Goal: Task Accomplishment & Management: Manage account settings

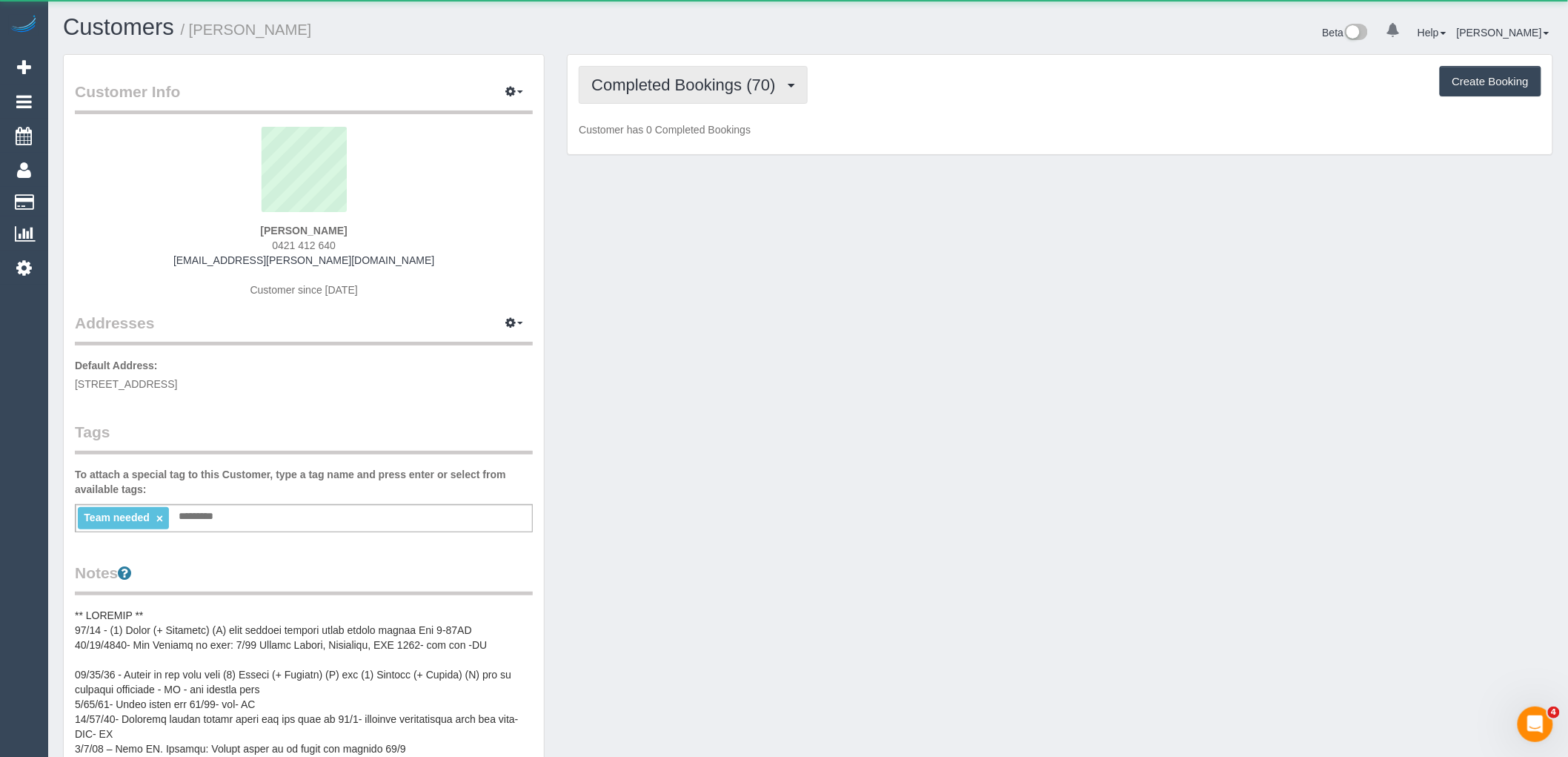
click at [671, 84] on span "Completed Bookings (70)" at bounding box center [687, 84] width 192 height 18
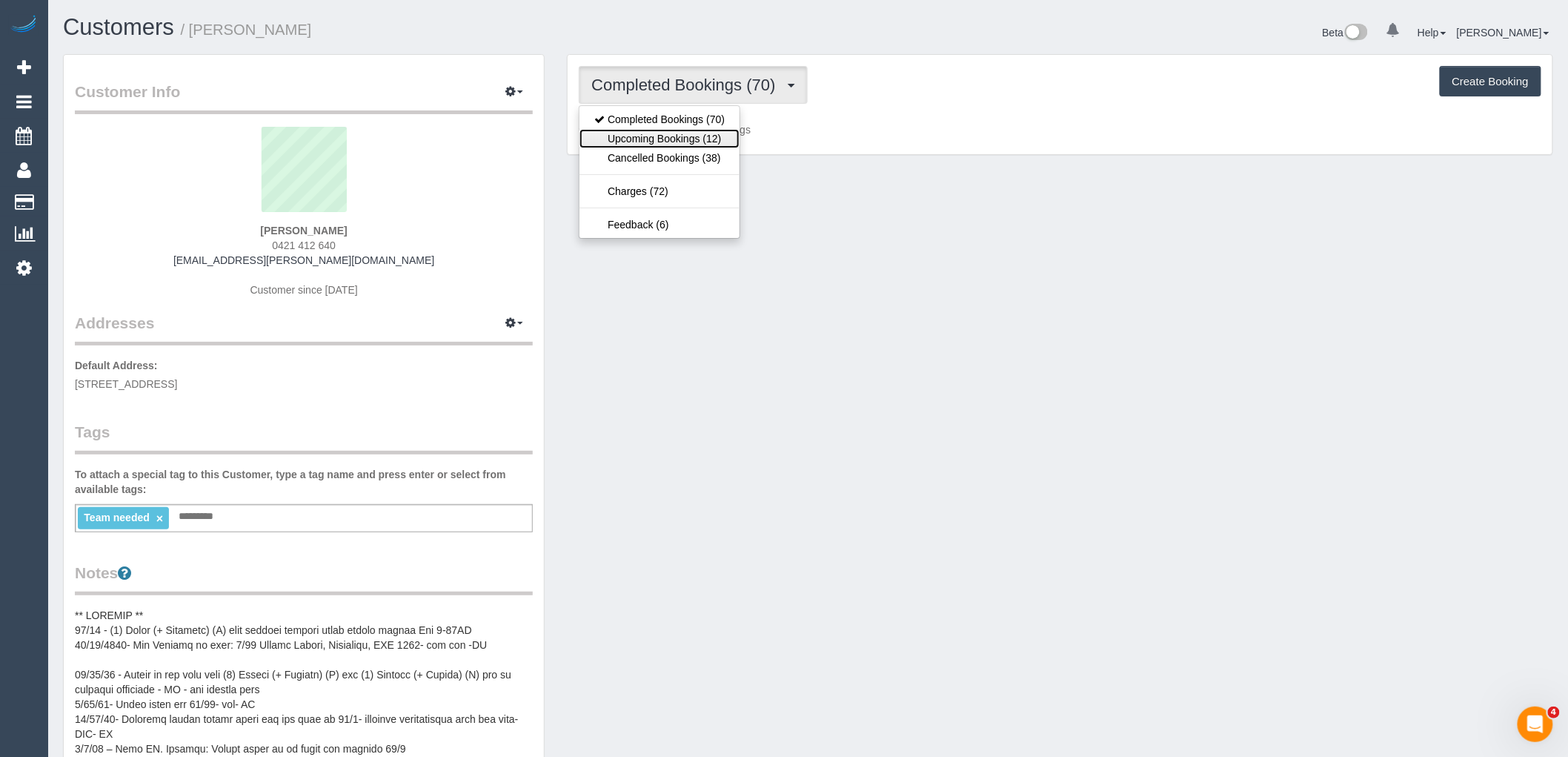
click at [695, 141] on link "Upcoming Bookings (12)" at bounding box center [660, 139] width 160 height 19
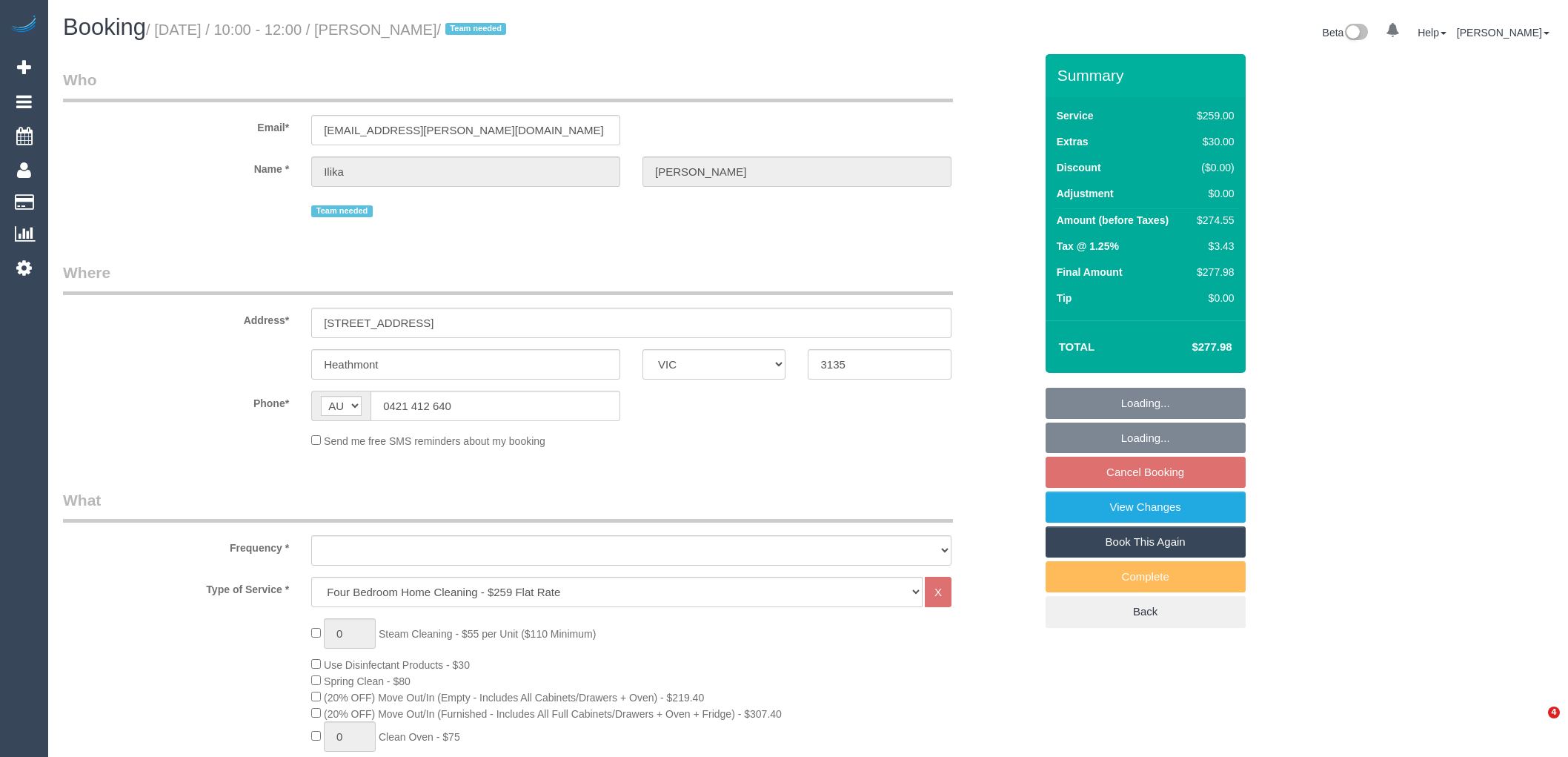
select select "VIC"
select select "object:1258"
select select "string:stripe-pm_1PJ5zJ2GScqysDRVN6QVtdR4"
select select "number:28"
select select "number:14"
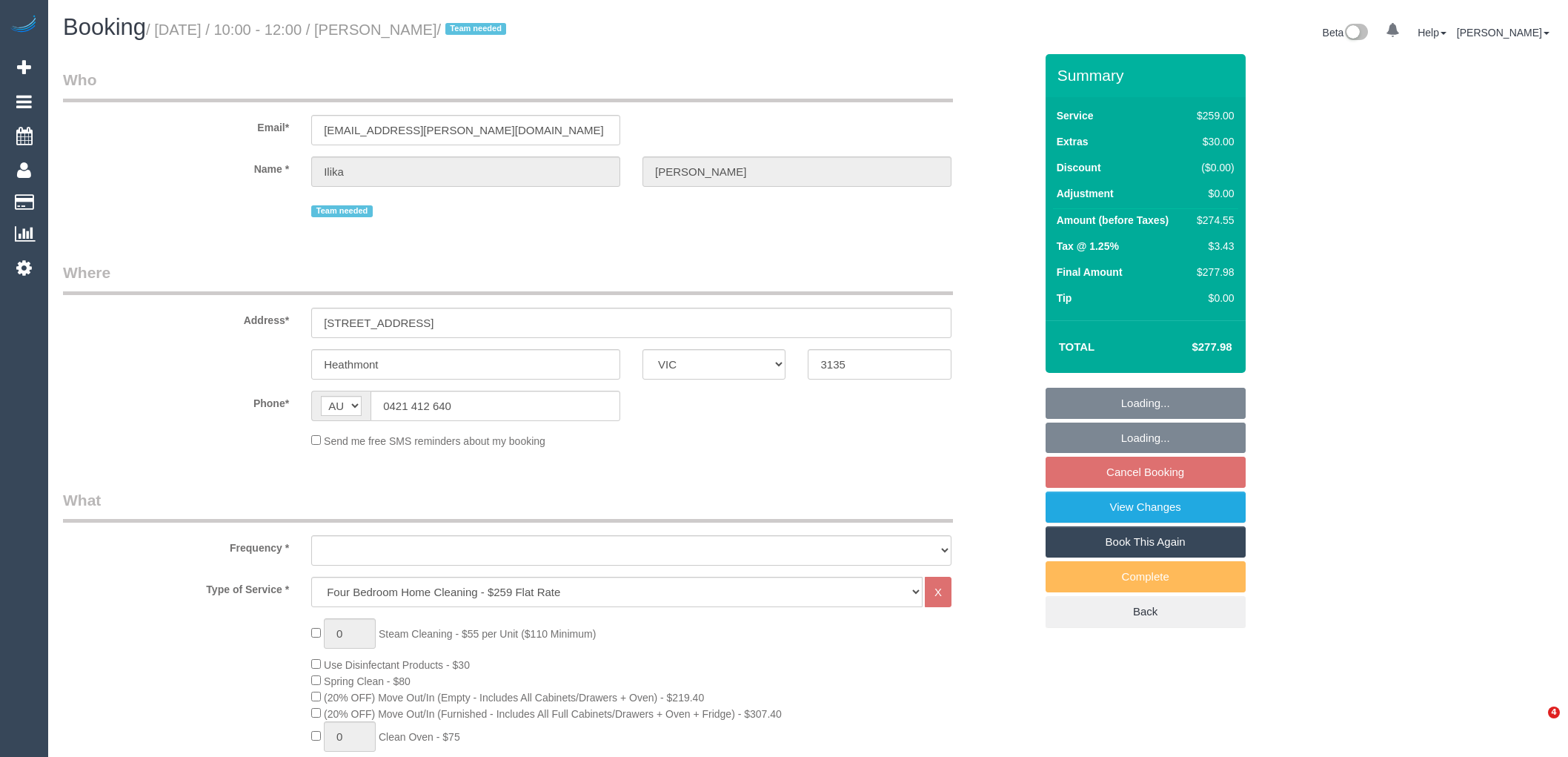
select select "number:19"
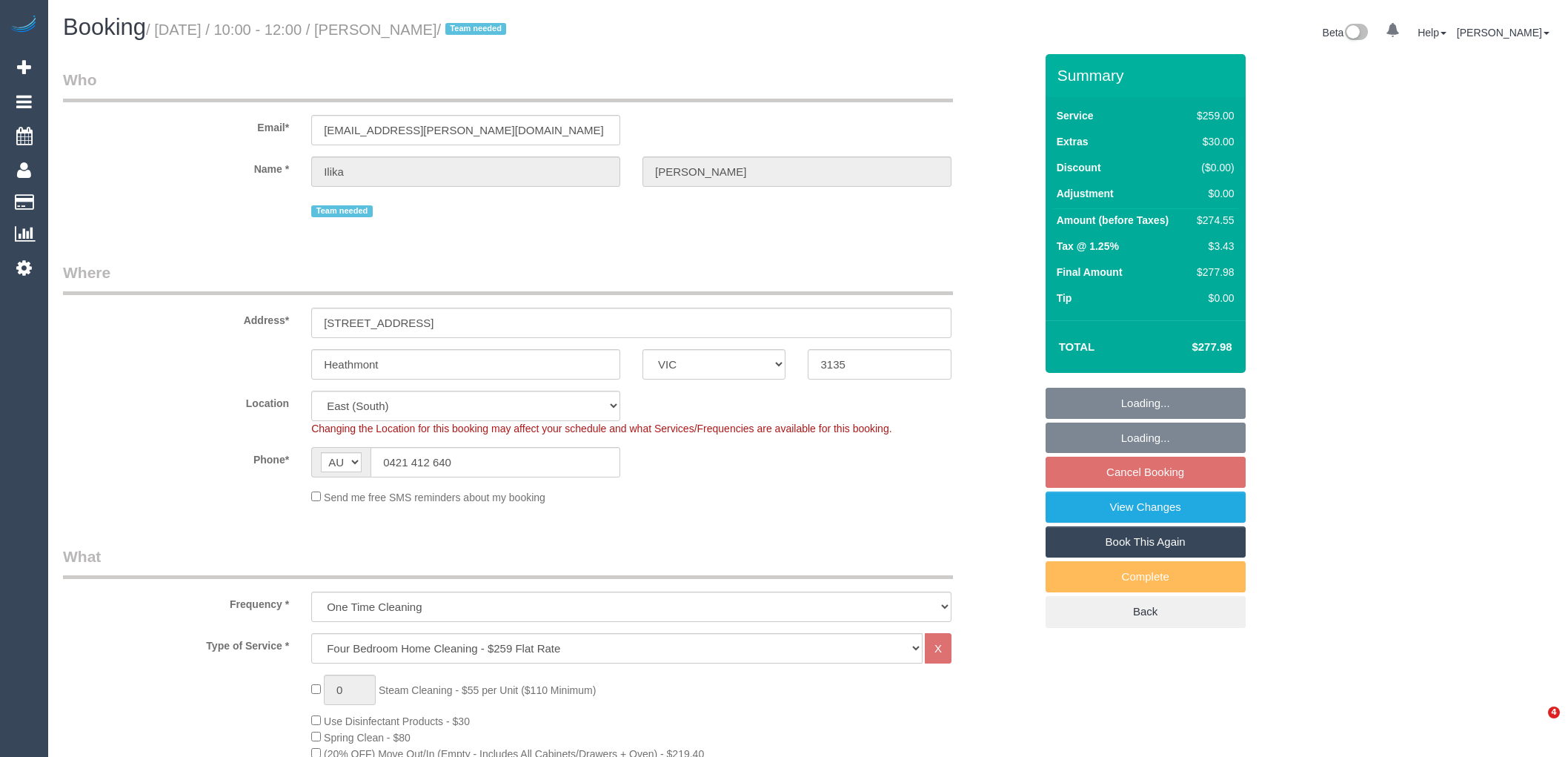
select select "spot3"
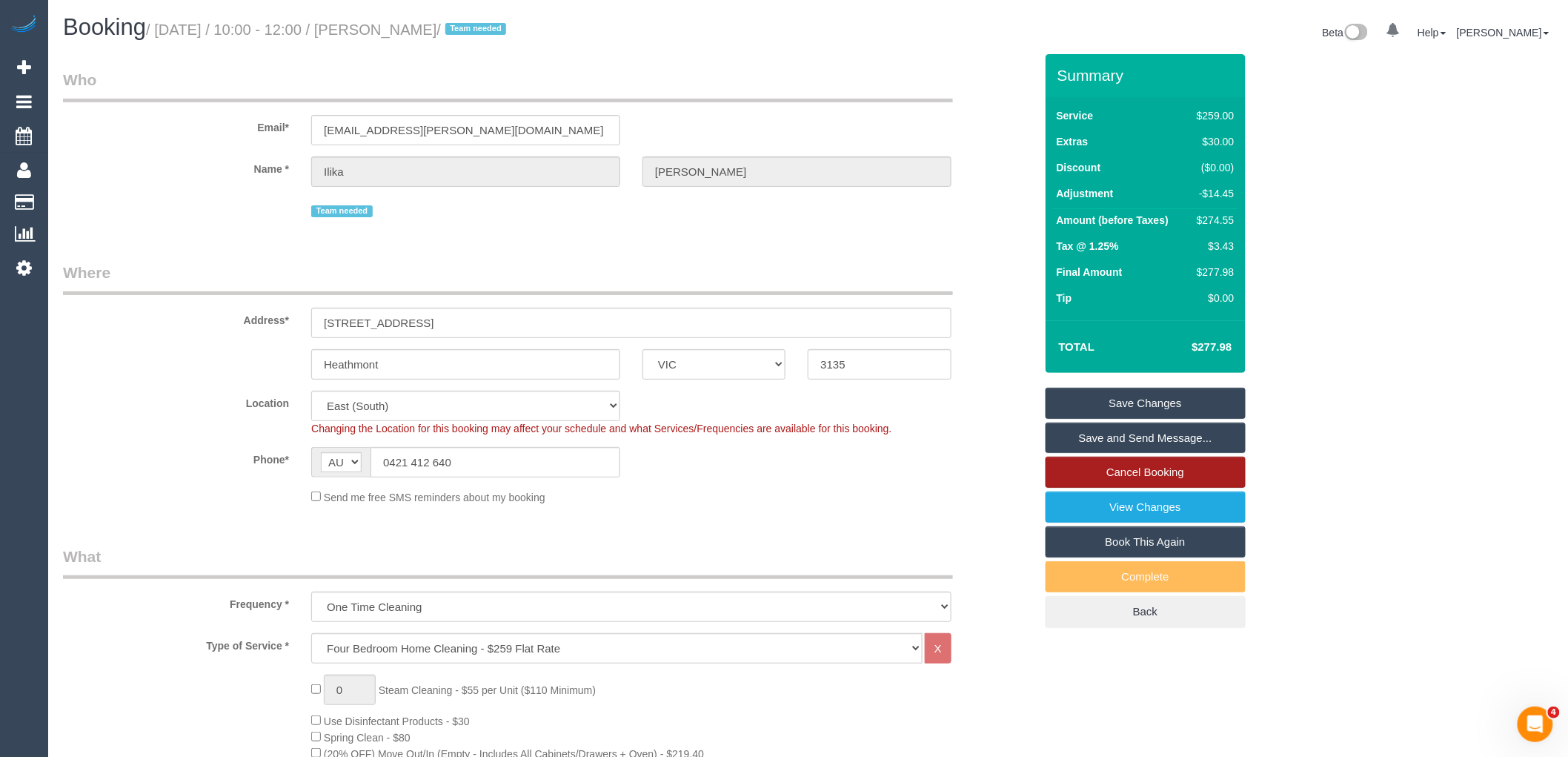
click at [1187, 468] on link "Cancel Booking" at bounding box center [1146, 472] width 200 height 31
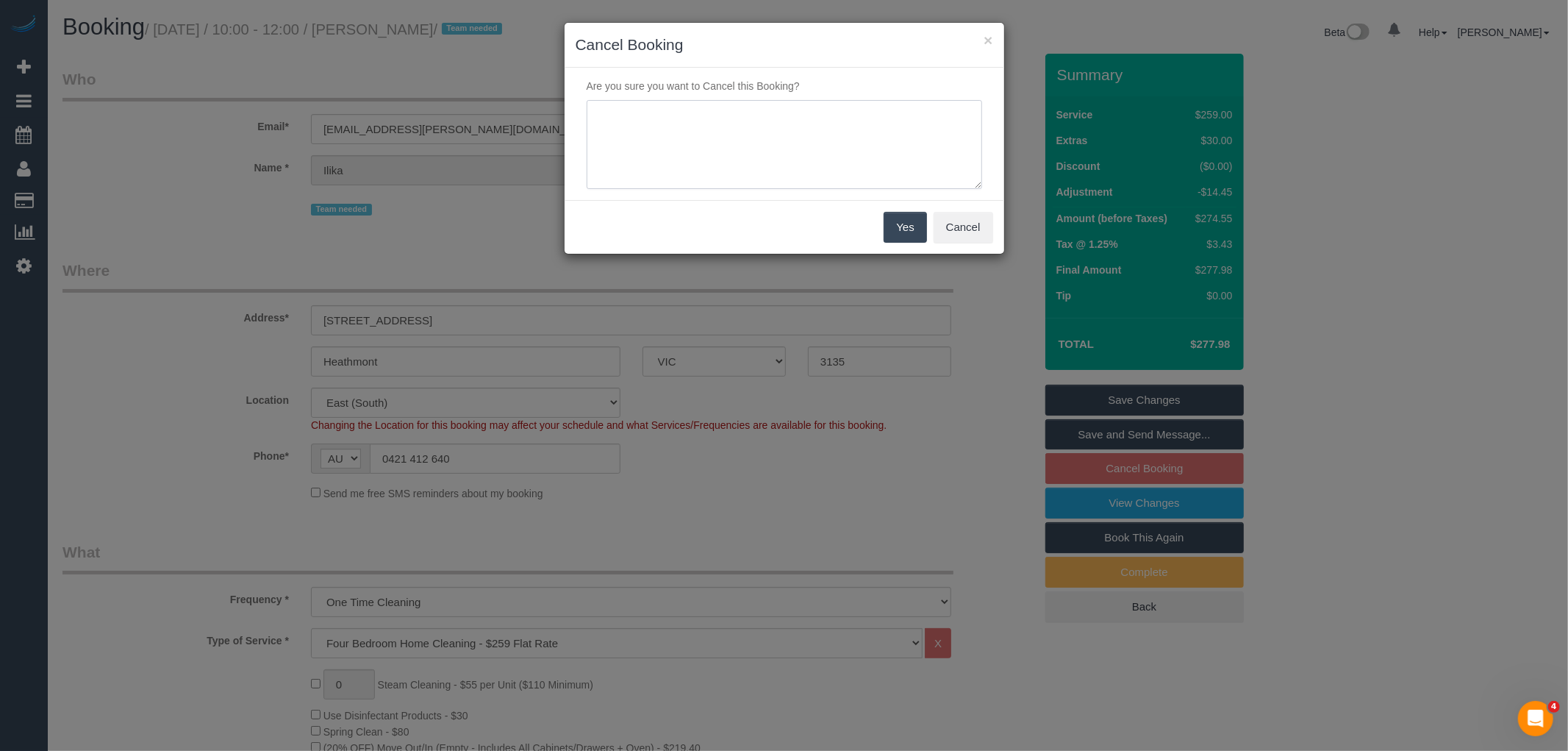
click at [754, 138] on textarea at bounding box center [784, 145] width 395 height 90
type textarea "Service no longer needed via text VC"
click at [906, 222] on button "Yes" at bounding box center [905, 227] width 43 height 31
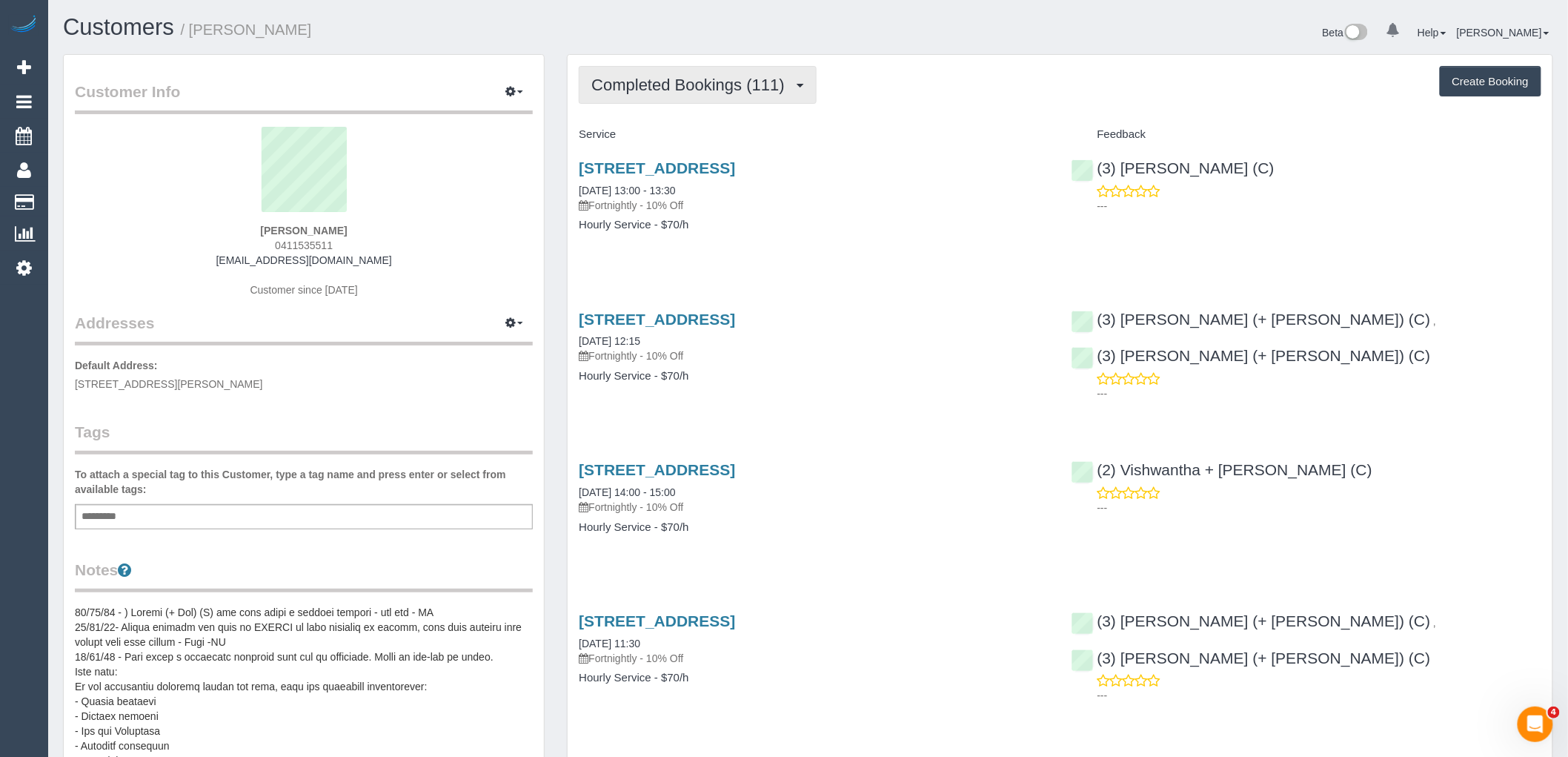
click at [652, 83] on span "Completed Bookings (111)" at bounding box center [692, 84] width 200 height 18
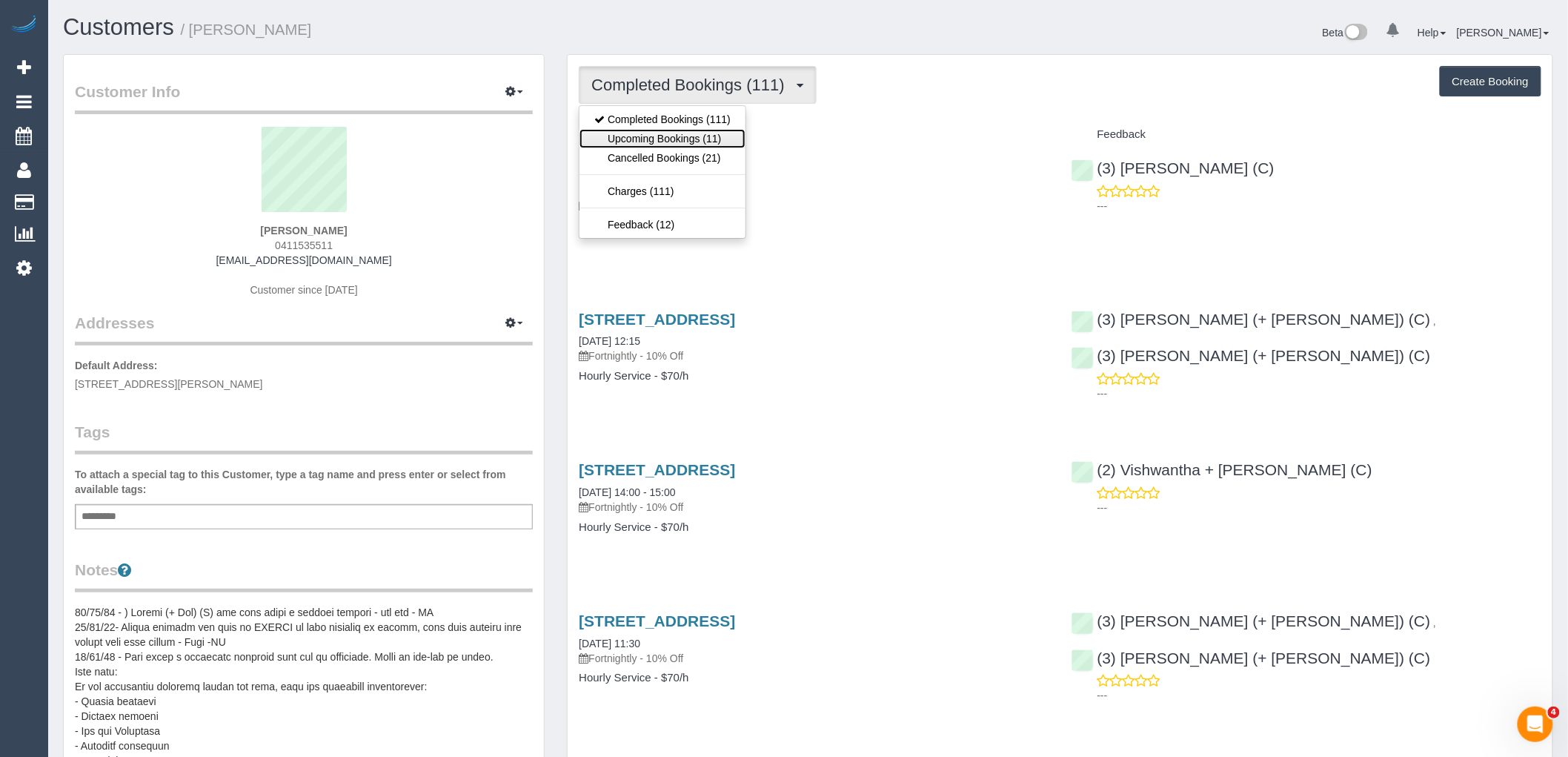
click at [654, 139] on link "Upcoming Bookings (11)" at bounding box center [662, 139] width 166 height 19
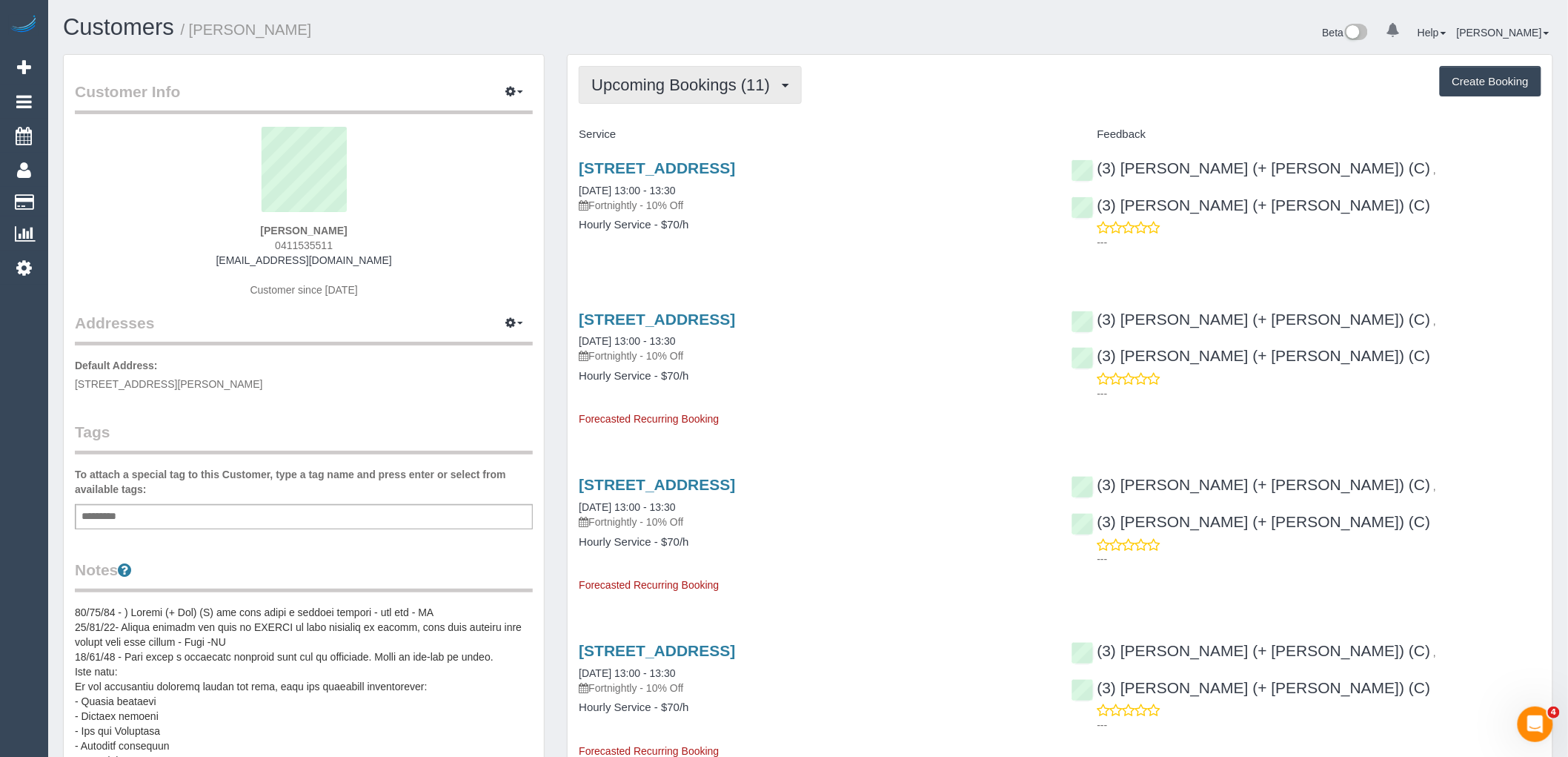
click at [680, 95] on button "Upcoming Bookings (11)" at bounding box center [690, 84] width 223 height 38
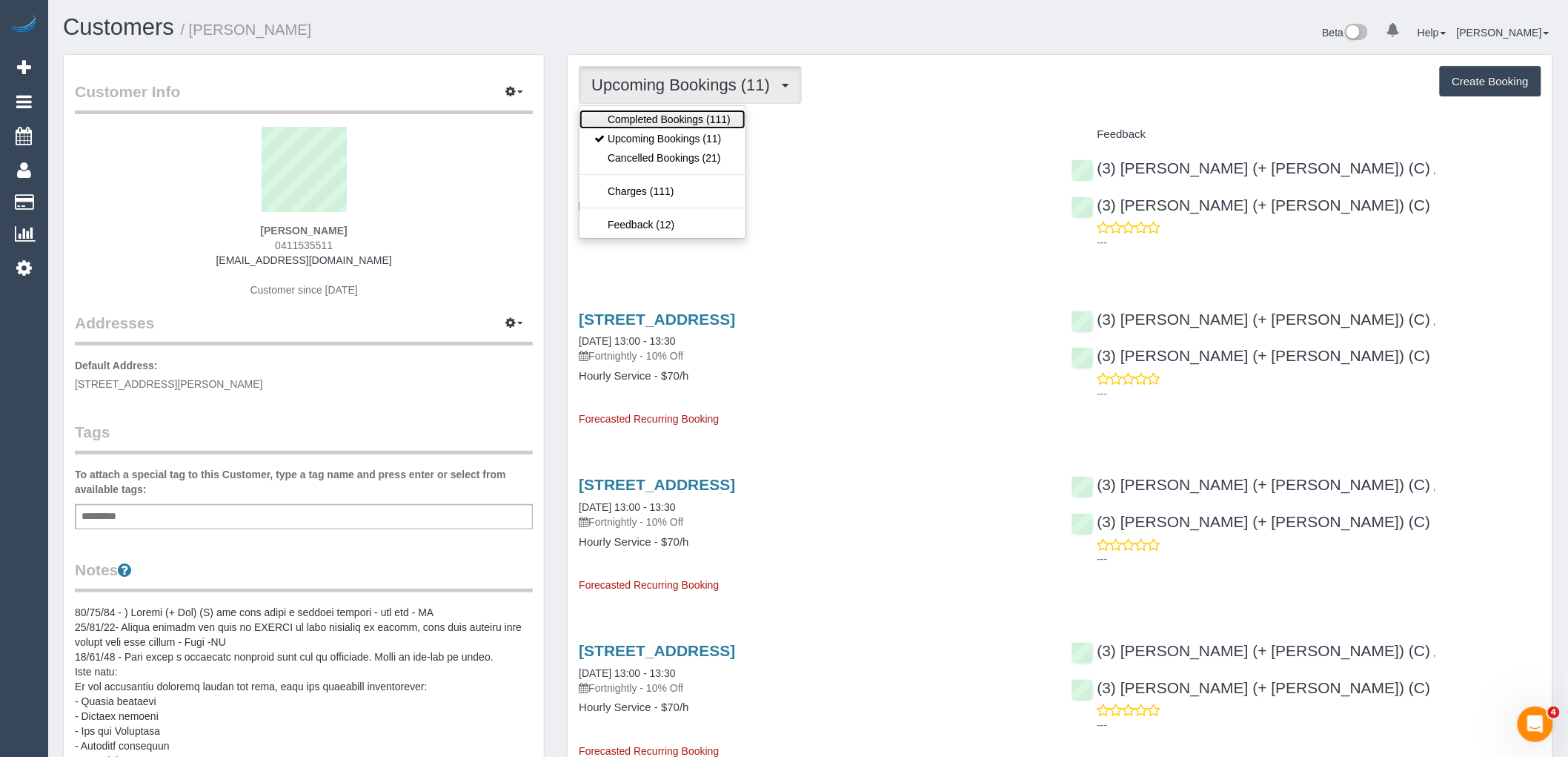
click at [677, 116] on link "Completed Bookings (111)" at bounding box center [662, 119] width 166 height 19
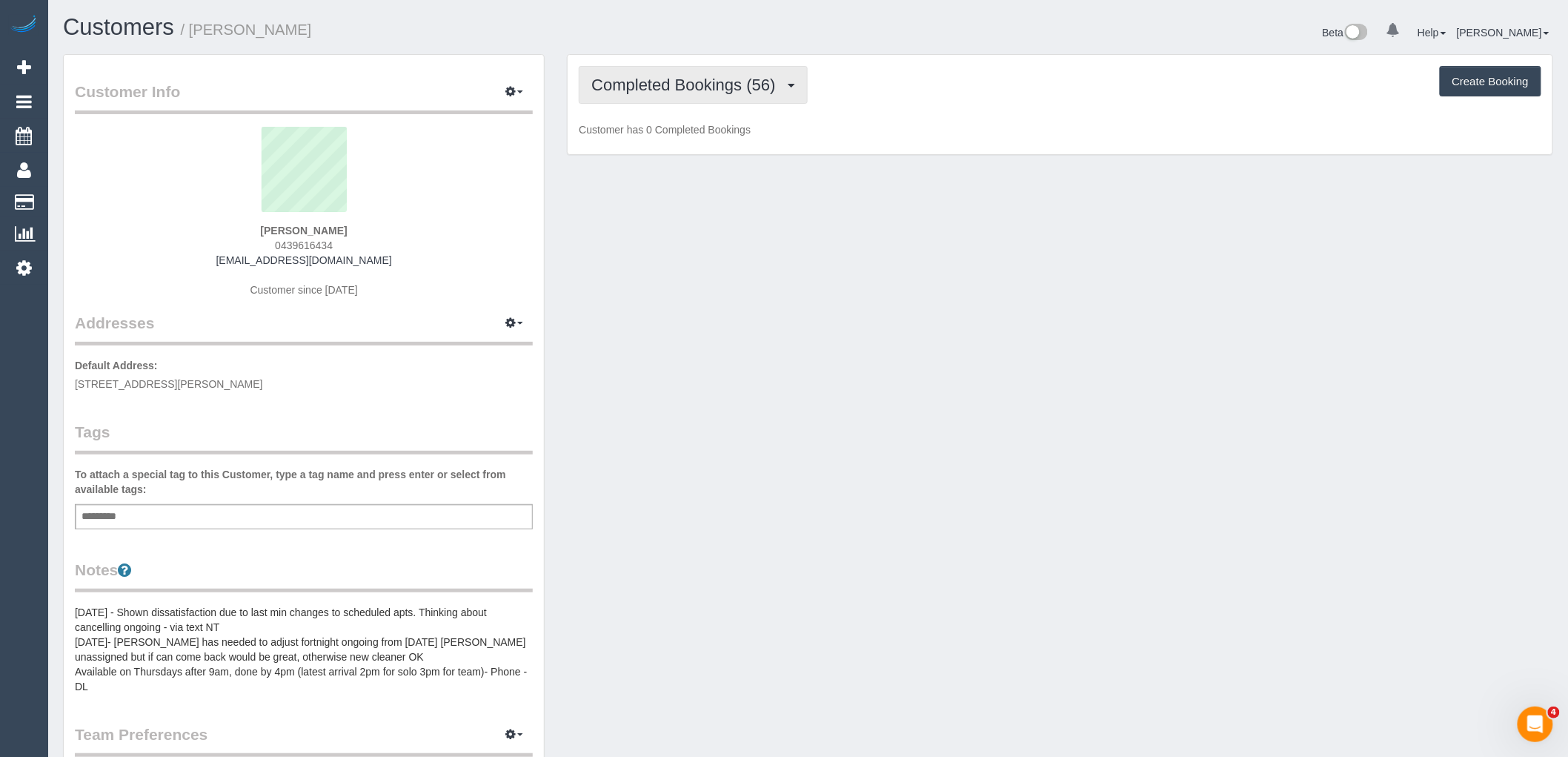
click at [721, 78] on span "Completed Bookings (56)" at bounding box center [687, 84] width 192 height 18
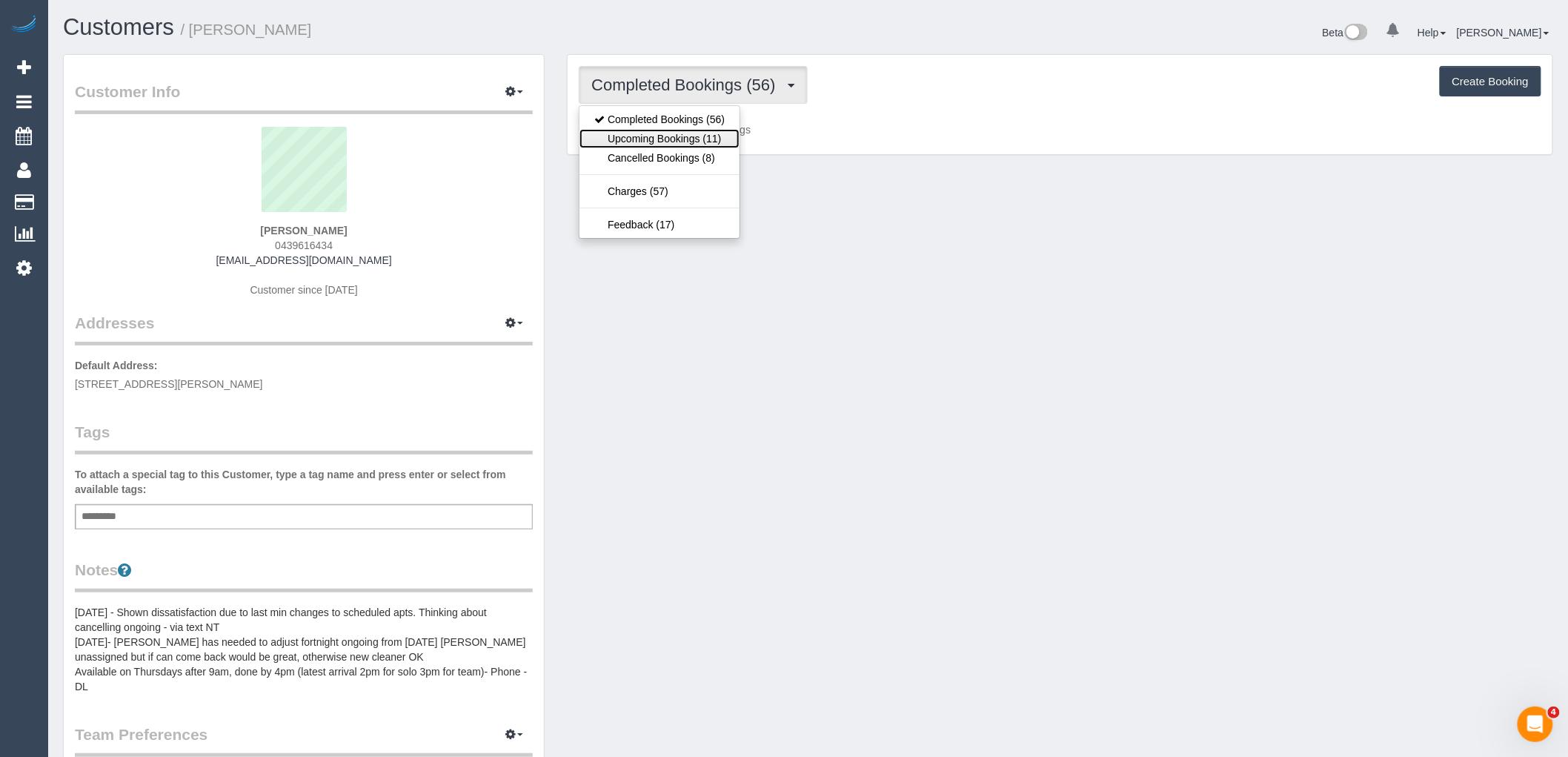
click at [698, 138] on link "Upcoming Bookings (11)" at bounding box center [660, 139] width 160 height 19
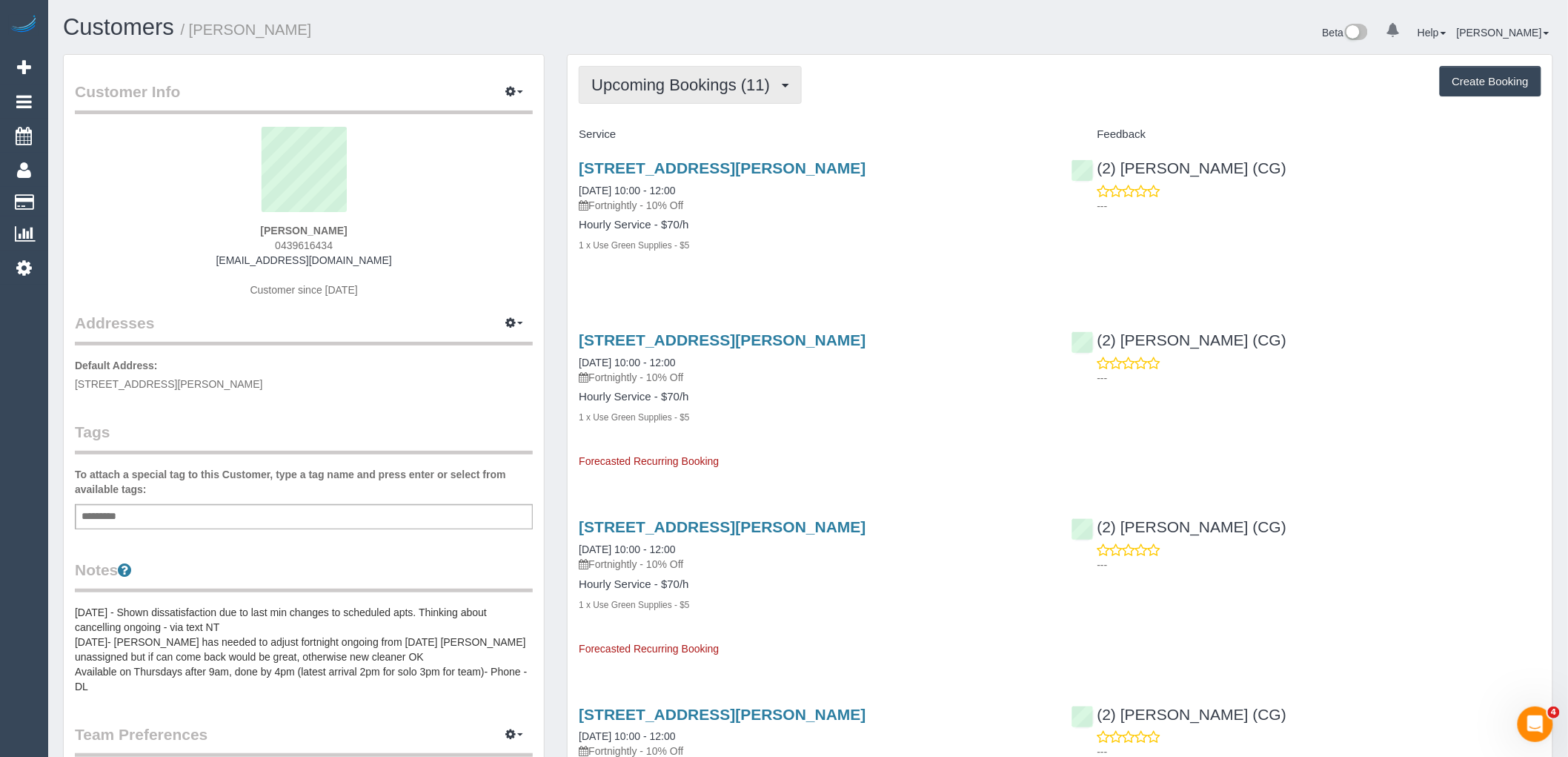
click at [714, 89] on span "Upcoming Bookings (11)" at bounding box center [685, 84] width 186 height 18
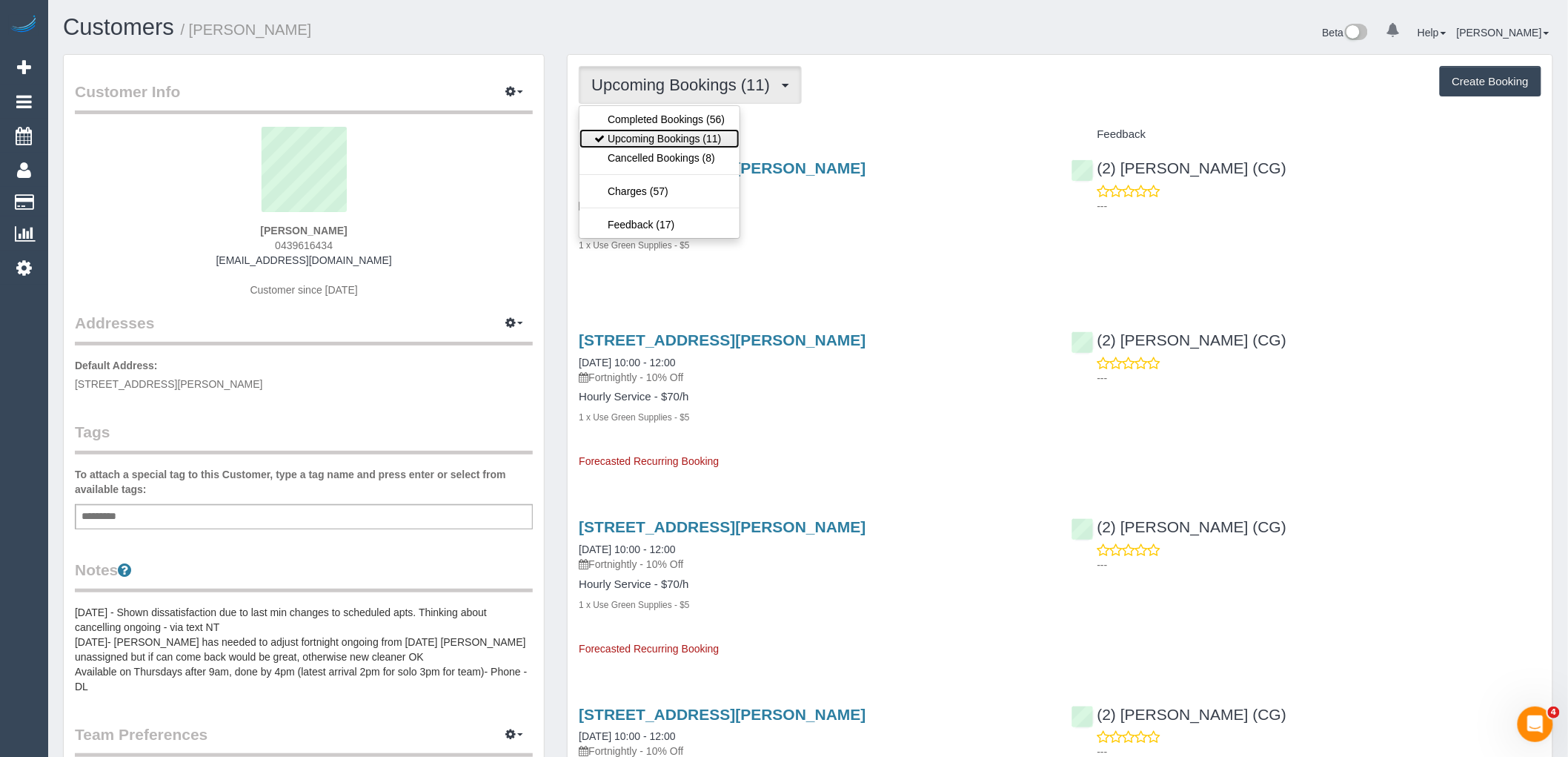
click at [721, 144] on link "Upcoming Bookings (11)" at bounding box center [660, 139] width 160 height 19
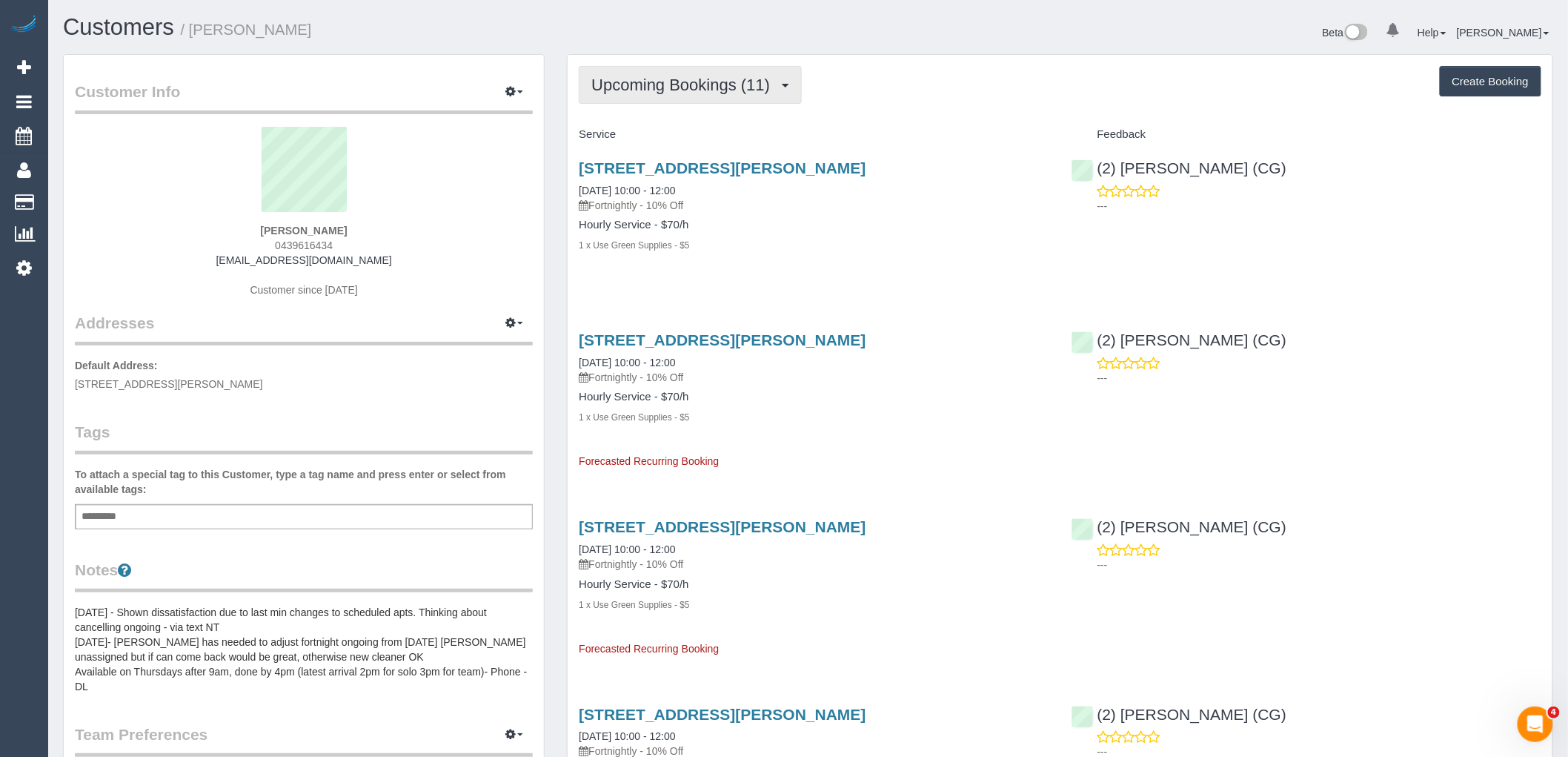
click at [753, 86] on span "Upcoming Bookings (11)" at bounding box center [685, 84] width 186 height 18
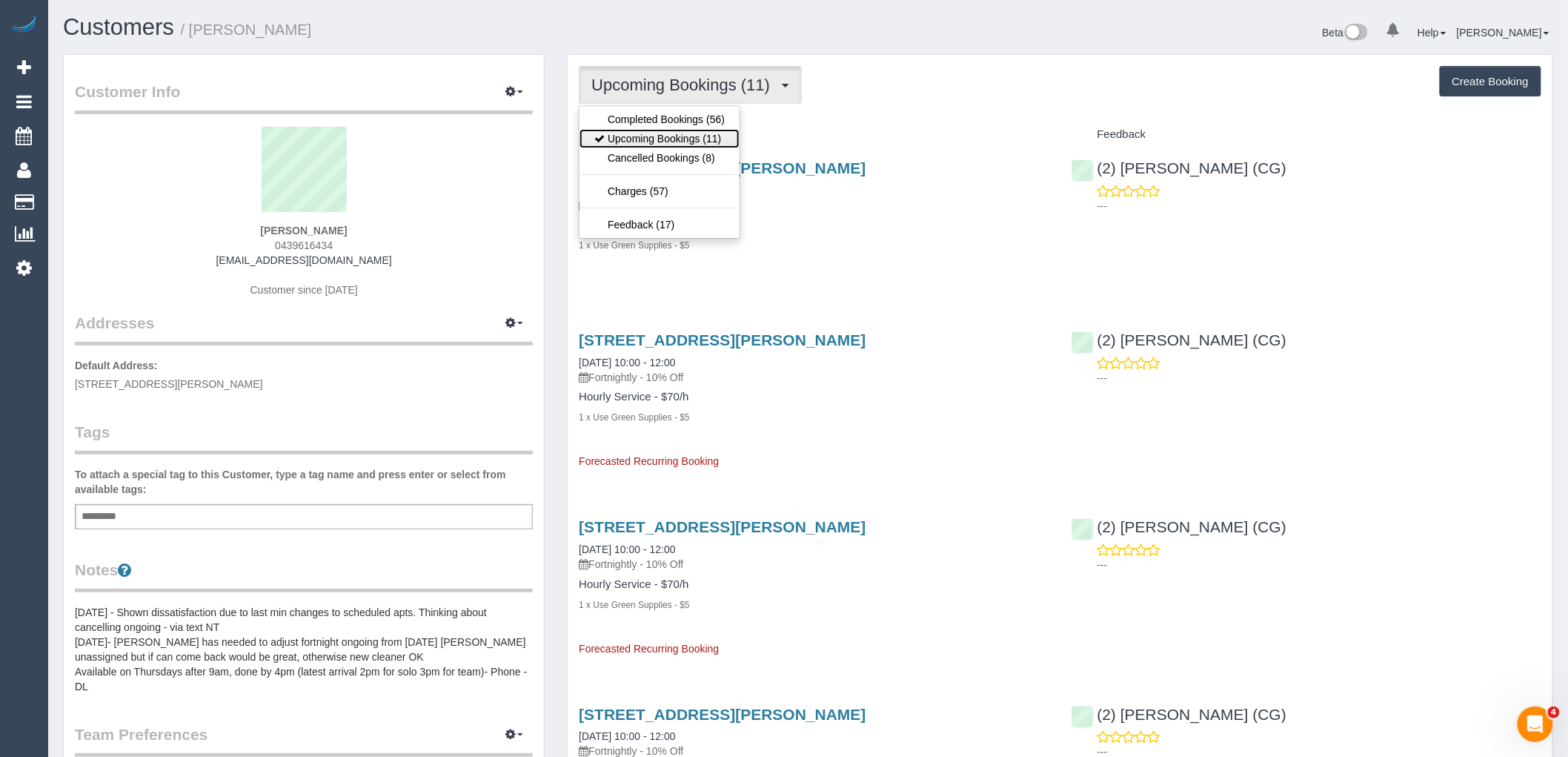
click at [709, 142] on link "Upcoming Bookings (11)" at bounding box center [660, 139] width 160 height 19
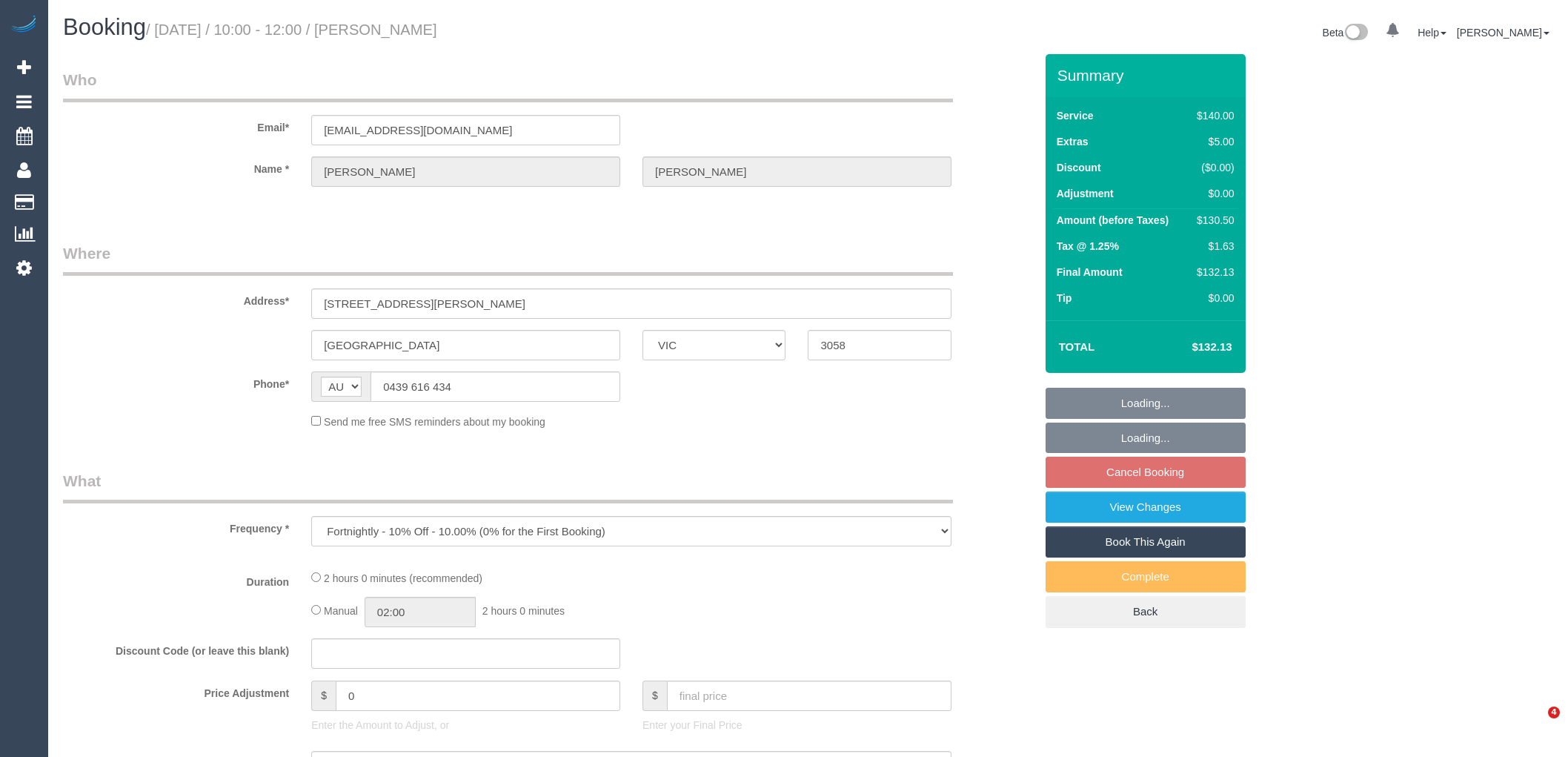
select select "VIC"
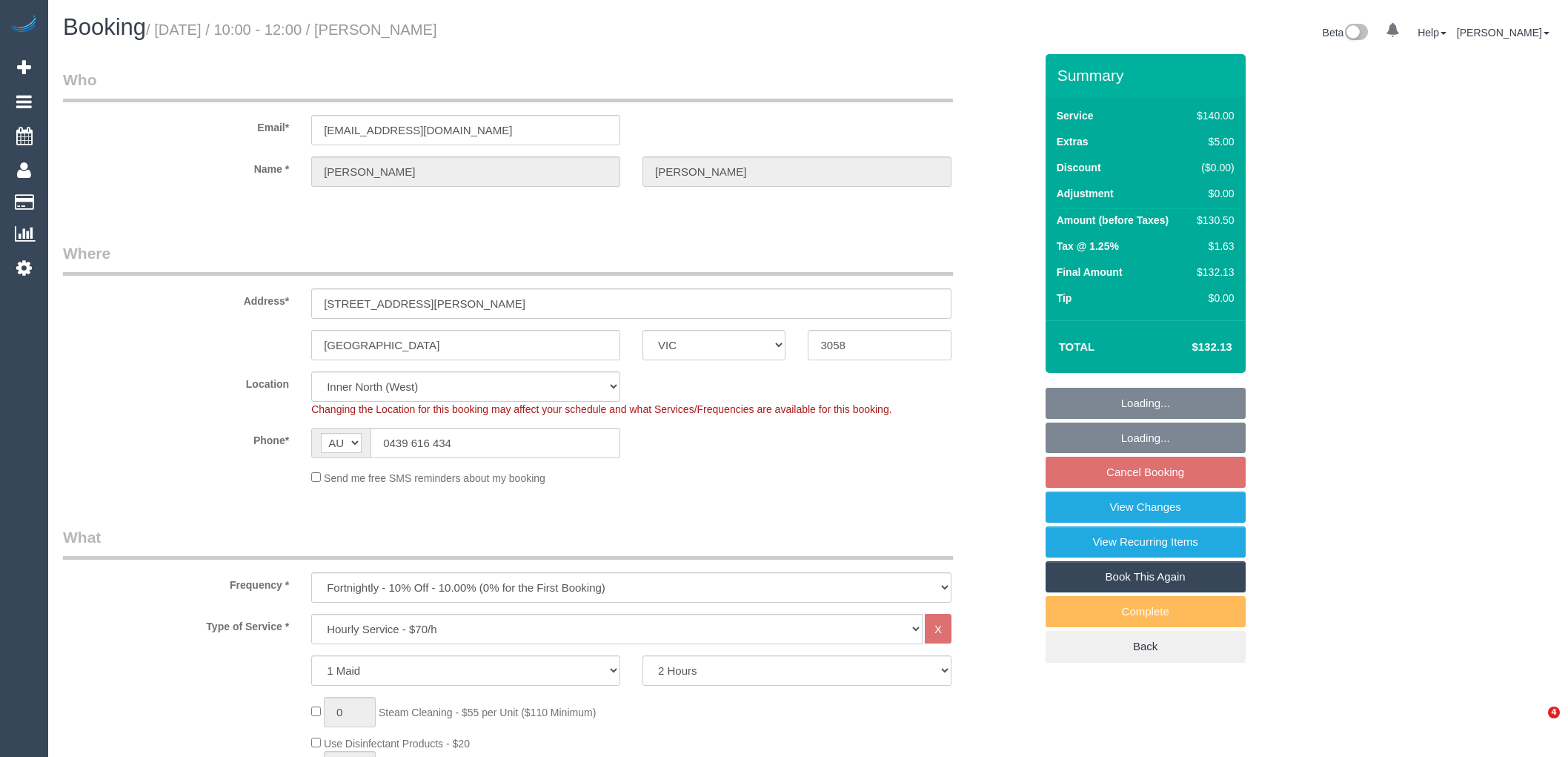
select select "object:1564"
select select "spot4"
select select "number:28"
select select "number:14"
select select "number:19"
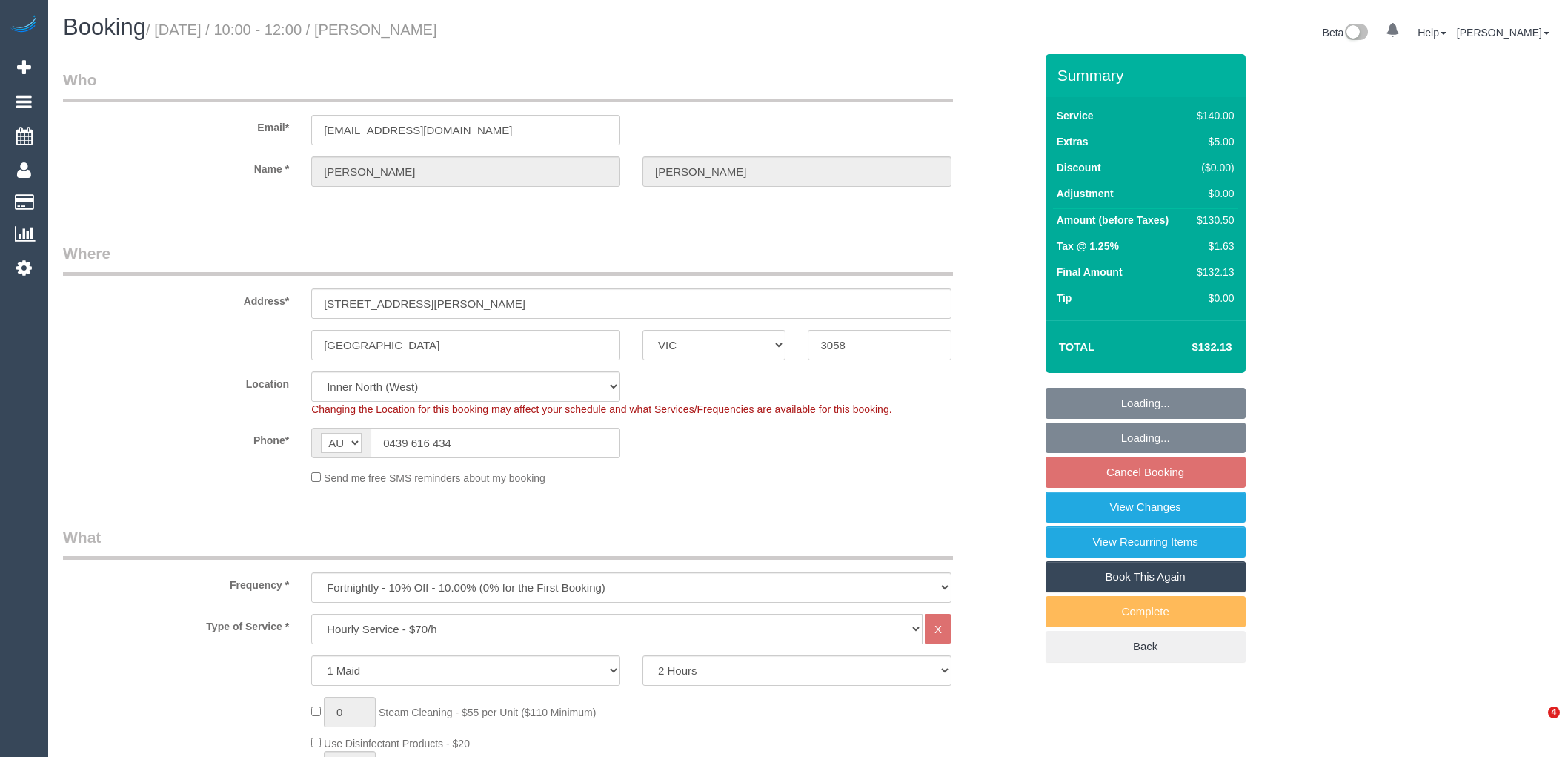
select select "number:25"
select select "number:34"
select select "number:11"
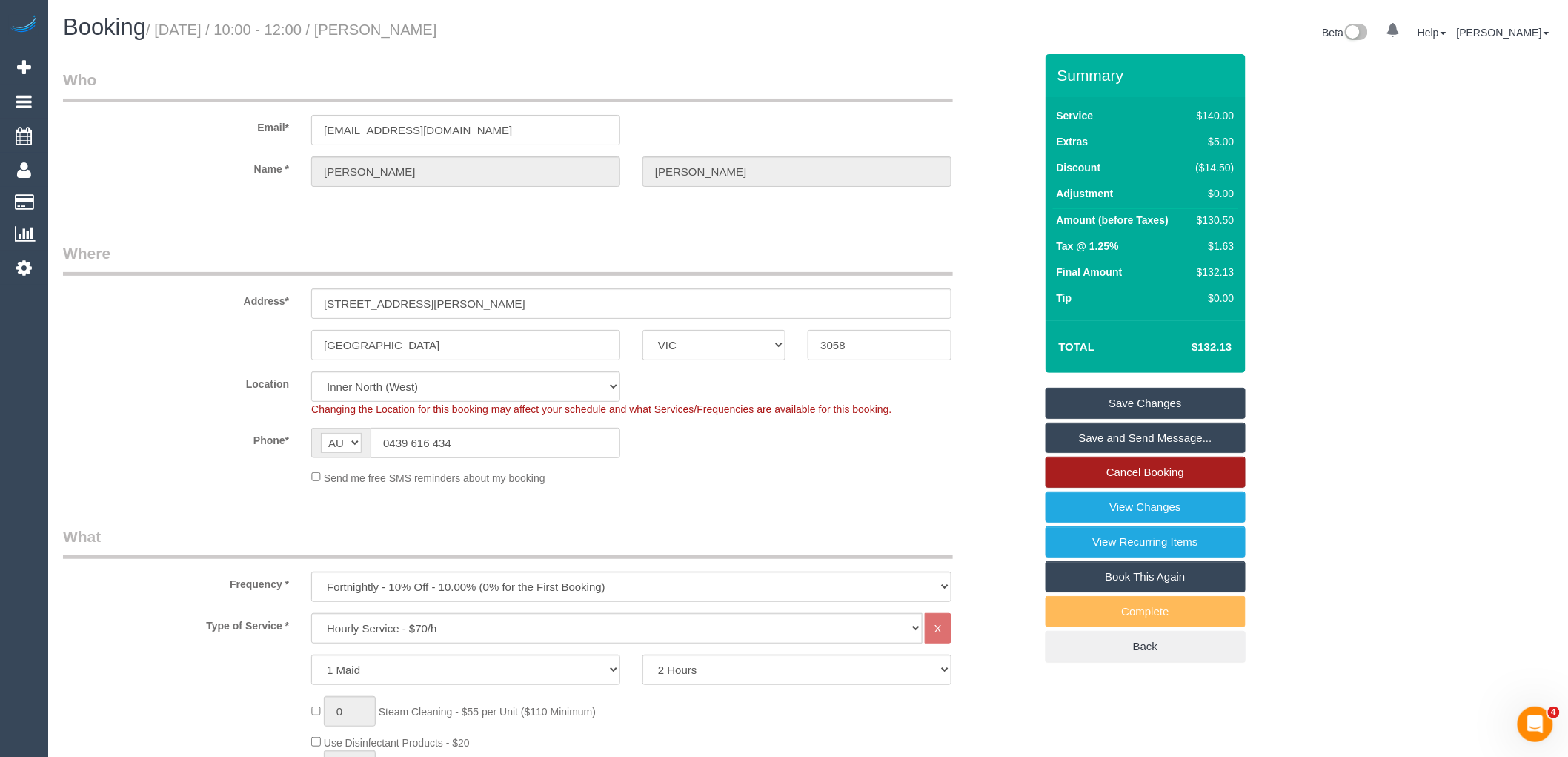
click at [1157, 476] on link "Cancel Booking" at bounding box center [1146, 472] width 200 height 31
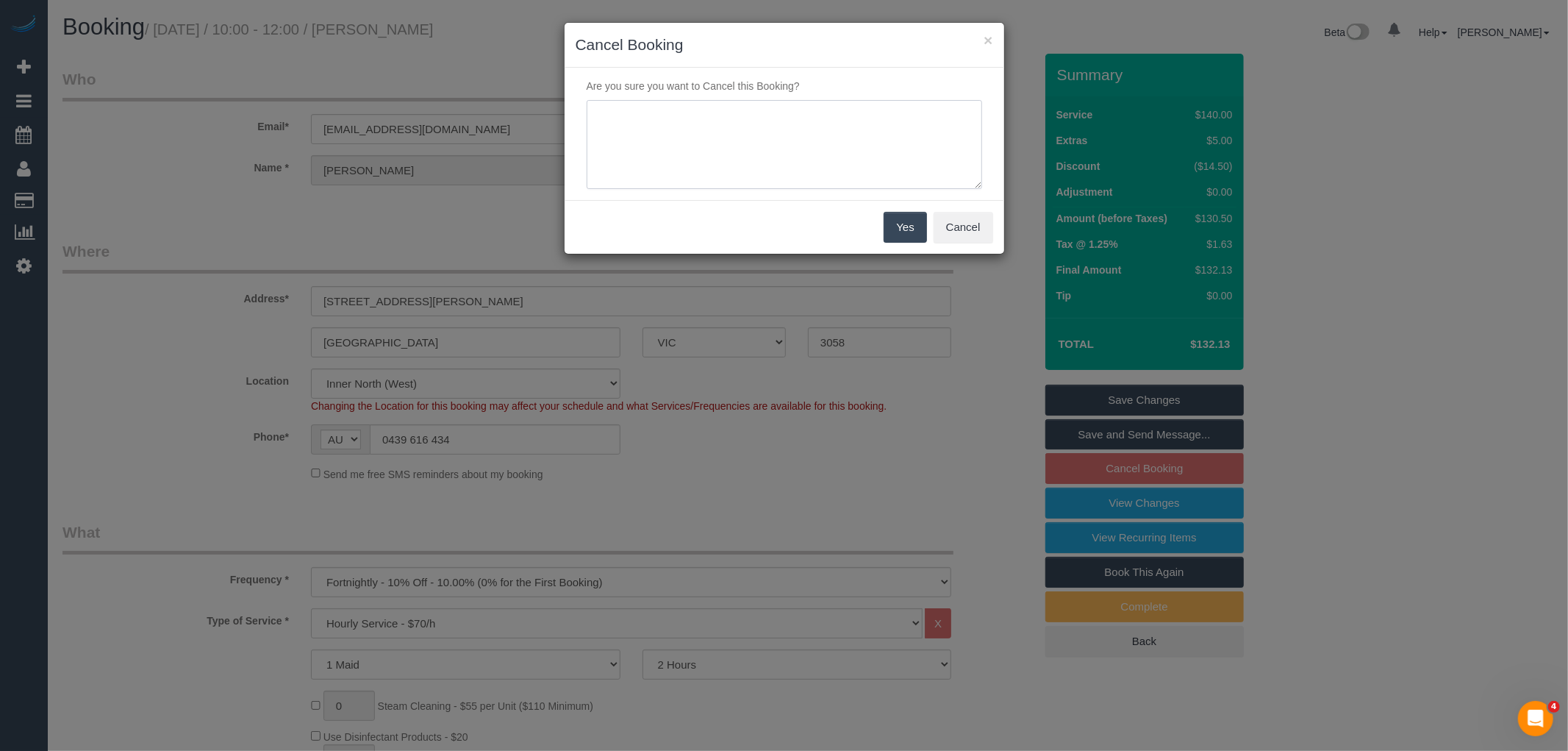
click at [616, 127] on textarea at bounding box center [784, 145] width 395 height 90
type textarea "Service not needed via text VC"
click at [899, 225] on button "Yes" at bounding box center [905, 227] width 43 height 31
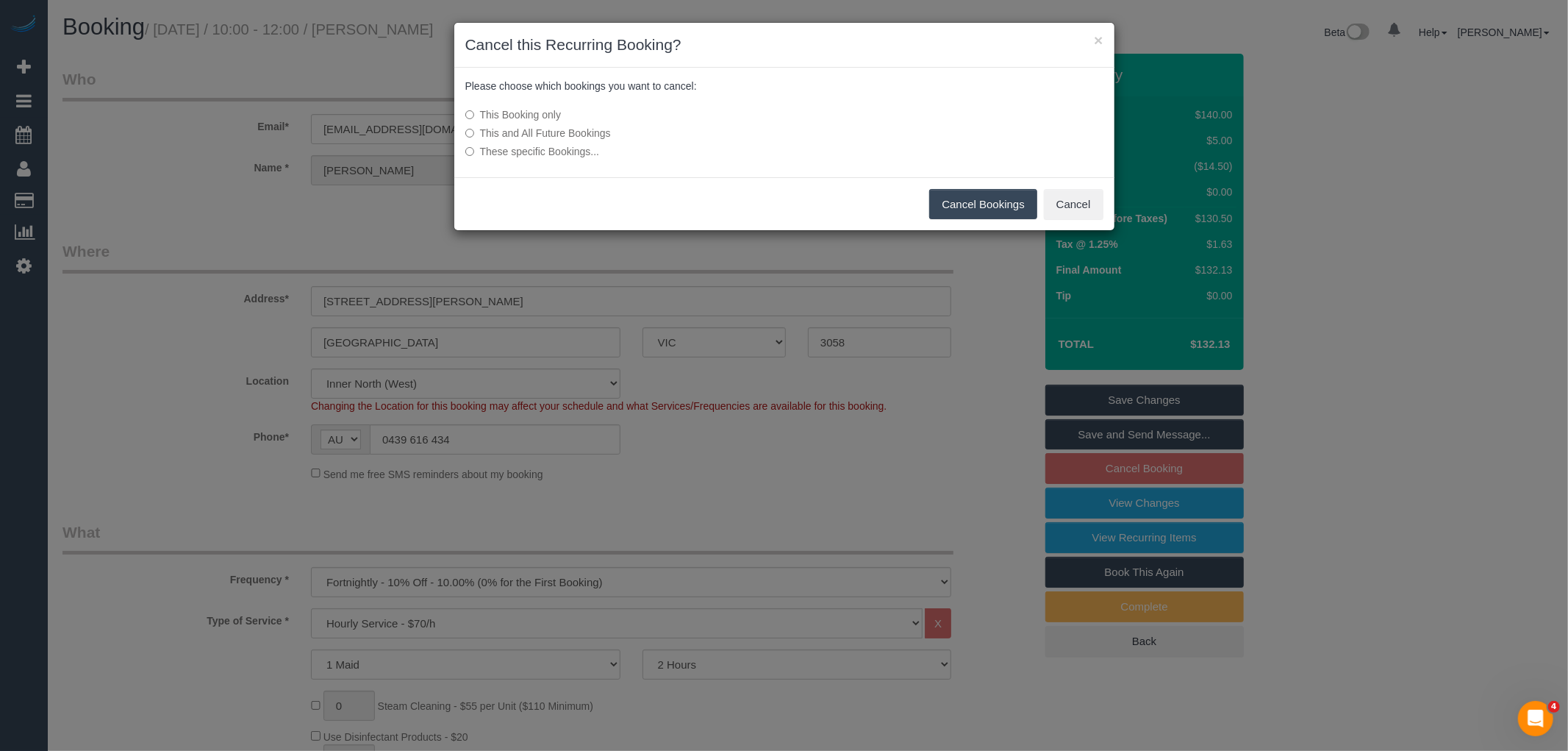
click at [983, 197] on button "Cancel Bookings" at bounding box center [983, 204] width 108 height 31
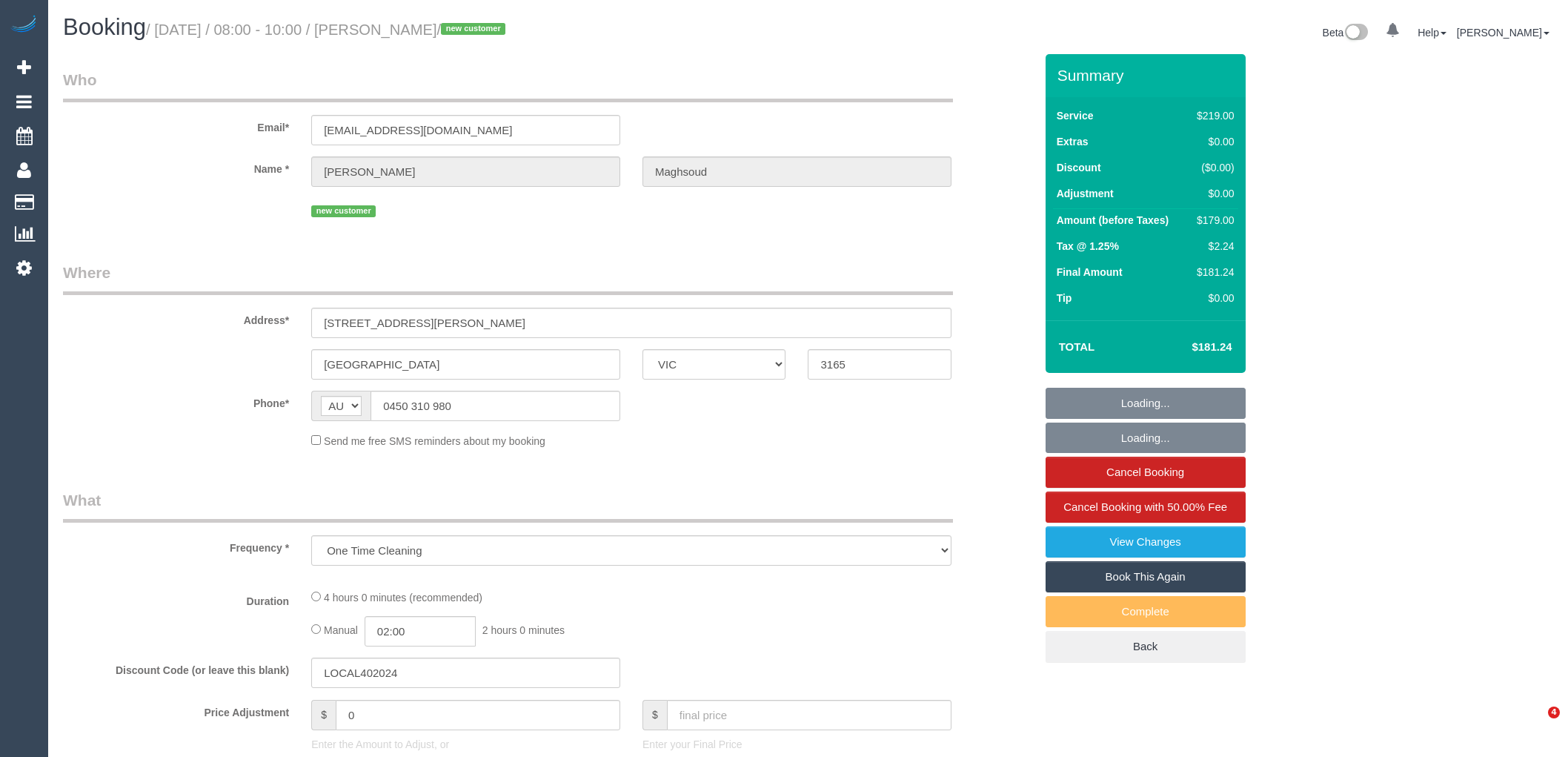
select select "VIC"
select select "number:28"
select select "number:14"
select select "number:19"
select select "string:stripe-pm_1S3ouv2GScqysDRVso4q2UBL"
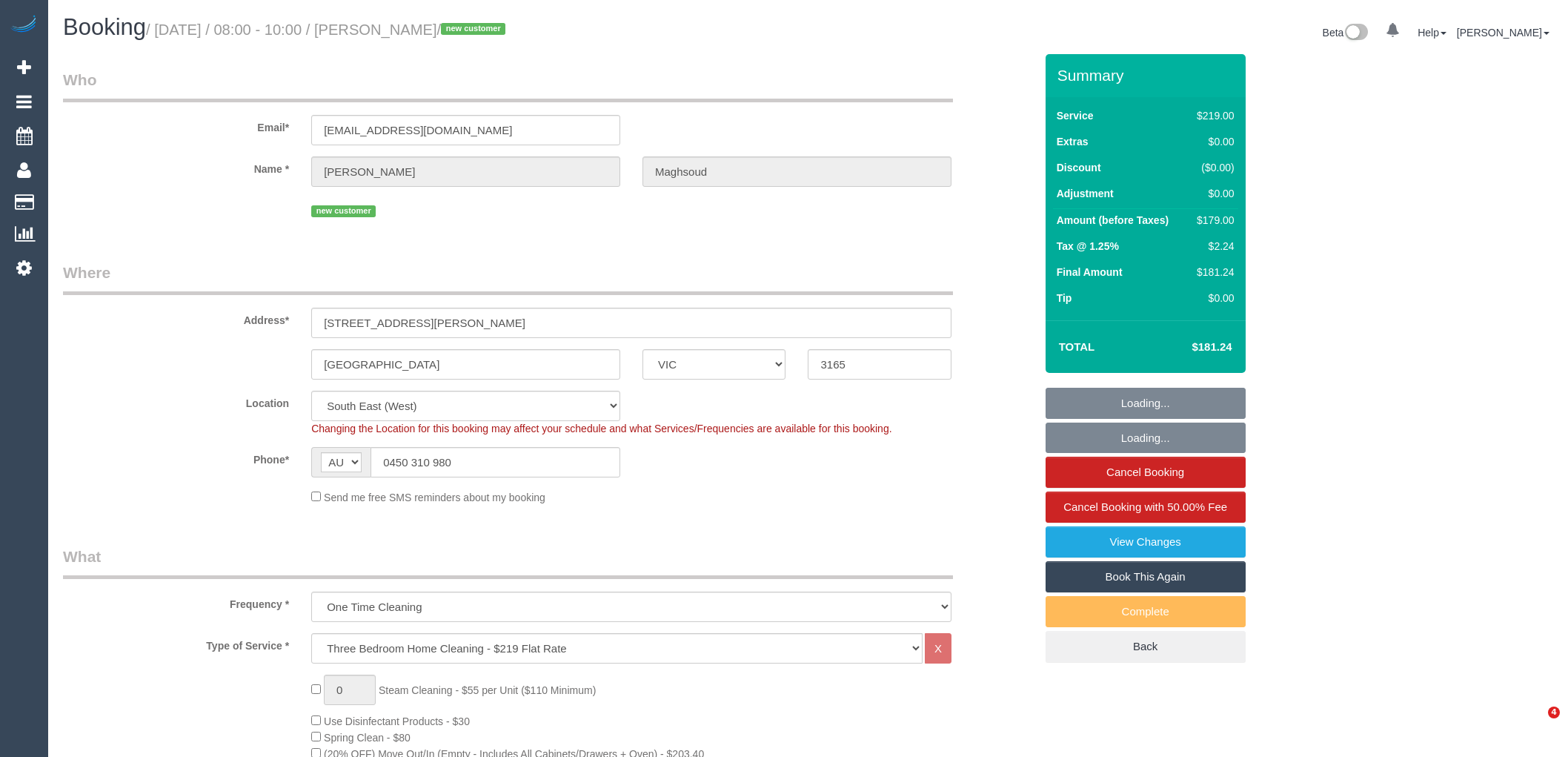
select select "object:815"
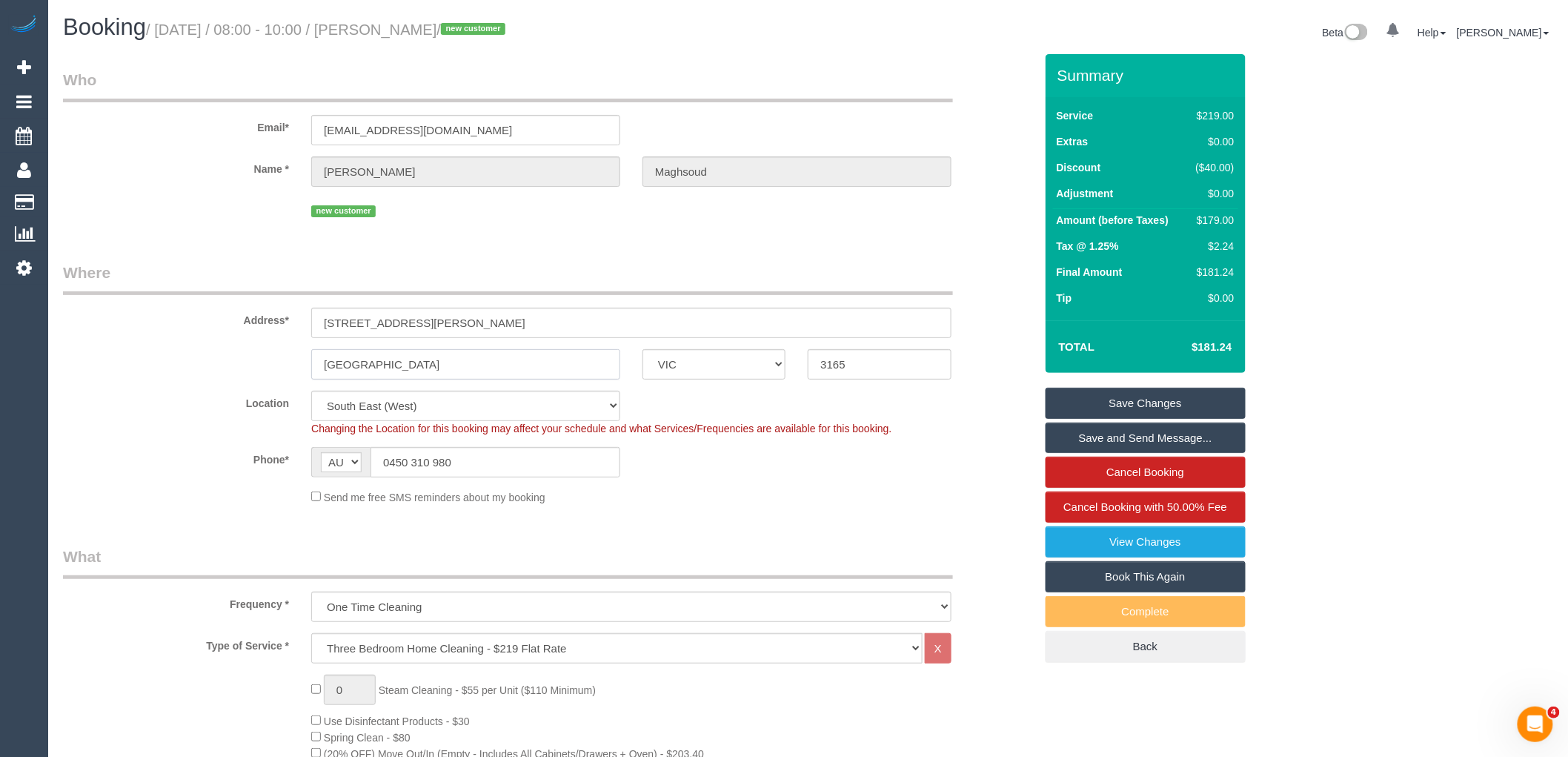
drag, startPoint x: 405, startPoint y: 358, endPoint x: 198, endPoint y: 370, distance: 207.3
click at [232, 358] on div "Bentleigh east ACT NSW NT QLD SA TAS VIC WA 3165" at bounding box center [549, 364] width 994 height 30
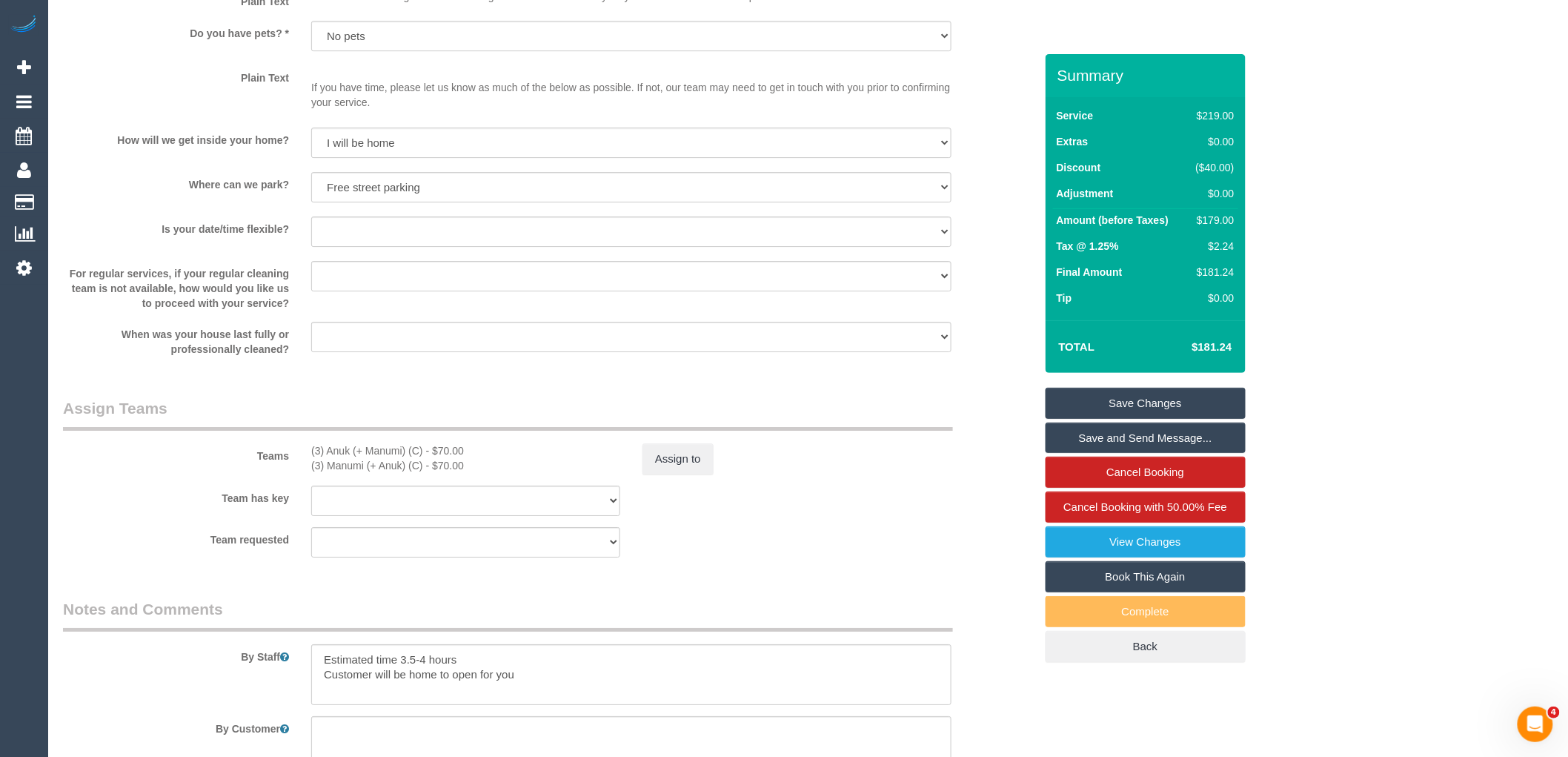
scroll to position [2141, 0]
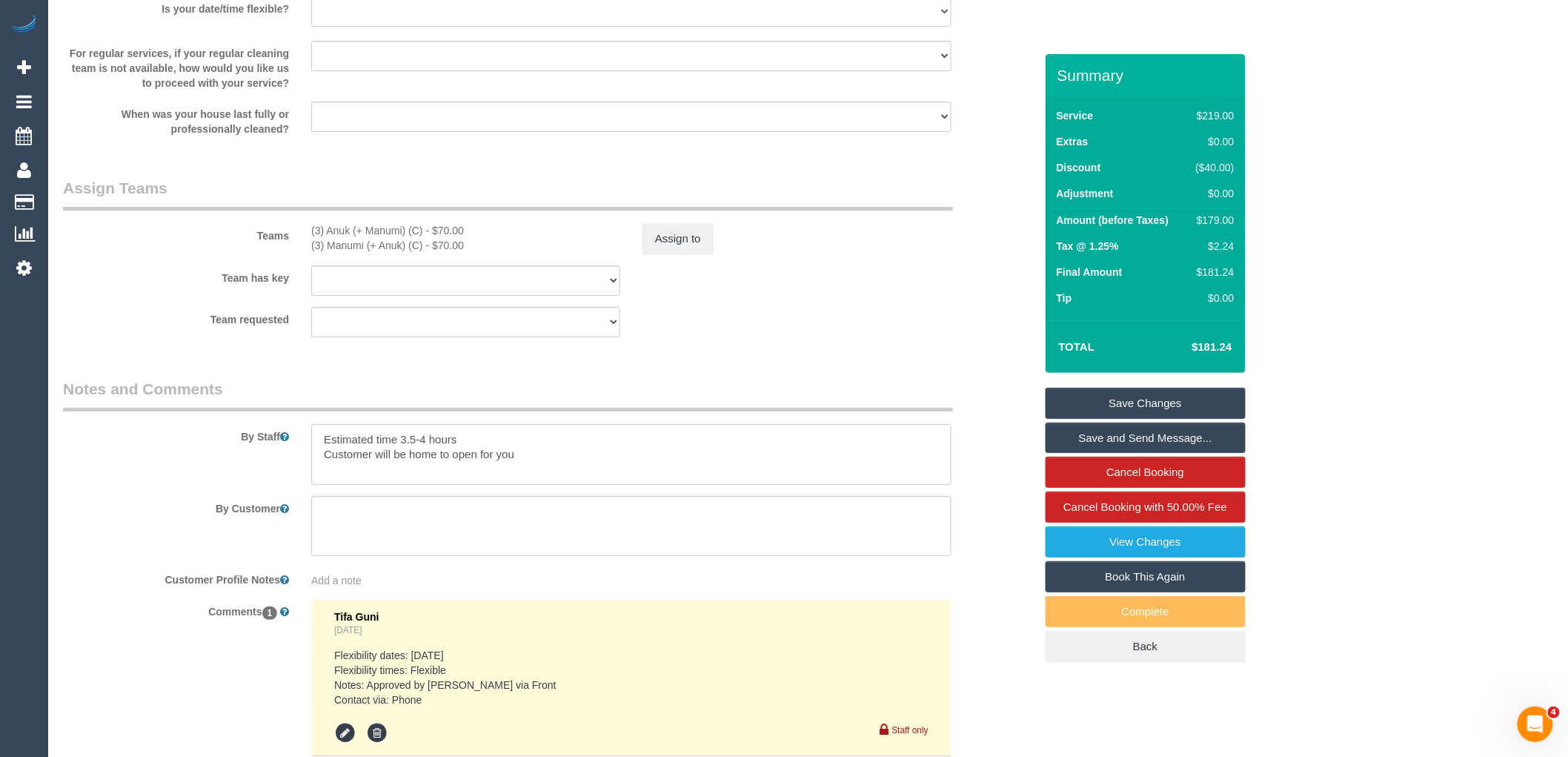
drag, startPoint x: 468, startPoint y: 449, endPoint x: 398, endPoint y: 449, distance: 70.0
click at [398, 449] on textarea at bounding box center [631, 455] width 641 height 61
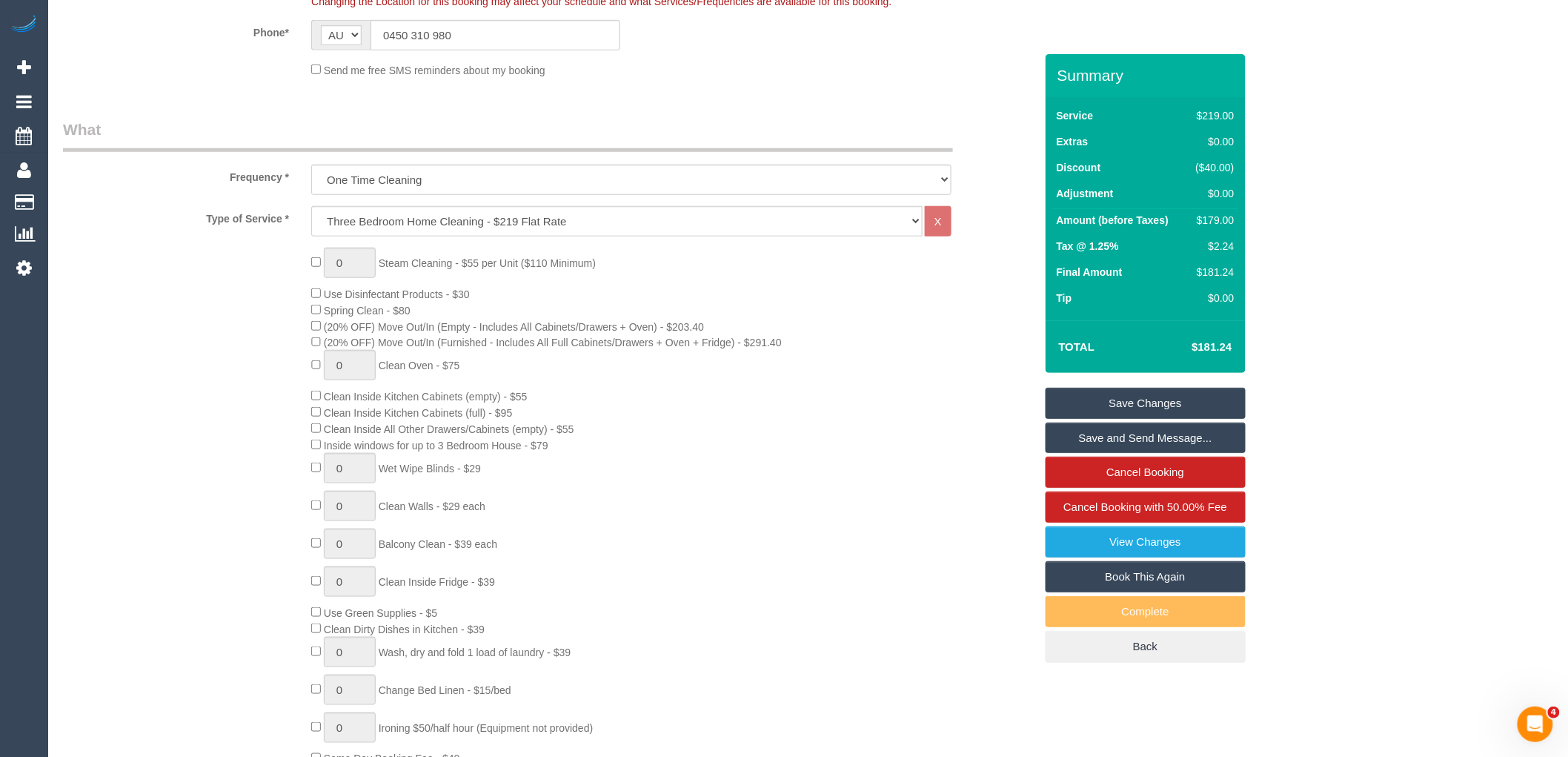
scroll to position [0, 0]
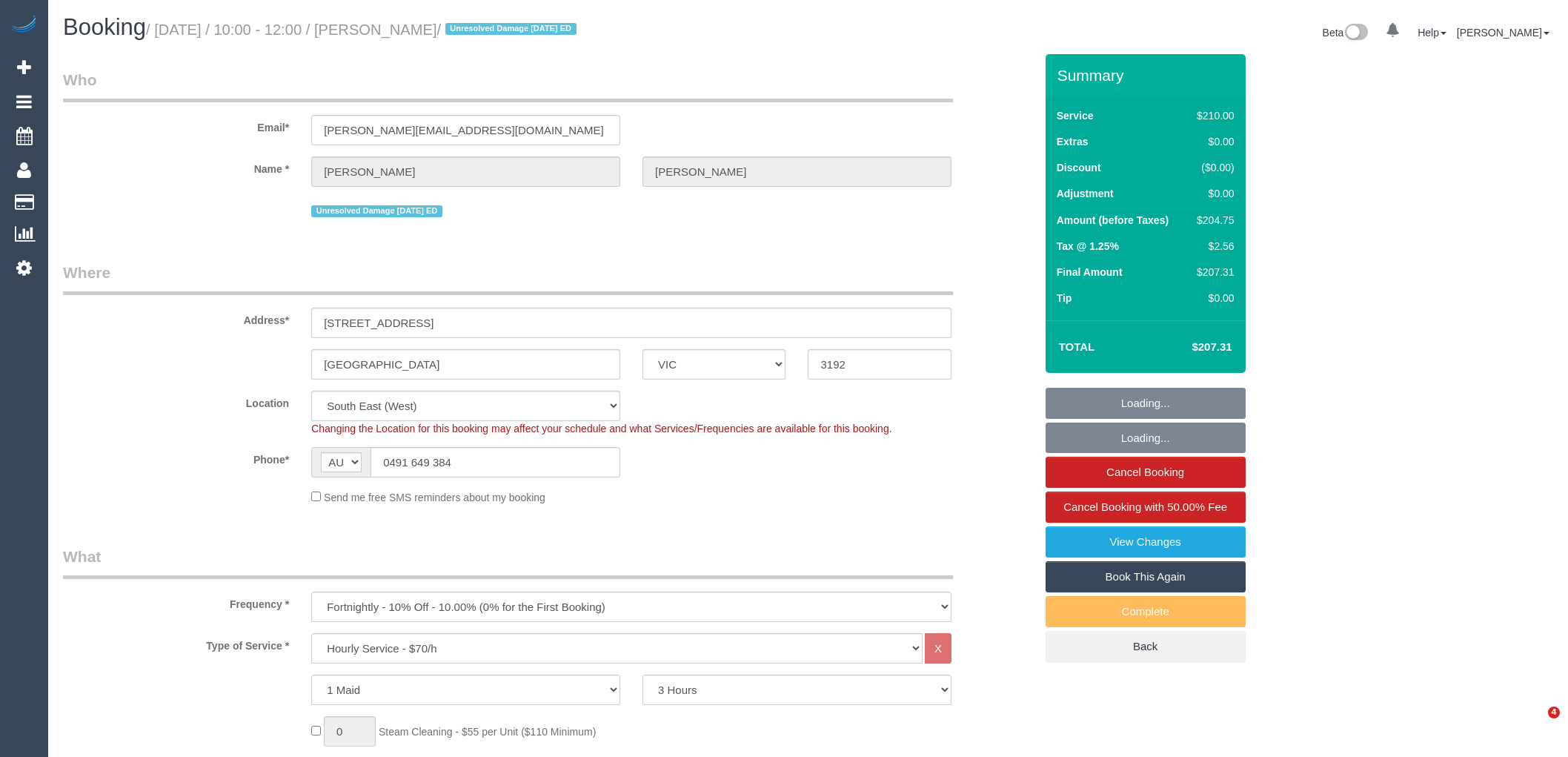
select select "VIC"
select select "180"
select select "object:815"
select select "number:27"
select select "number:14"
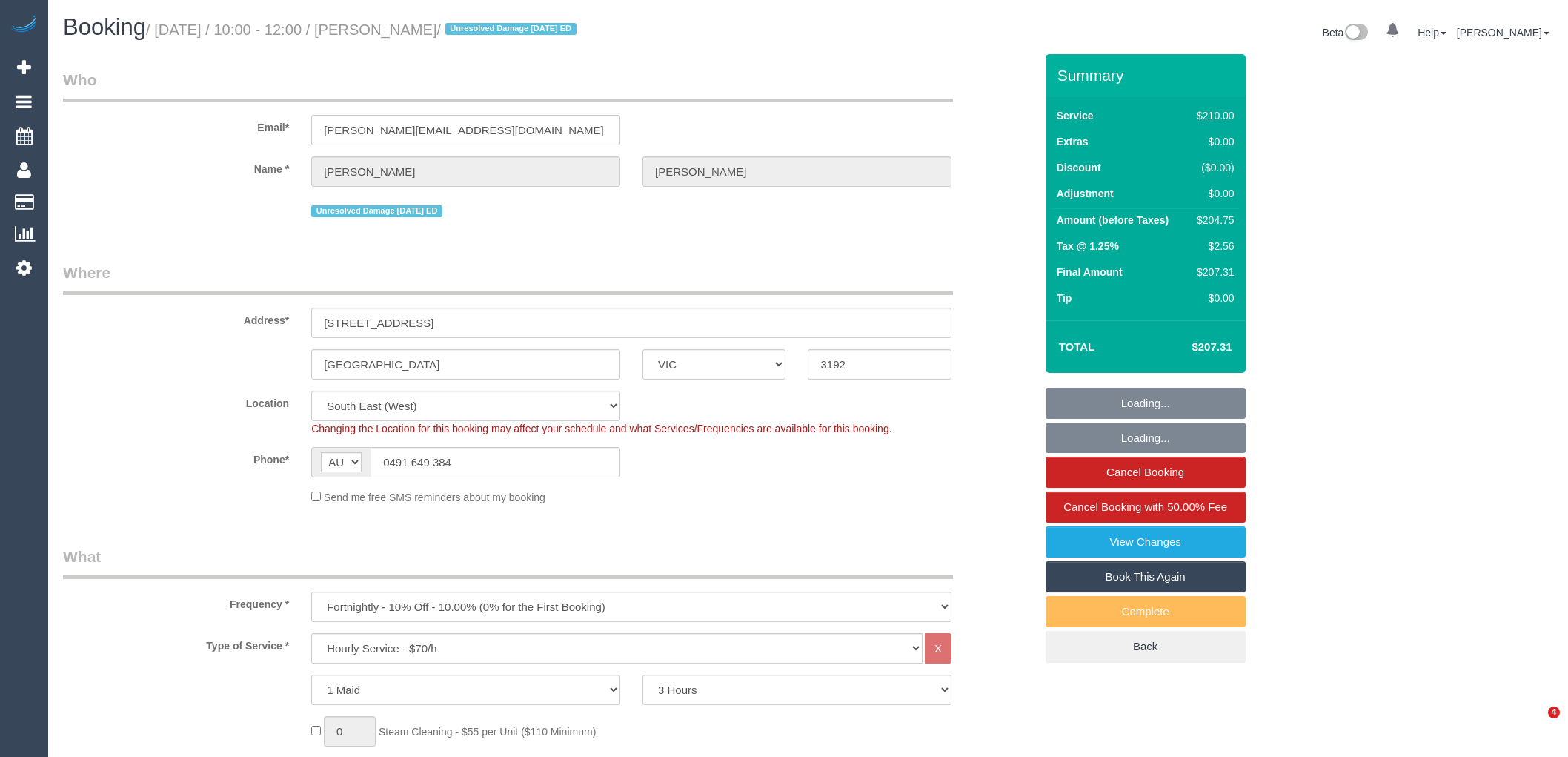
select select "number:19"
select select "number:22"
select select "number:11"
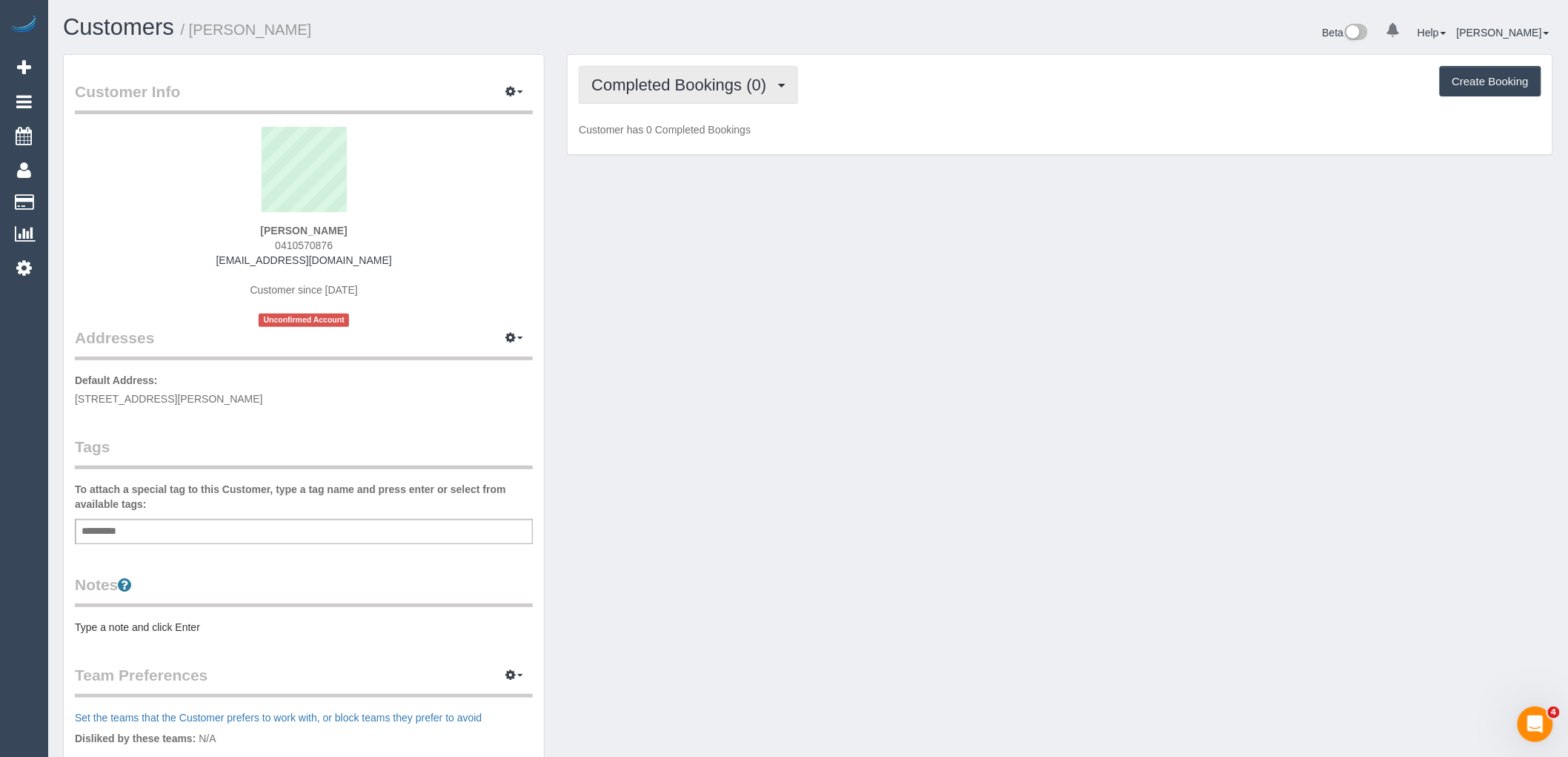
click at [692, 98] on button "Completed Bookings (0)" at bounding box center [689, 84] width 220 height 38
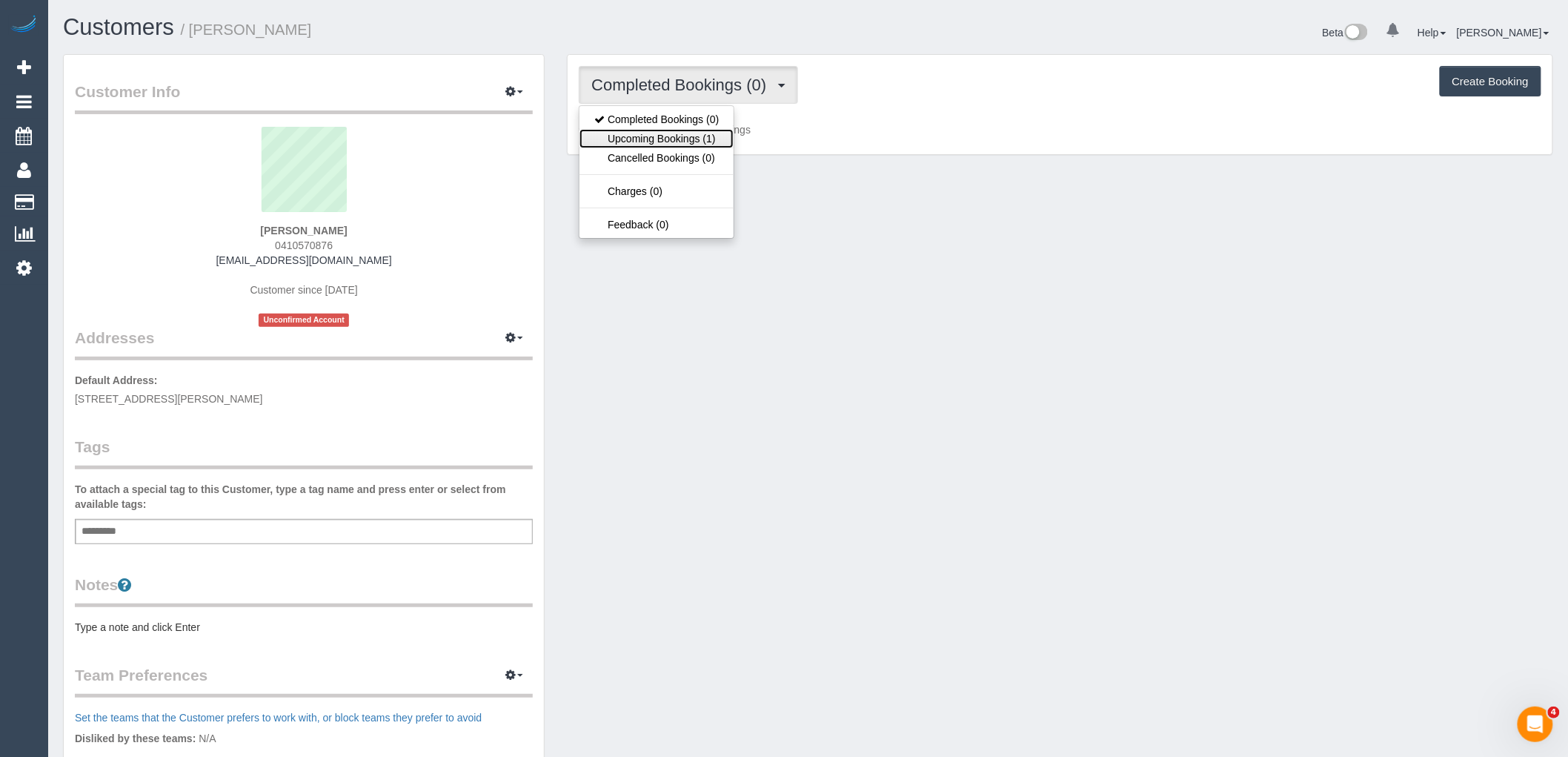
click at [697, 132] on link "Upcoming Bookings (1)" at bounding box center [657, 139] width 154 height 19
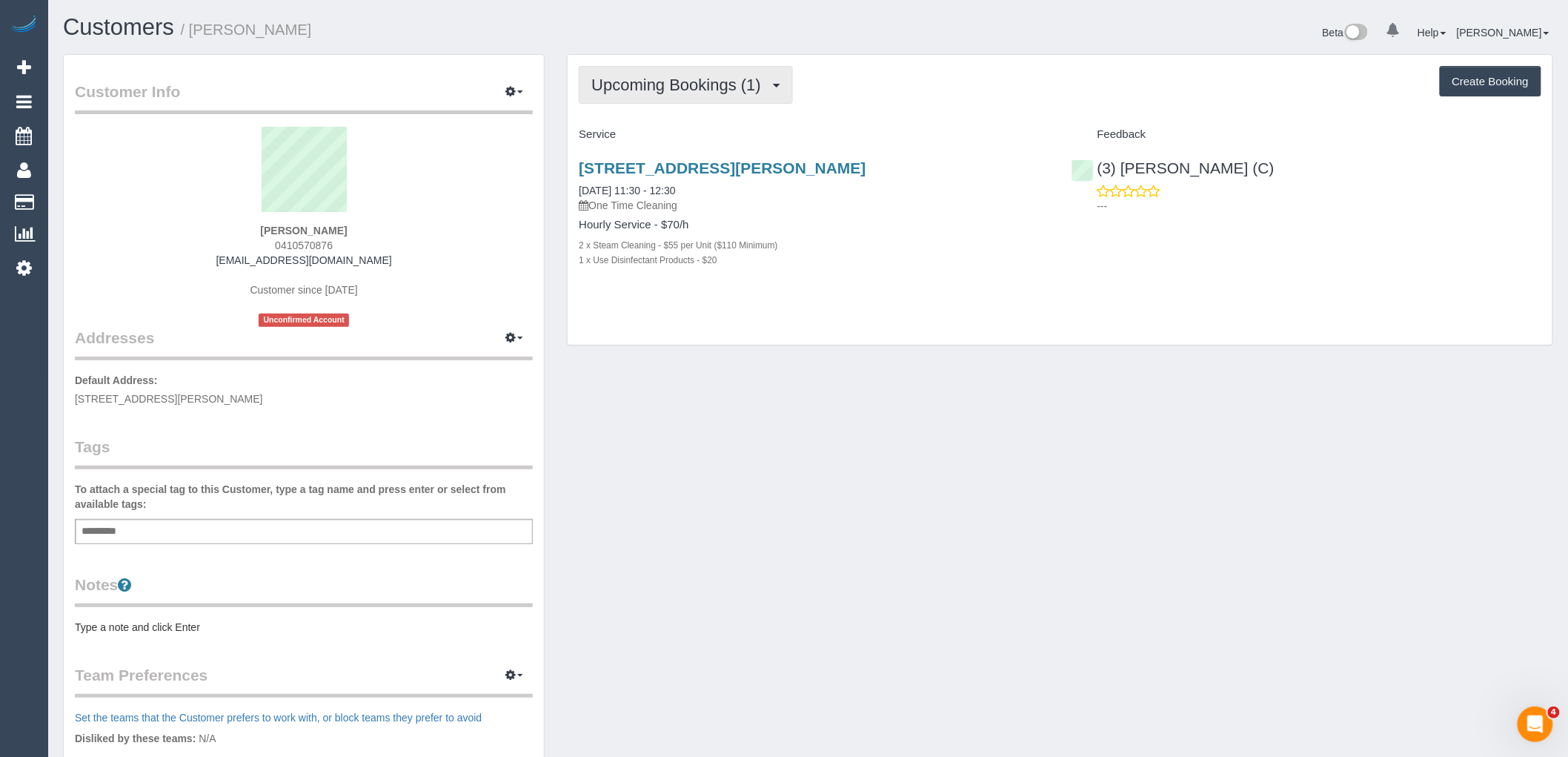
click at [689, 83] on span "Upcoming Bookings (1)" at bounding box center [680, 84] width 177 height 18
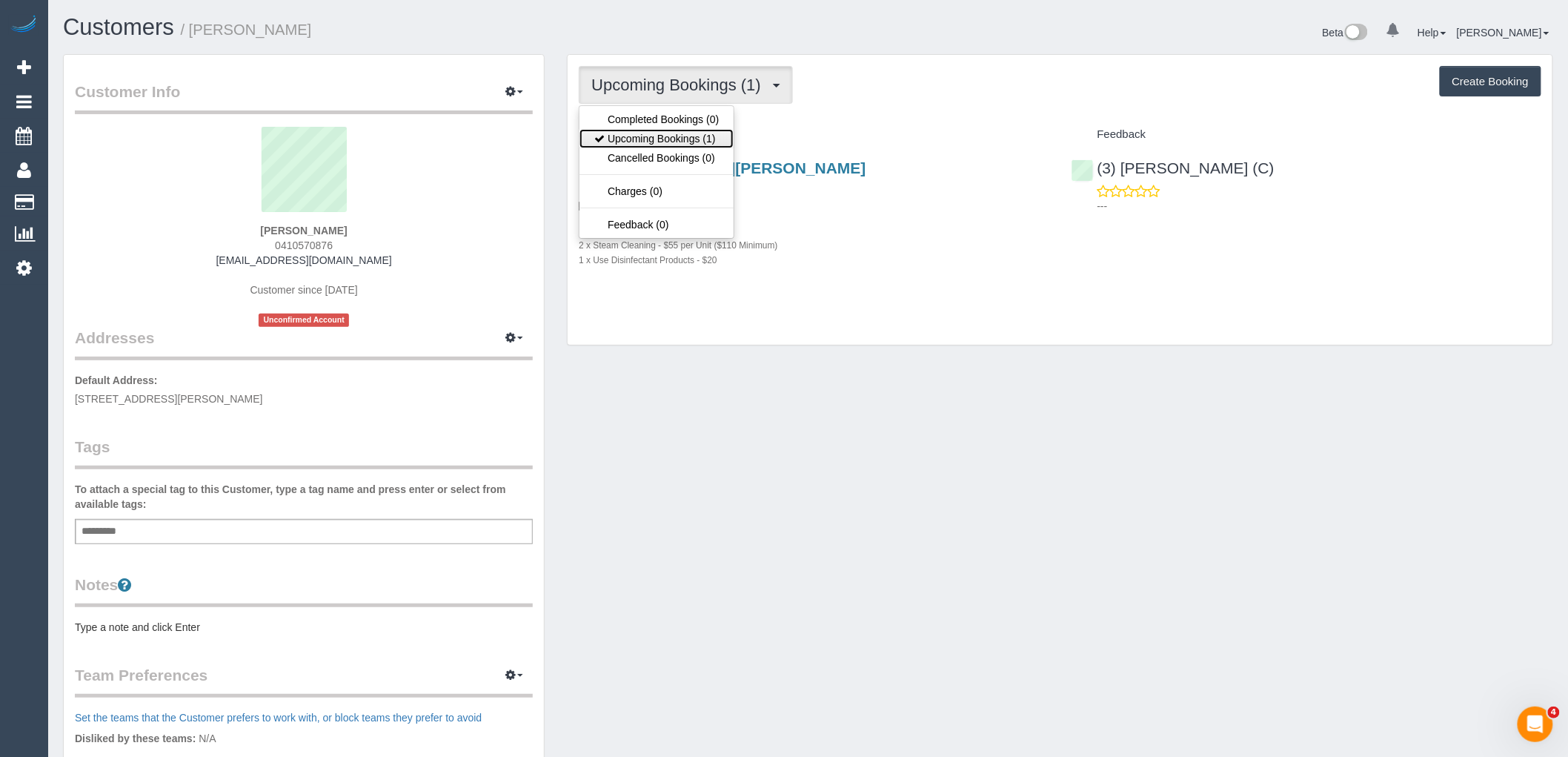
click at [698, 139] on link "Upcoming Bookings (1)" at bounding box center [657, 139] width 154 height 19
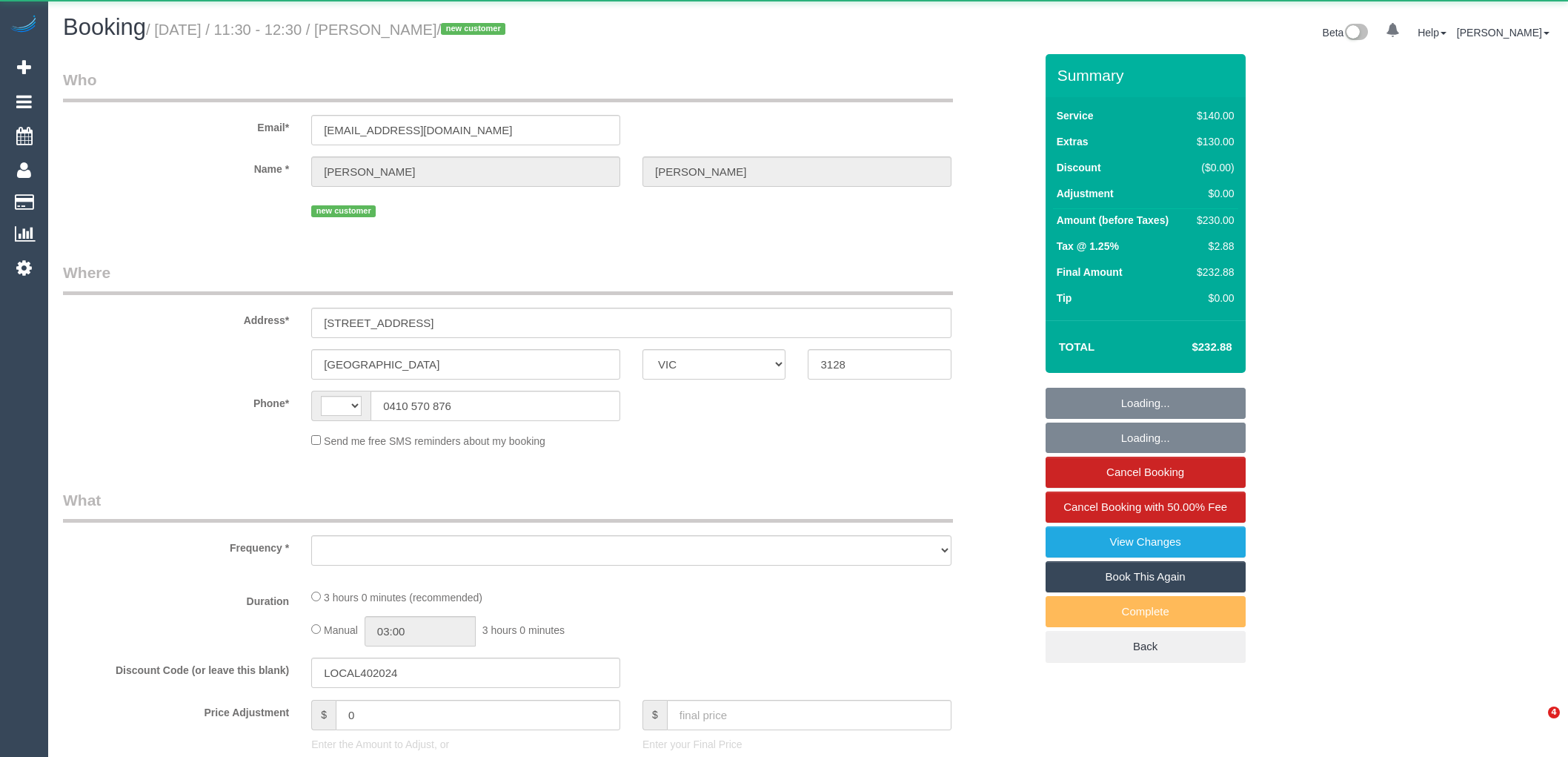
select select "VIC"
select select "string:AU"
select select "object:541"
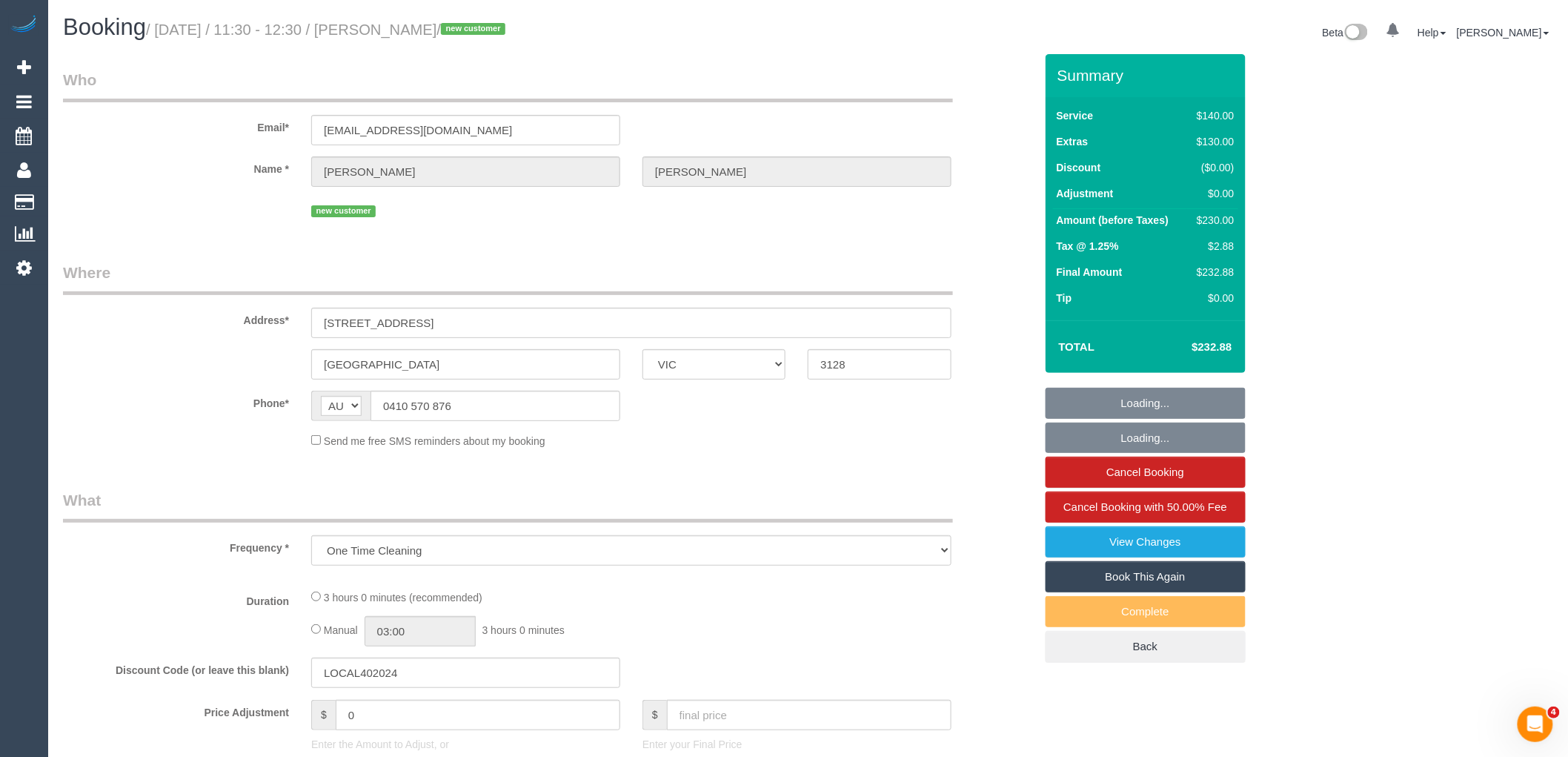
select select "string:stripe-pm_1S3bWD2GScqysDRVfB37uJIA"
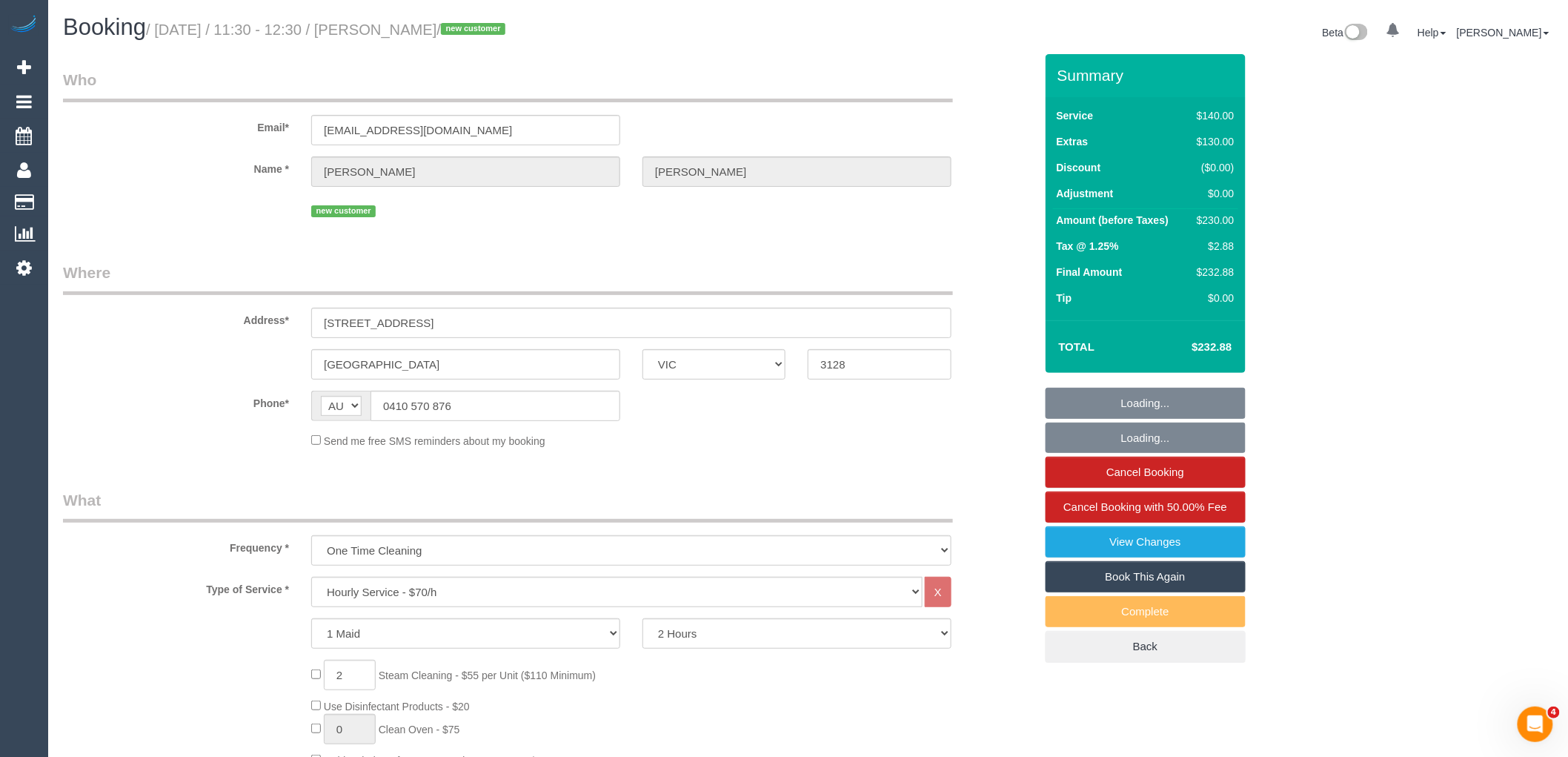
select select "number:28"
select select "number:14"
select select "number:20"
select select "number:24"
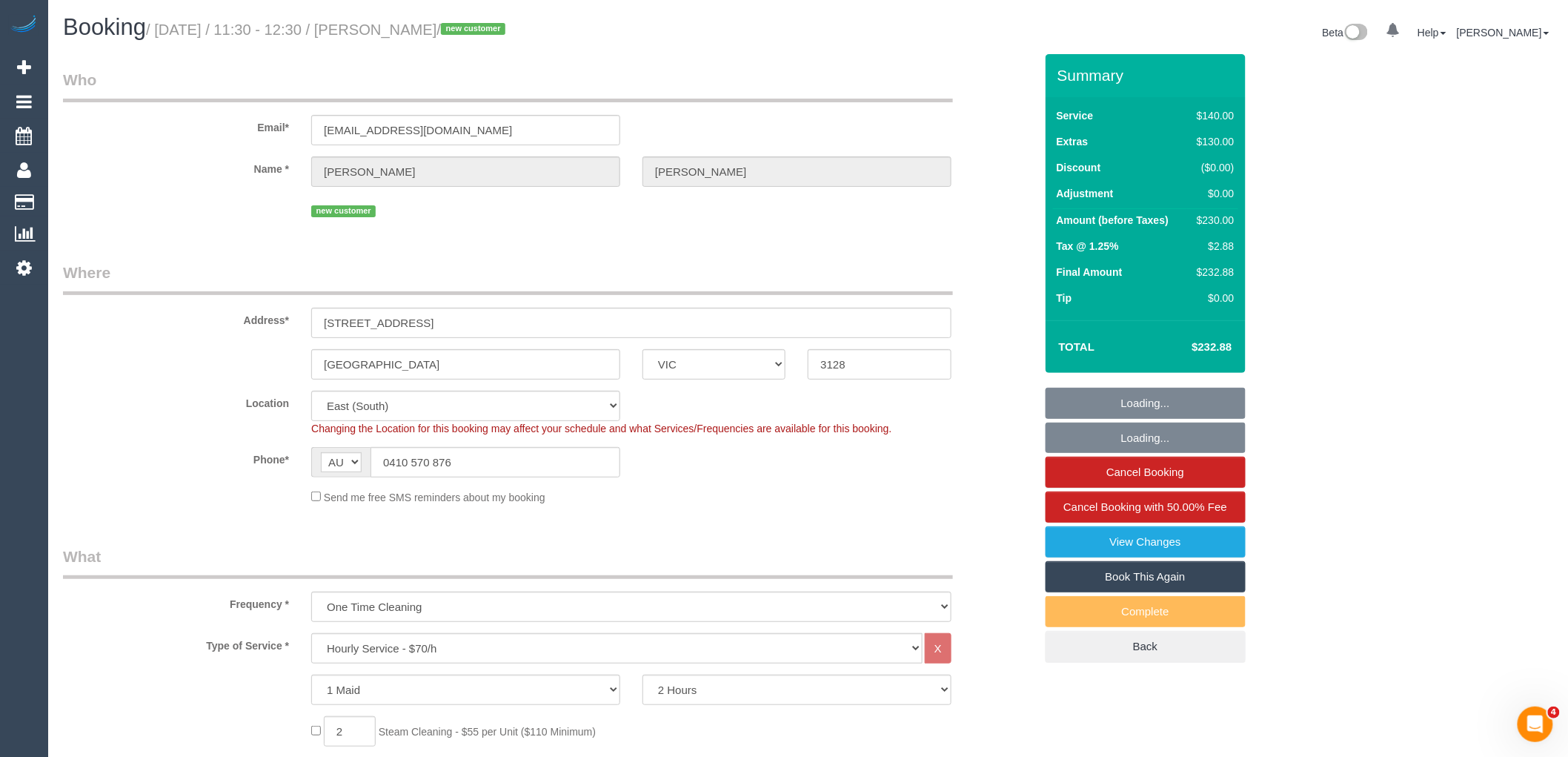
select select "object:1351"
drag, startPoint x: 491, startPoint y: 464, endPoint x: 240, endPoint y: 462, distance: 251.0
click at [246, 462] on div "Phone* AF AL DZ AD AO AI AQ AG AR AM AW AU AT AZ BS BH BD BB BY BE BZ BJ BM BT …" at bounding box center [549, 462] width 994 height 30
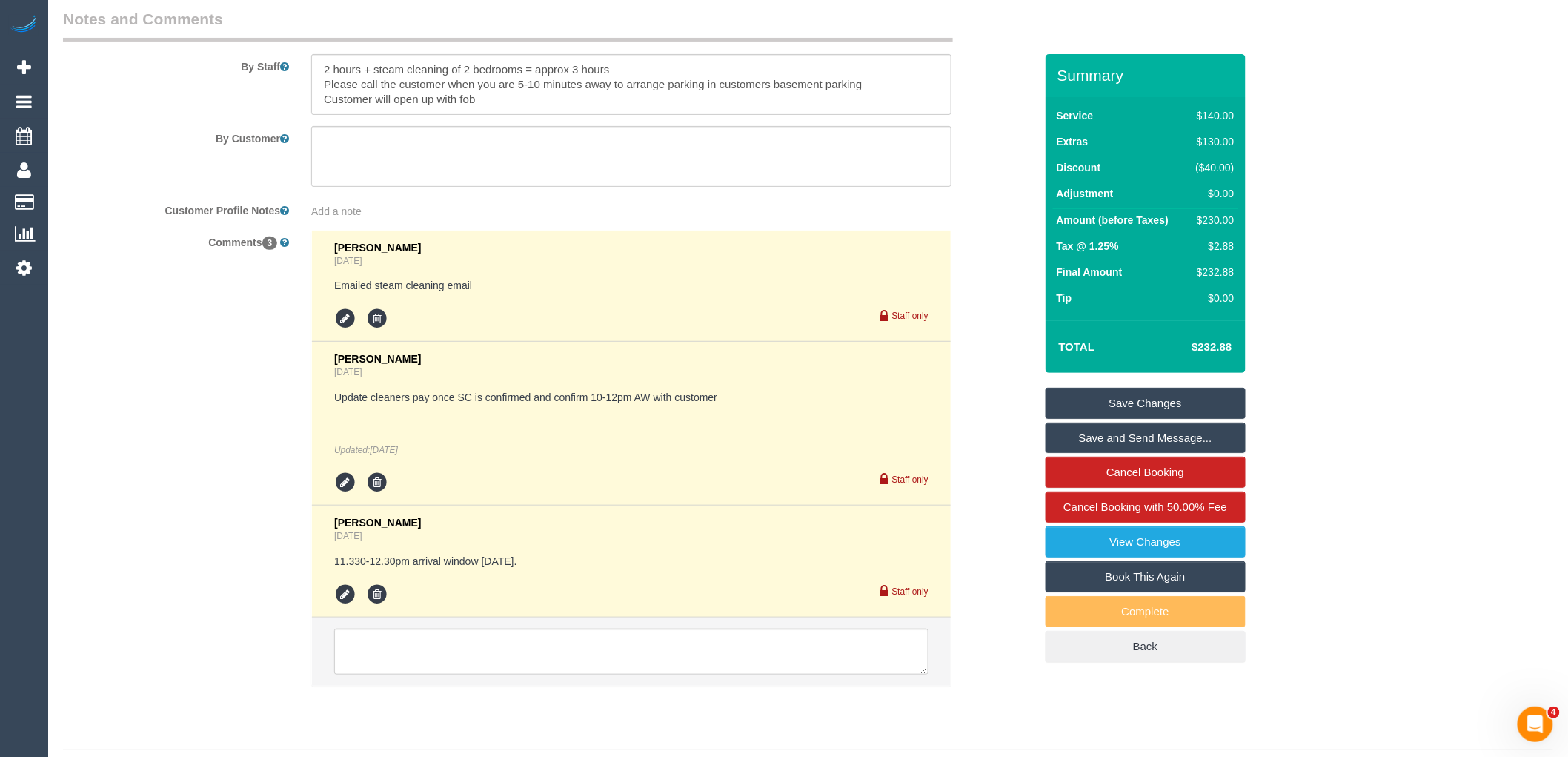
scroll to position [2516, 0]
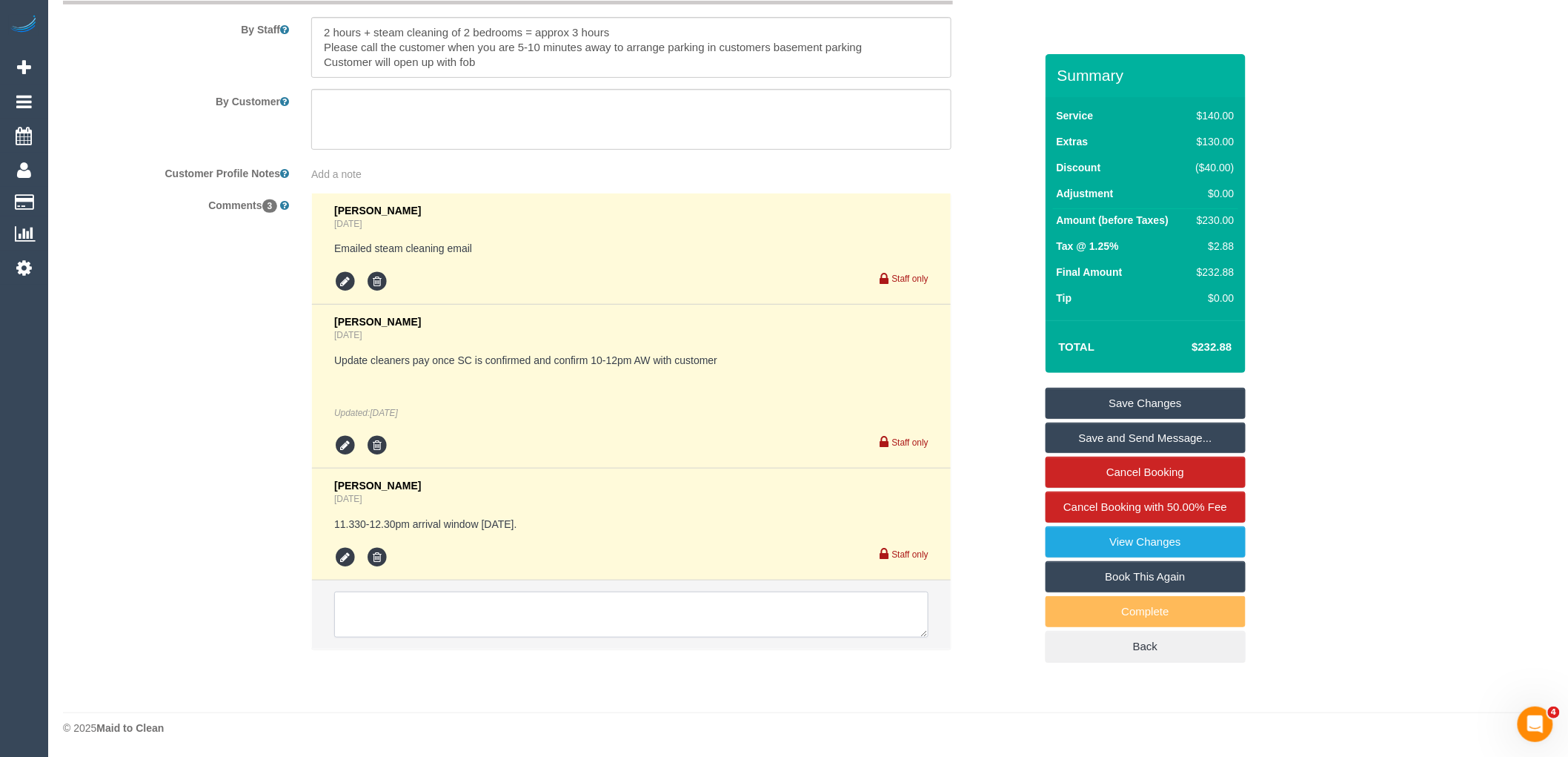
click at [628, 625] on textarea at bounding box center [631, 614] width 594 height 46
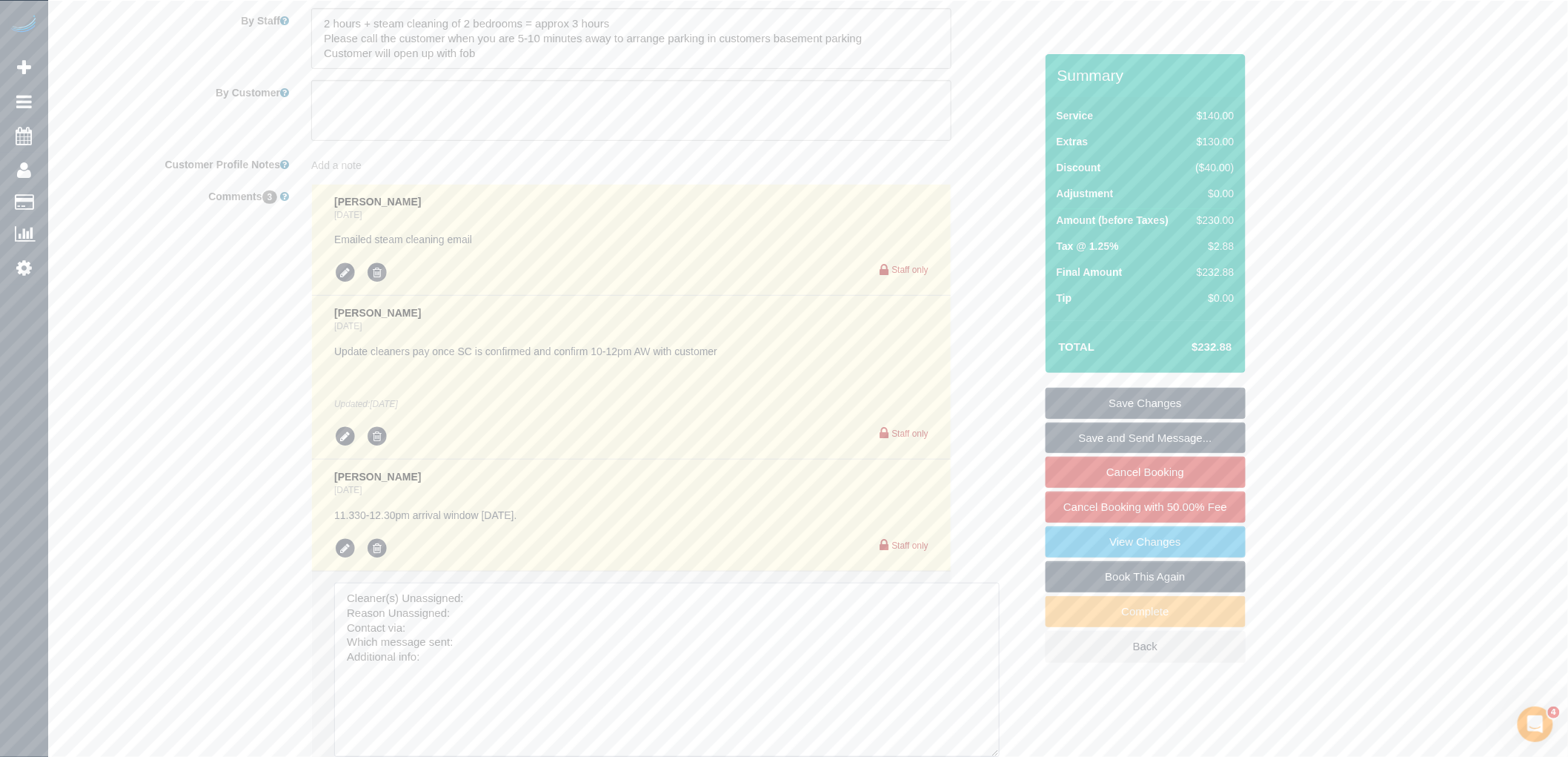
drag, startPoint x: 922, startPoint y: 627, endPoint x: 521, endPoint y: 636, distance: 401.1
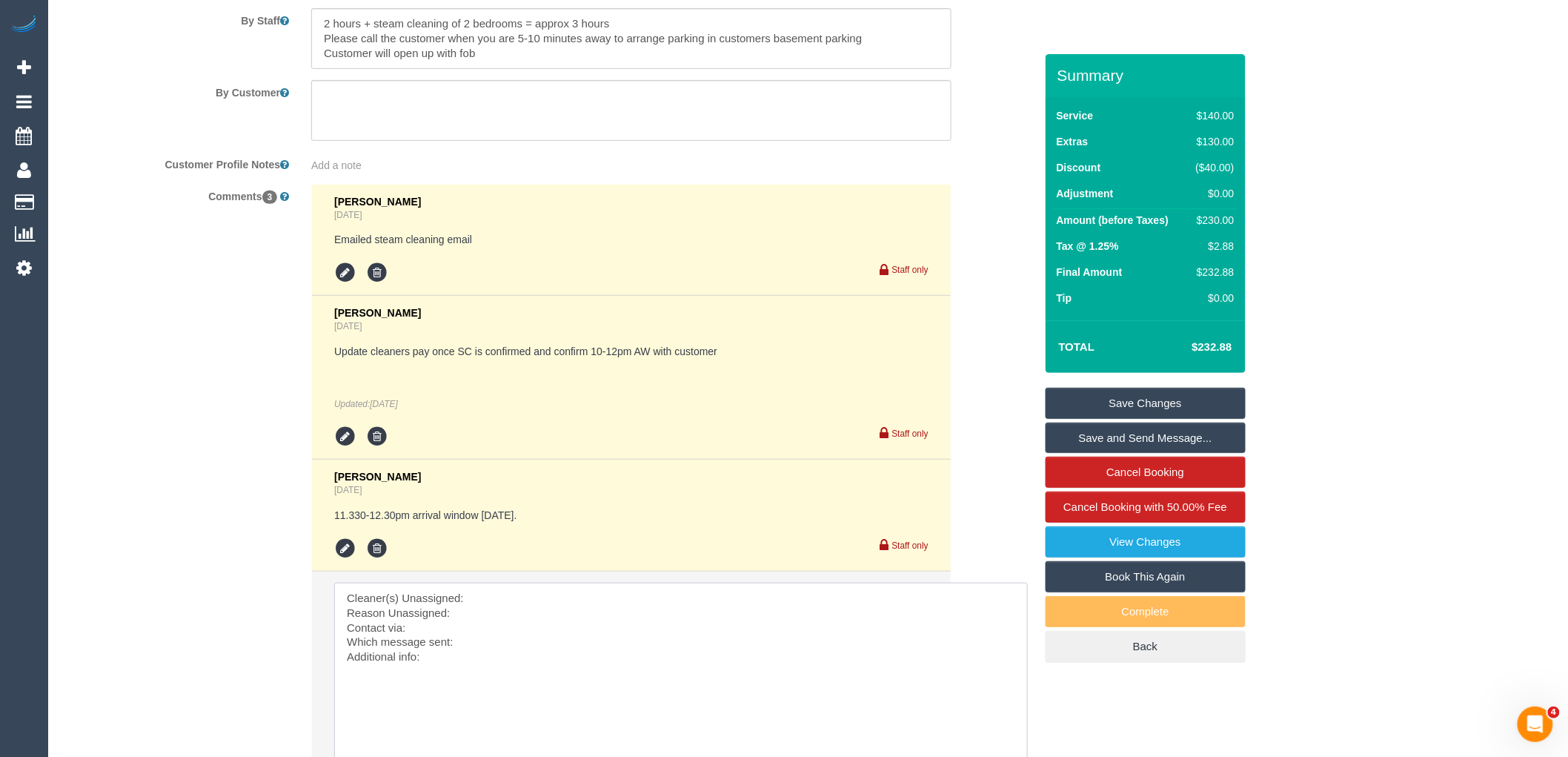
click at [495, 603] on textarea at bounding box center [681, 686] width 693 height 208
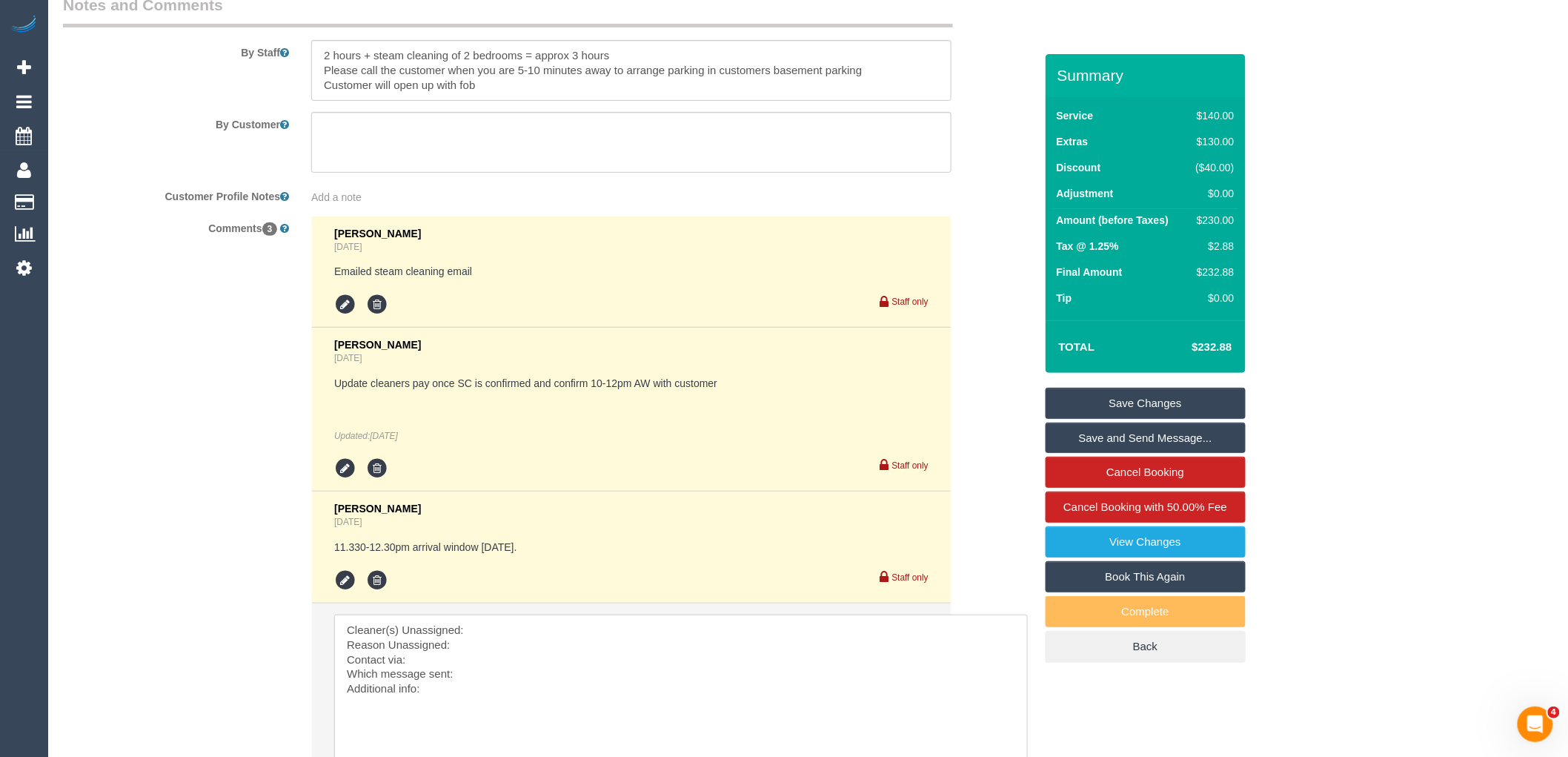
scroll to position [1940, 0]
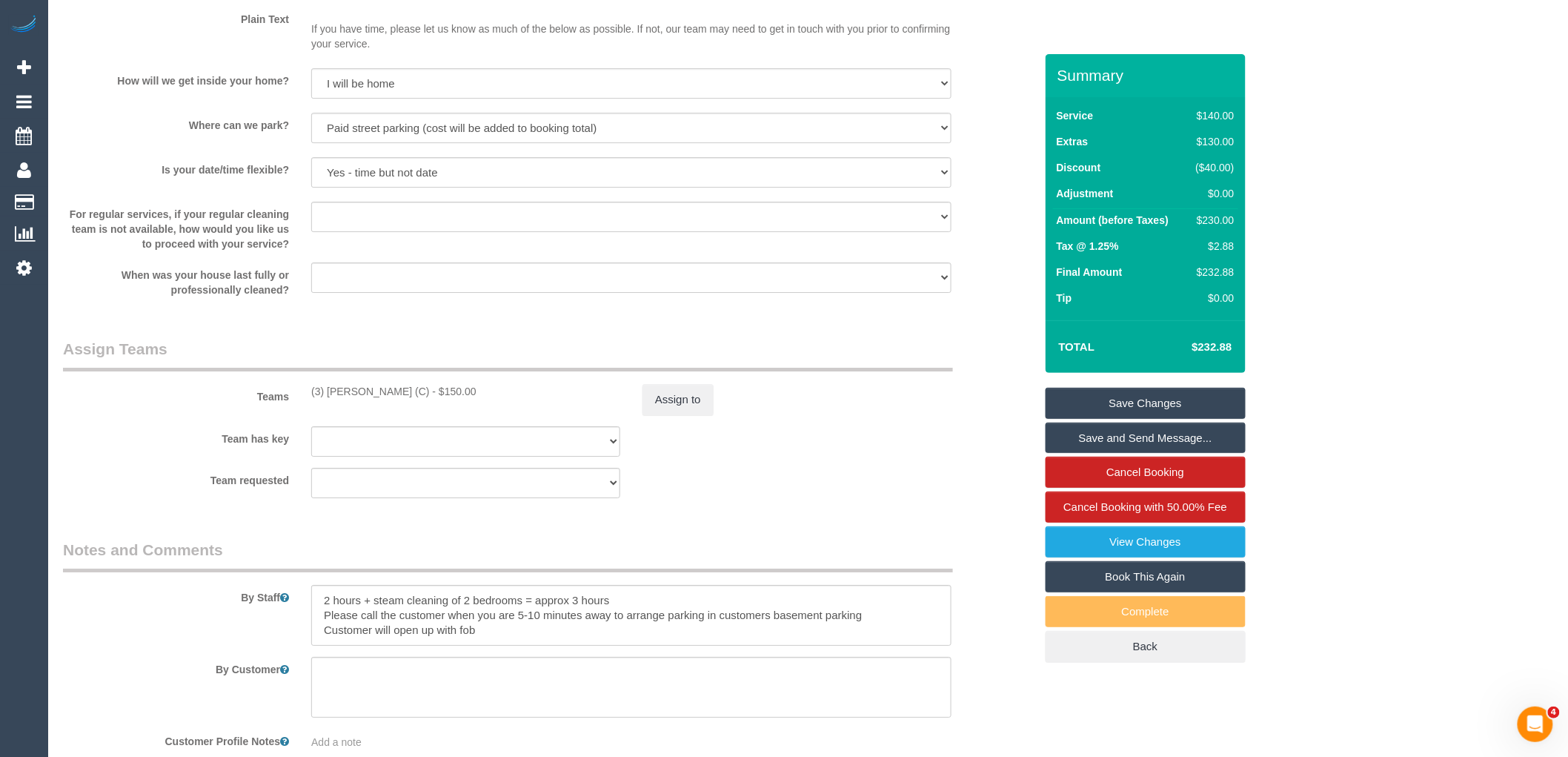
drag, startPoint x: 443, startPoint y: 395, endPoint x: 304, endPoint y: 399, distance: 139.1
click at [304, 399] on div "(3) Poorna Nanayakkara (C) - $150.00" at bounding box center [465, 391] width 331 height 14
copy div "(3) Poorna Nanayakkara (C)"
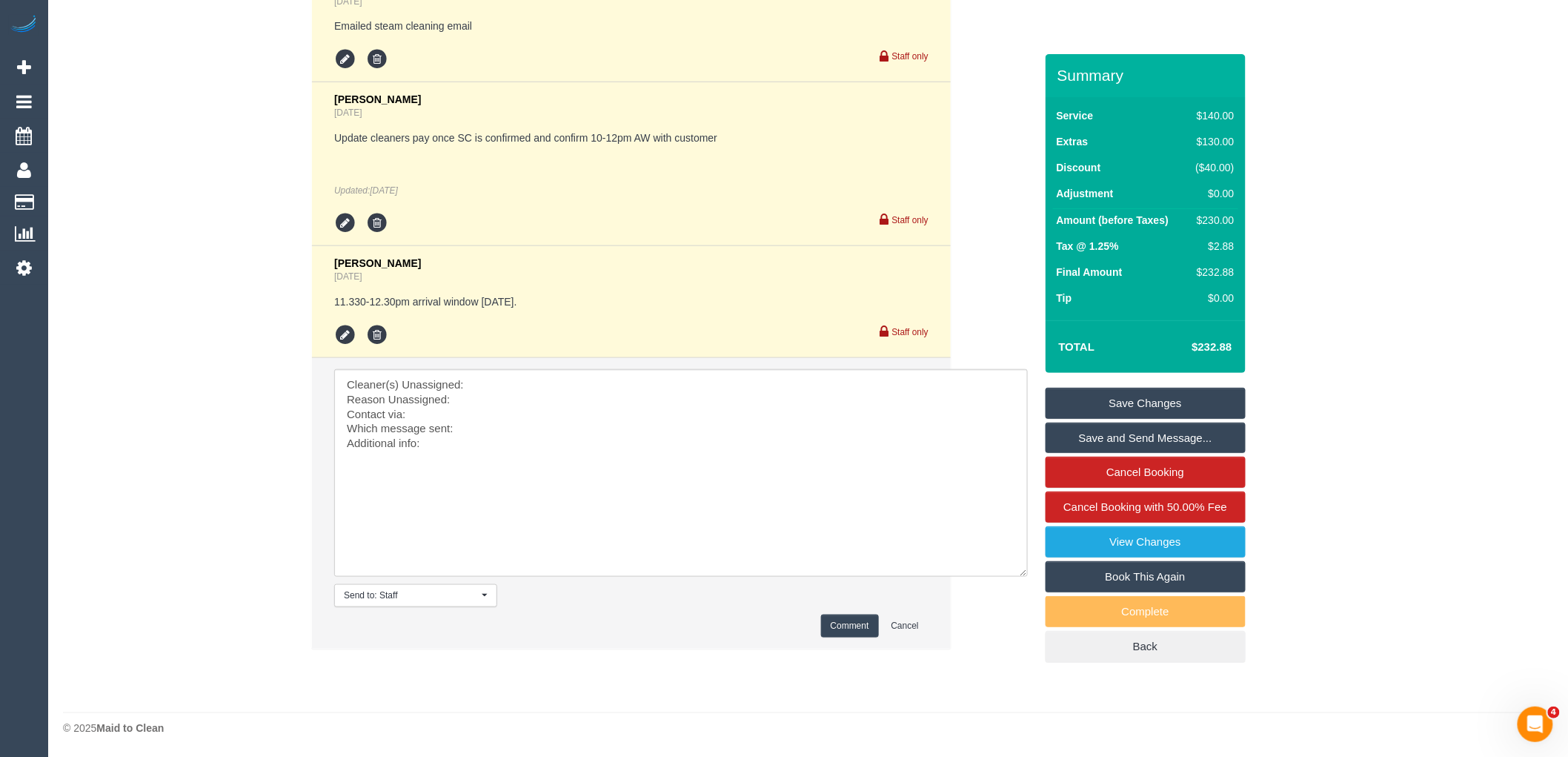
scroll to position [2740, 0]
click at [535, 401] on textarea at bounding box center [681, 472] width 693 height 208
click at [546, 383] on textarea at bounding box center [681, 472] width 693 height 208
paste textarea "(3) Poorna Nanayakkara (C)"
click at [500, 402] on textarea at bounding box center [681, 472] width 693 height 208
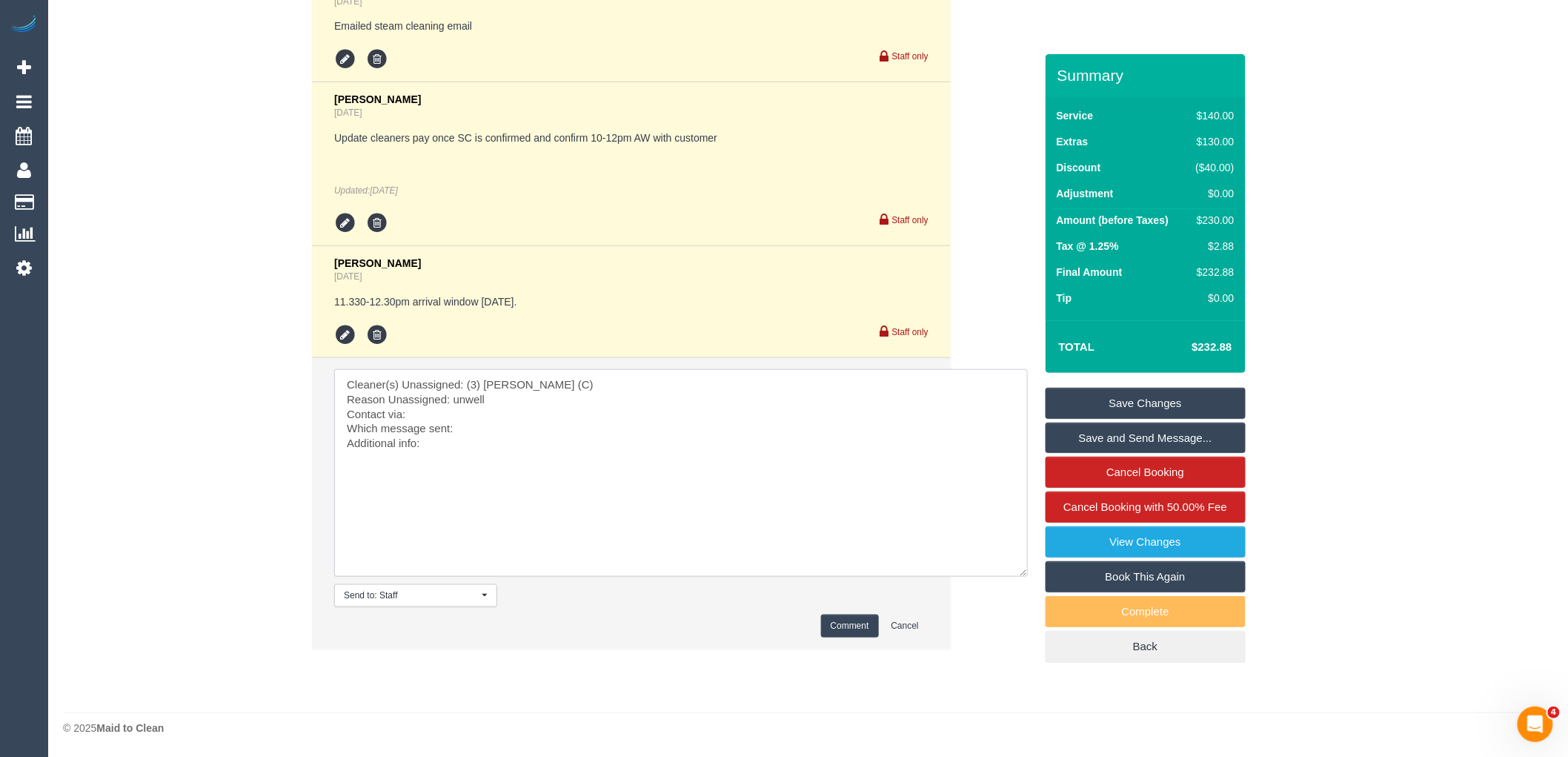
click at [507, 410] on textarea at bounding box center [681, 472] width 693 height 208
click at [512, 431] on textarea at bounding box center [681, 472] width 693 height 208
click at [476, 452] on textarea at bounding box center [681, 472] width 693 height 208
type textarea "Cleaner(s) Unassigned: (3) Poorna Nanayakkara (C) Reason Unassigned: unwell Con…"
click at [835, 609] on li "Send to: Staff Nothing selected Send to: Staff Send to: Customer Send to: Team …" at bounding box center [631, 503] width 639 height 290
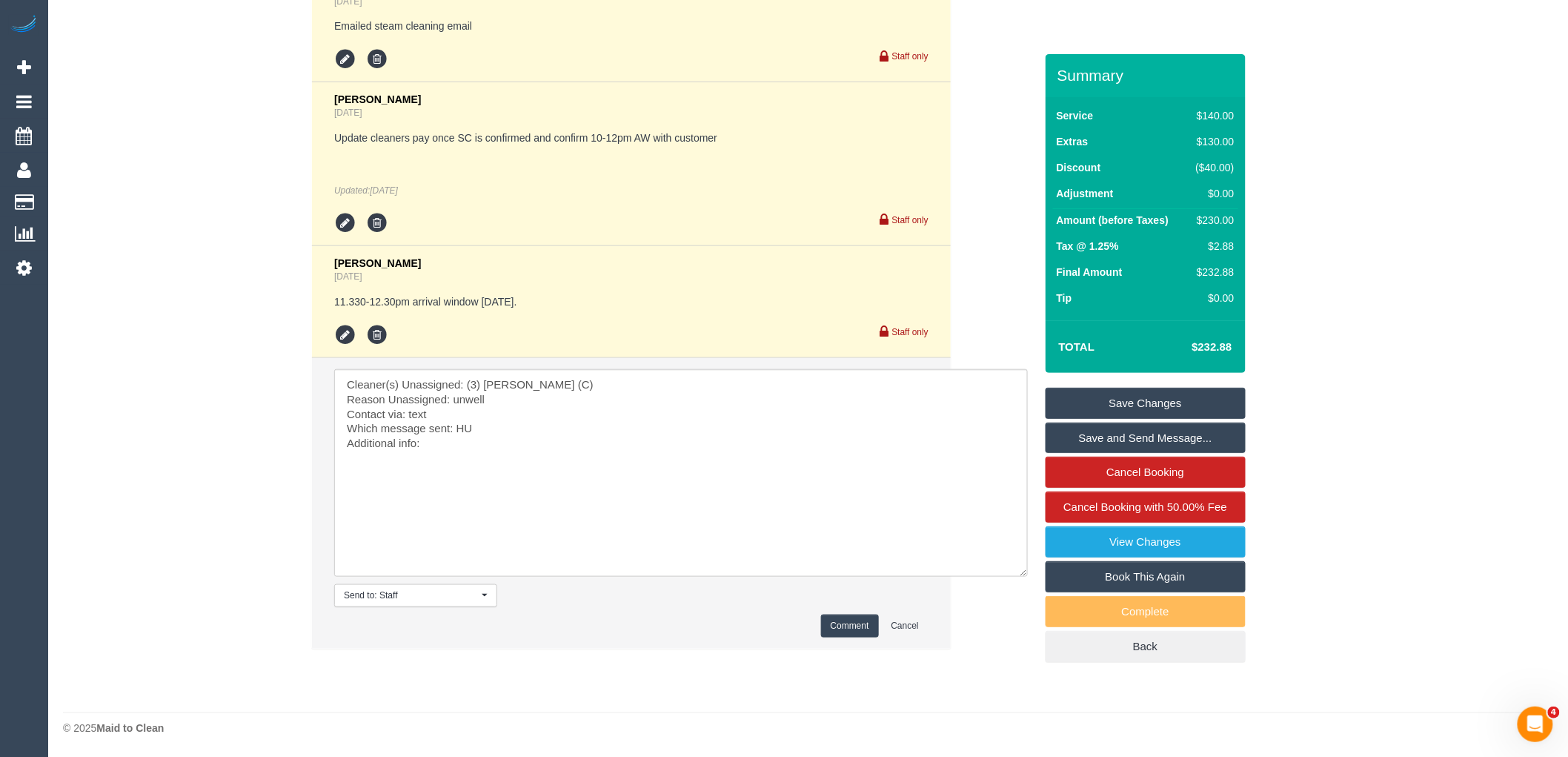
click at [847, 625] on button "Comment" at bounding box center [850, 625] width 58 height 23
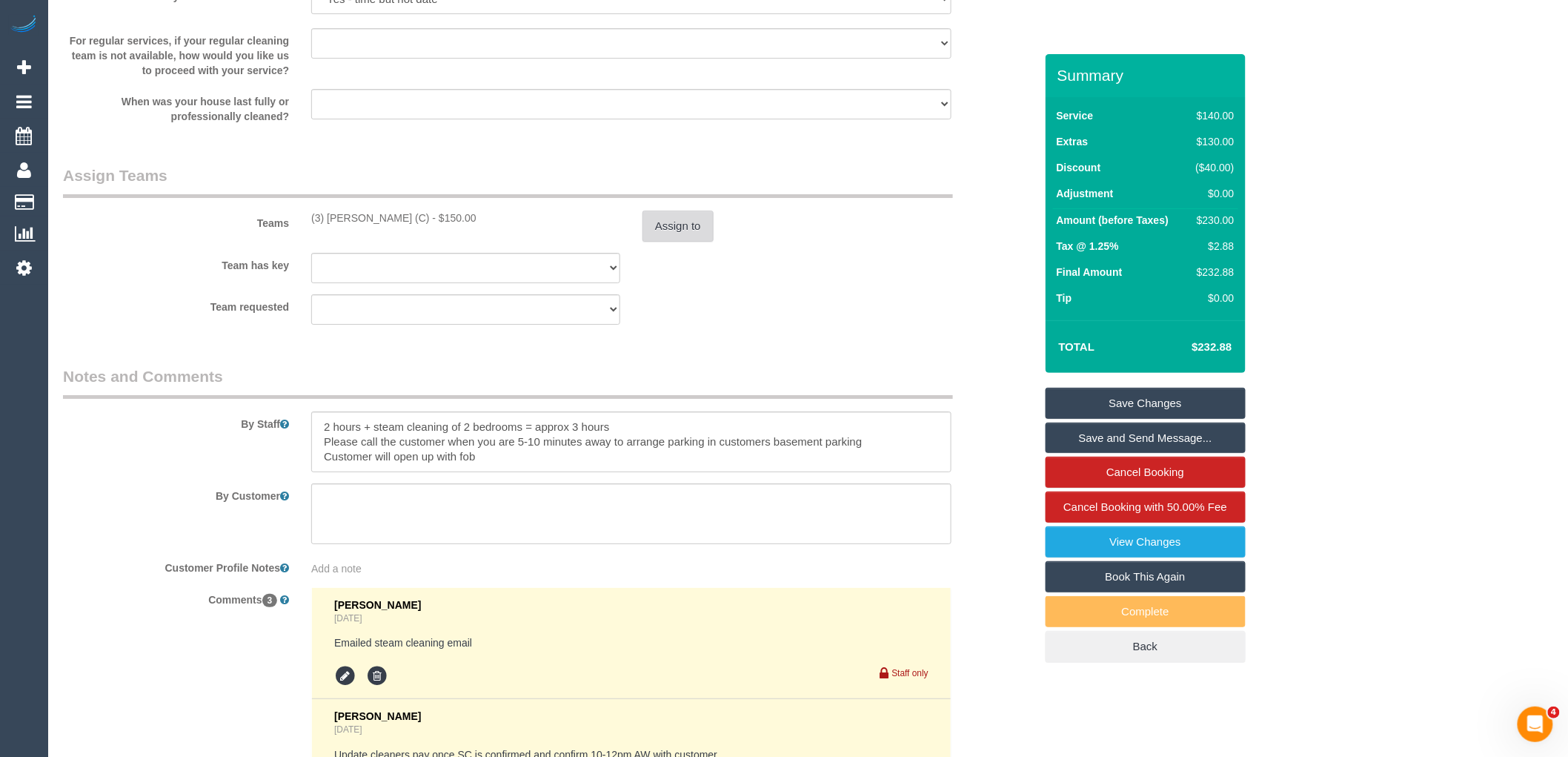
scroll to position [2081, 0]
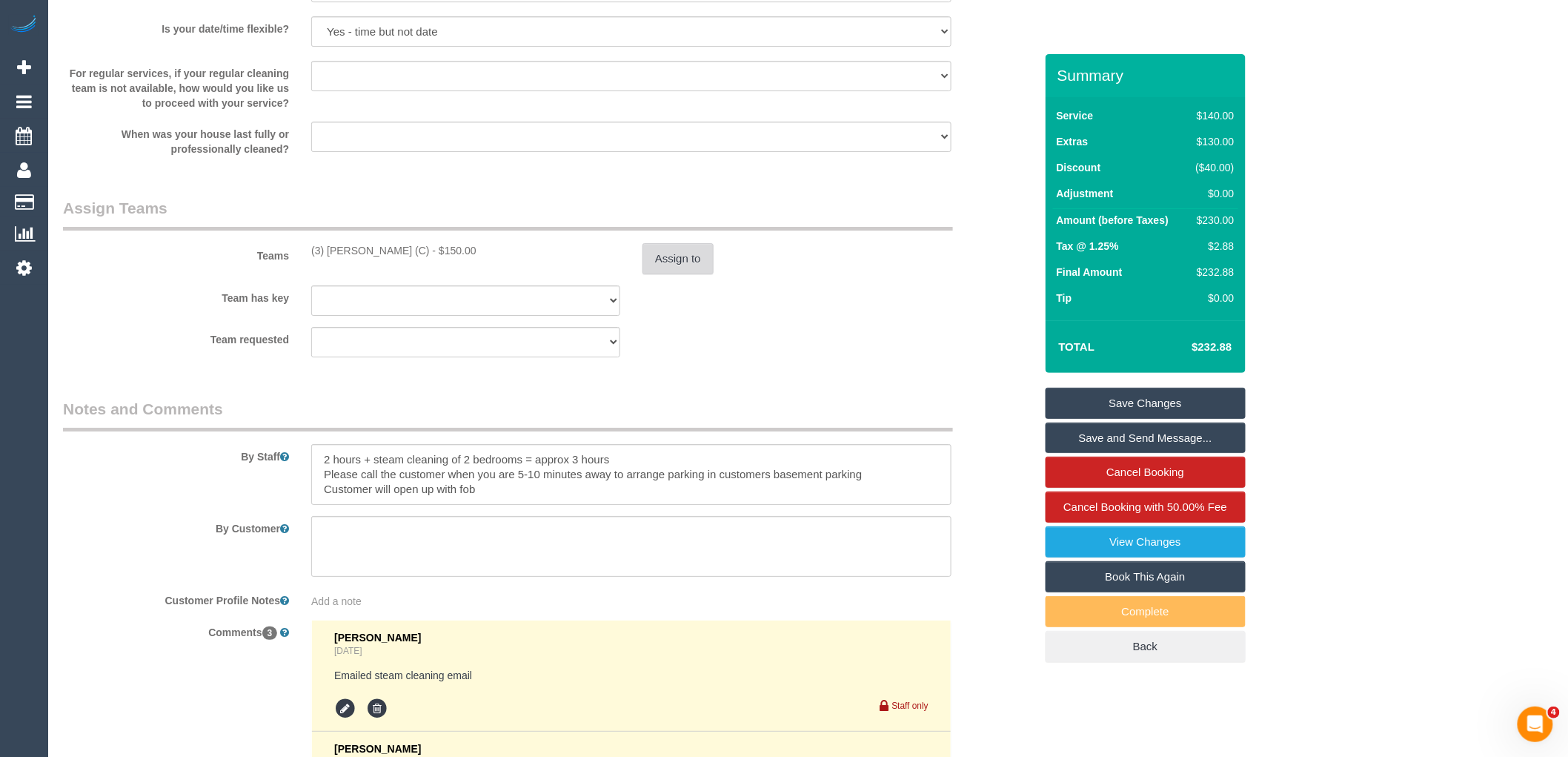
click at [656, 274] on button "Assign to" at bounding box center [677, 258] width 71 height 31
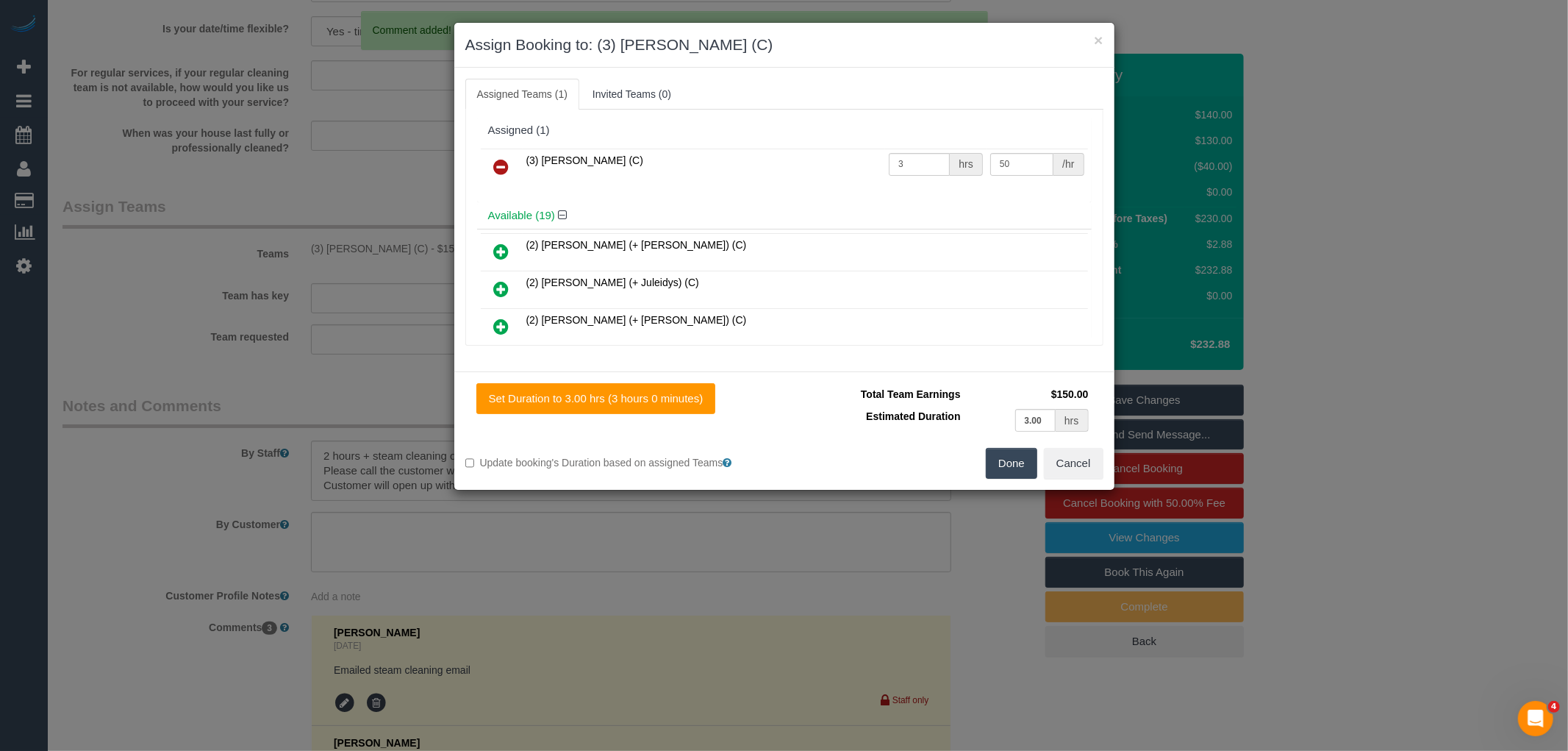
click at [511, 165] on link at bounding box center [501, 167] width 34 height 29
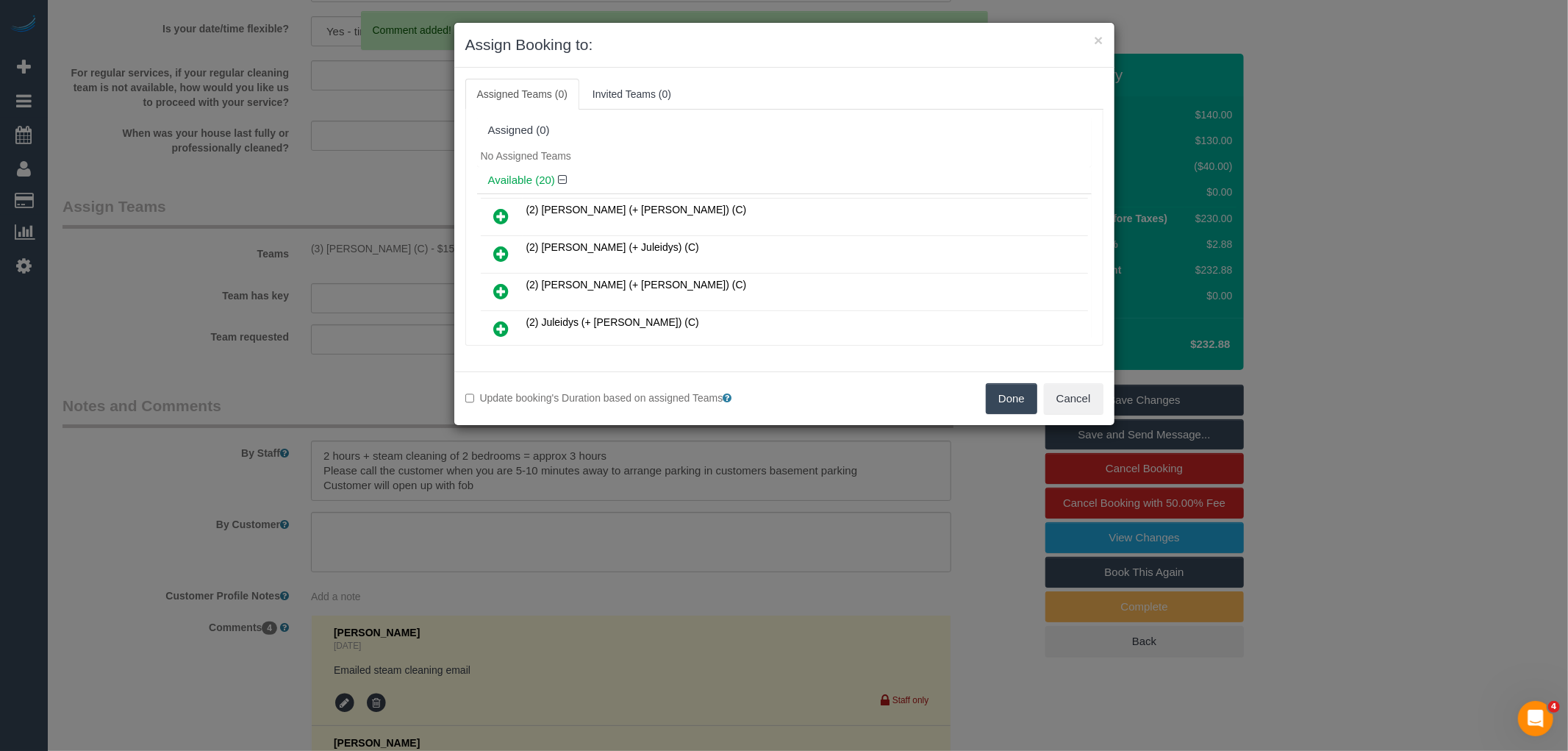
click at [999, 393] on button "Done" at bounding box center [1011, 399] width 52 height 31
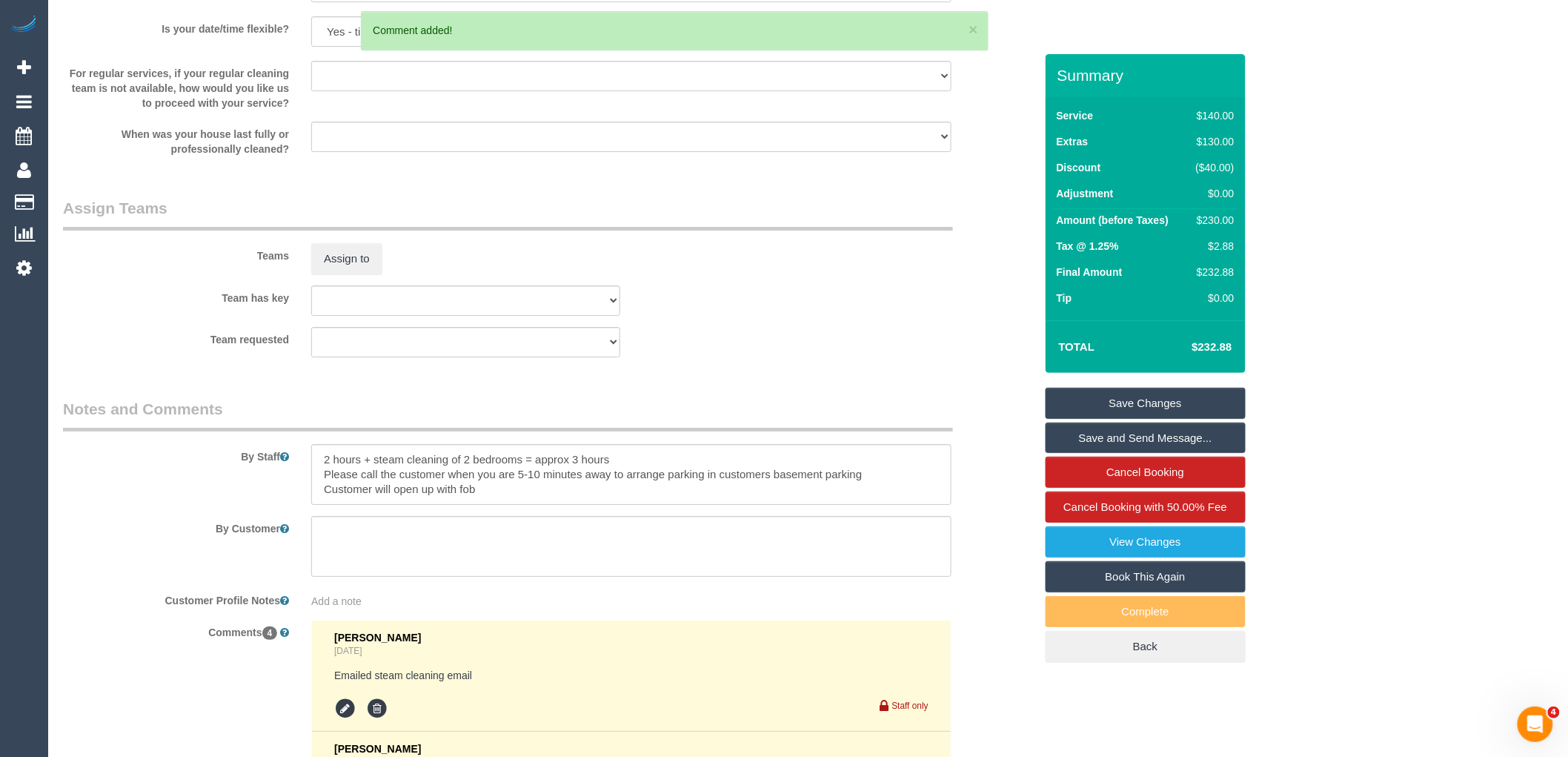
click at [1134, 400] on link "Save Changes" at bounding box center [1146, 403] width 200 height 31
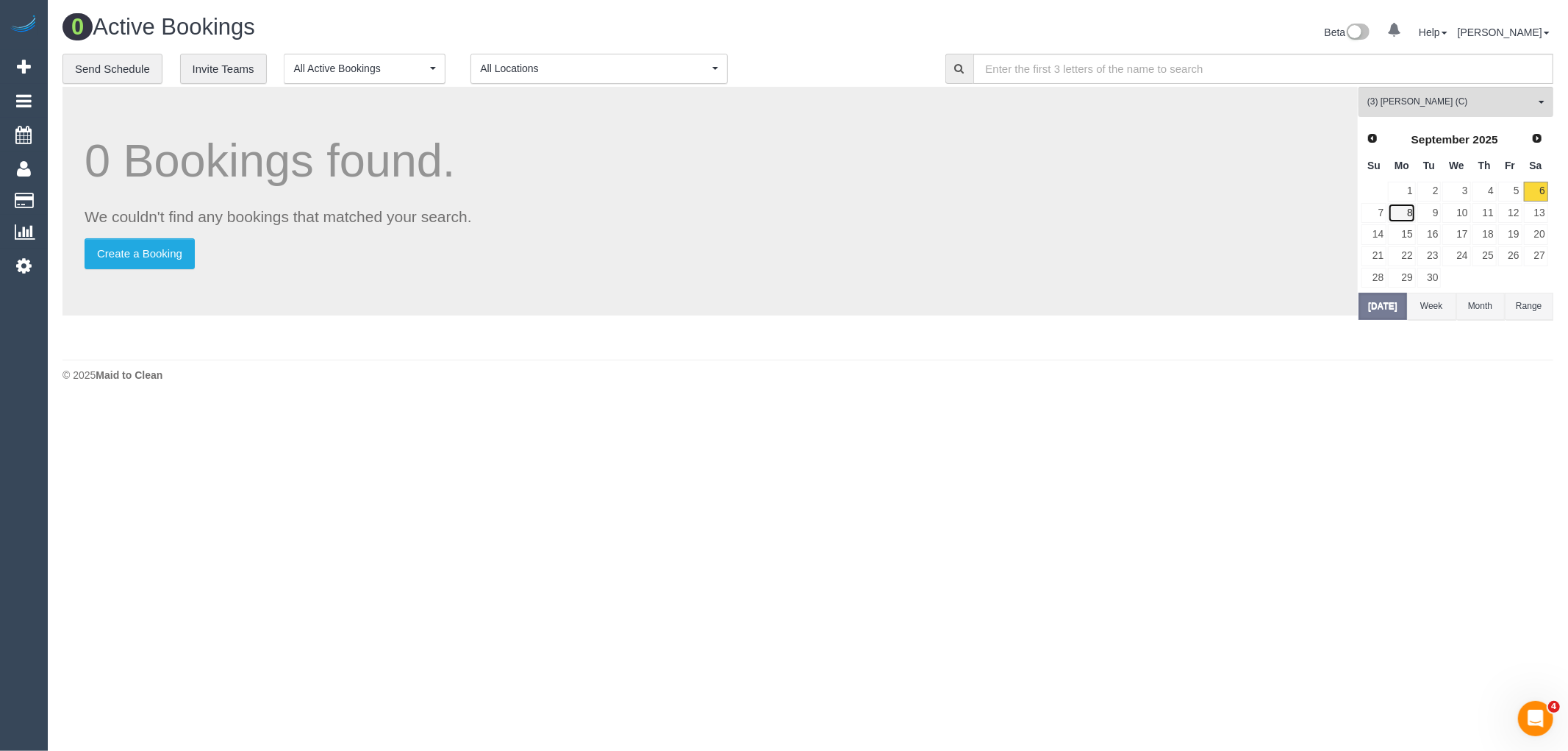
click at [1407, 214] on link "8" at bounding box center [1401, 212] width 27 height 20
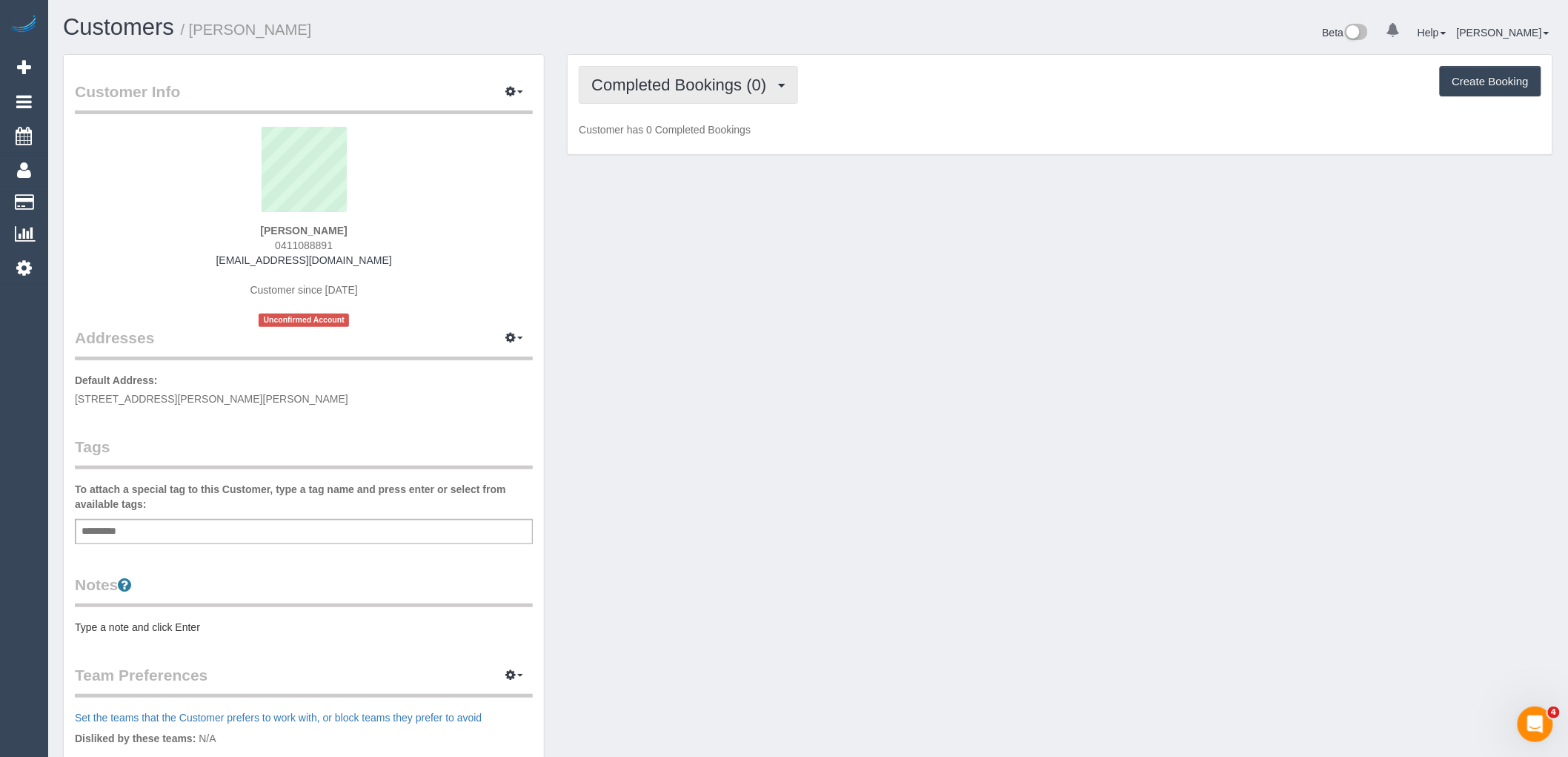
click at [690, 71] on button "Completed Bookings (0)" at bounding box center [689, 84] width 220 height 38
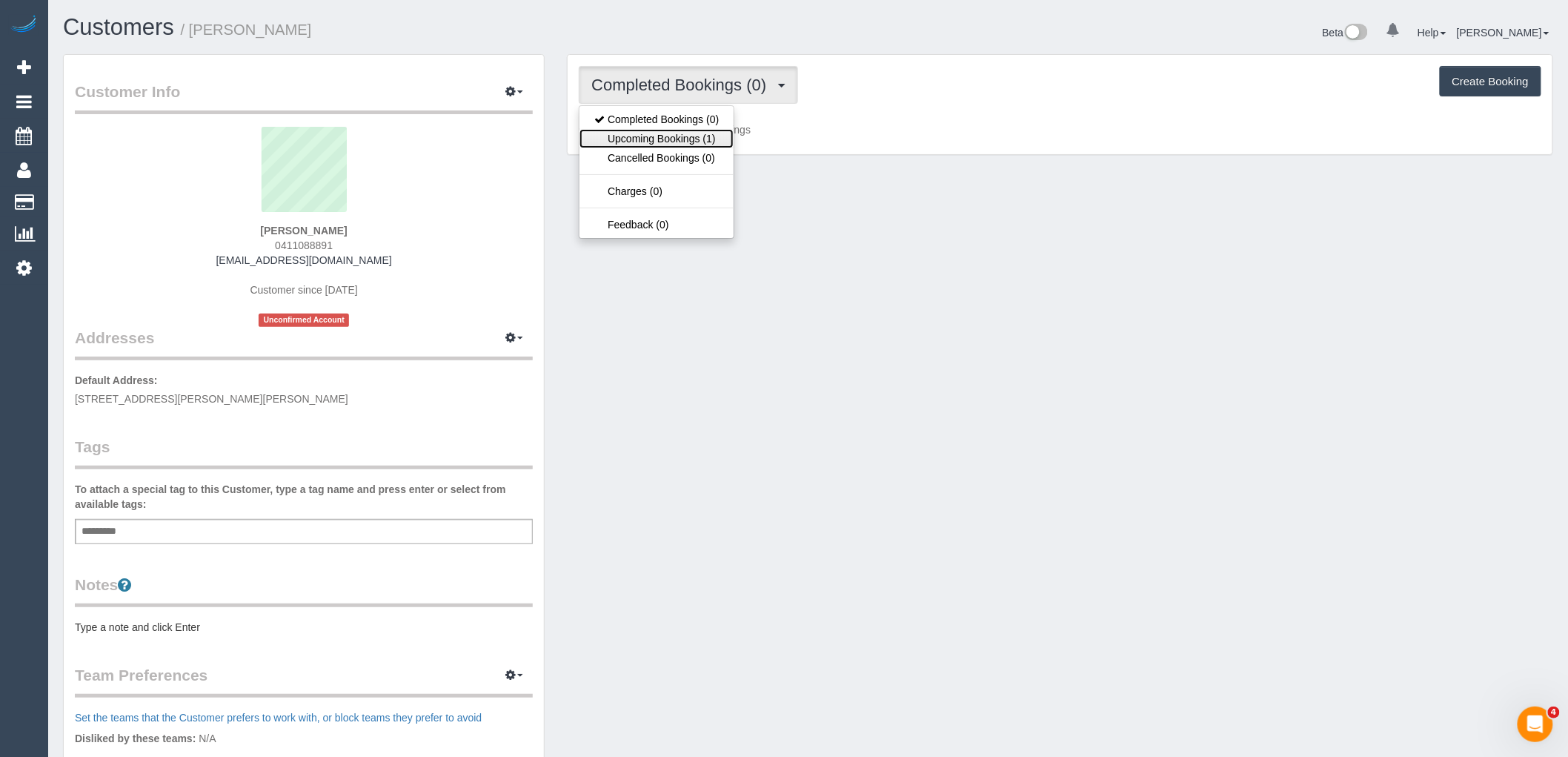
click at [700, 132] on link "Upcoming Bookings (1)" at bounding box center [657, 139] width 154 height 19
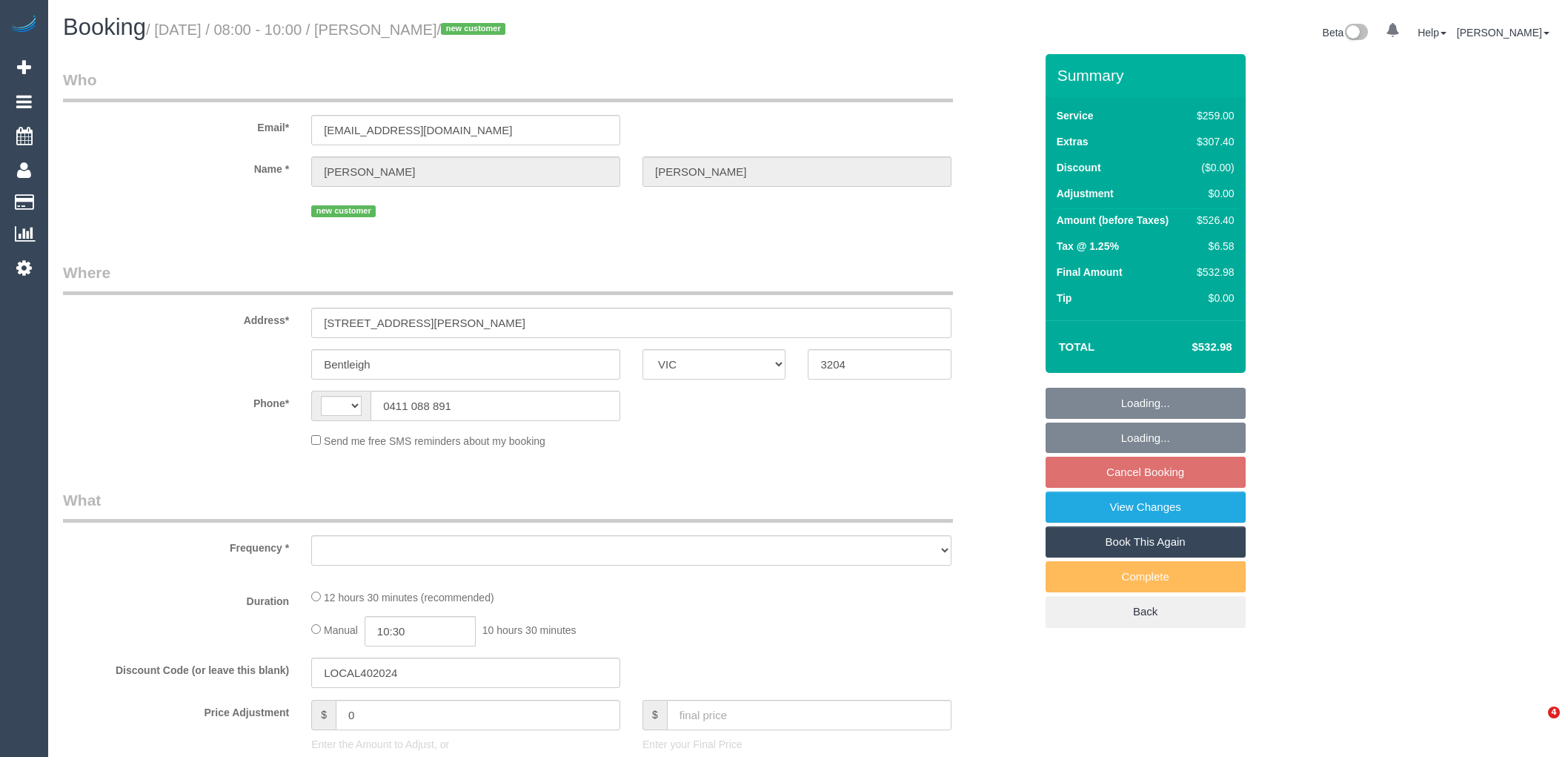
select select "VIC"
select select "string:AU"
select select "string:stripe-pm_1S1y2a2GScqysDRVlvSkQMei"
select select "object:659"
select select "number:28"
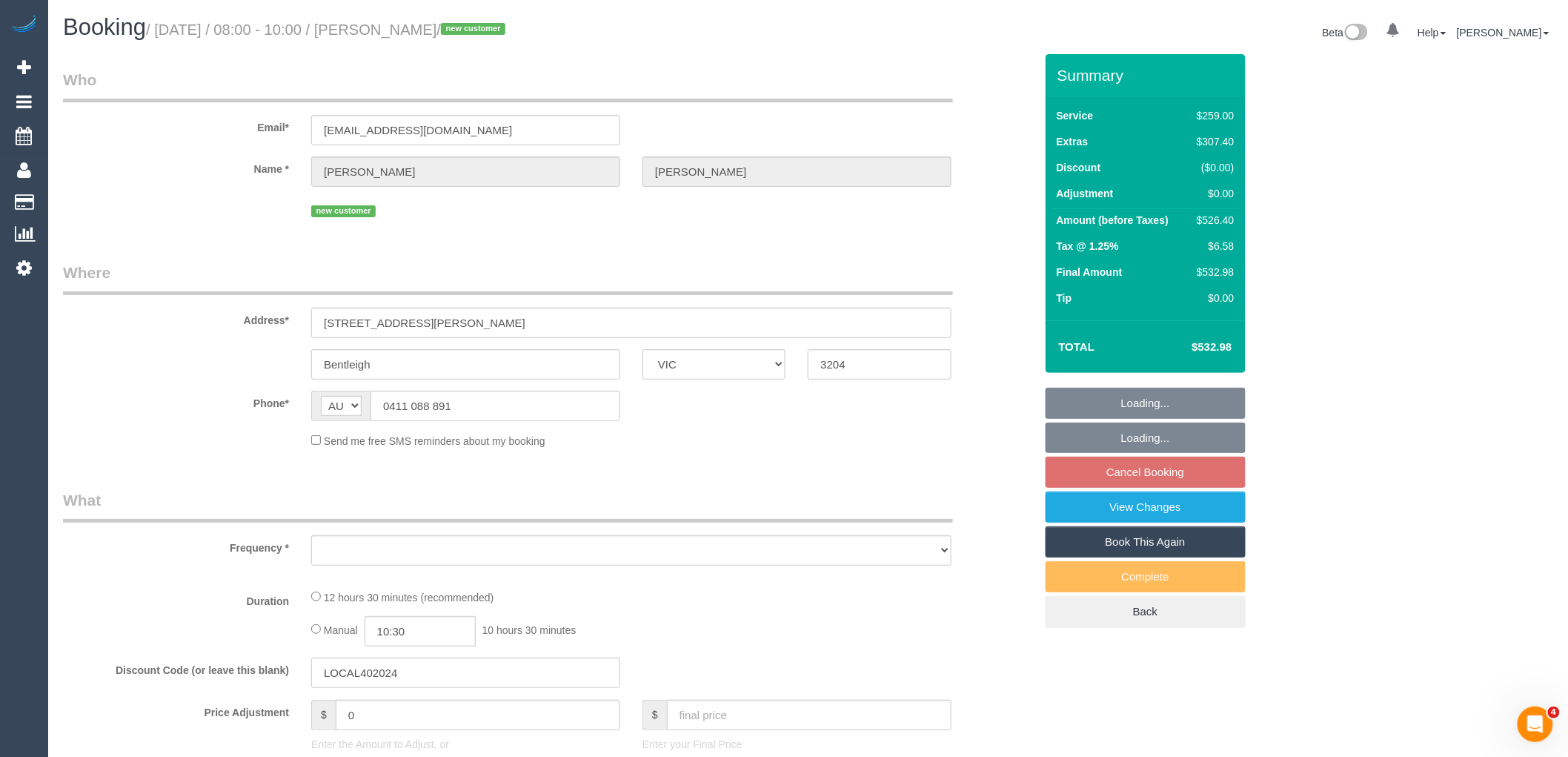
select select "number:15"
select select "number:18"
select select "number:24"
select select "number:33"
select select "number:13"
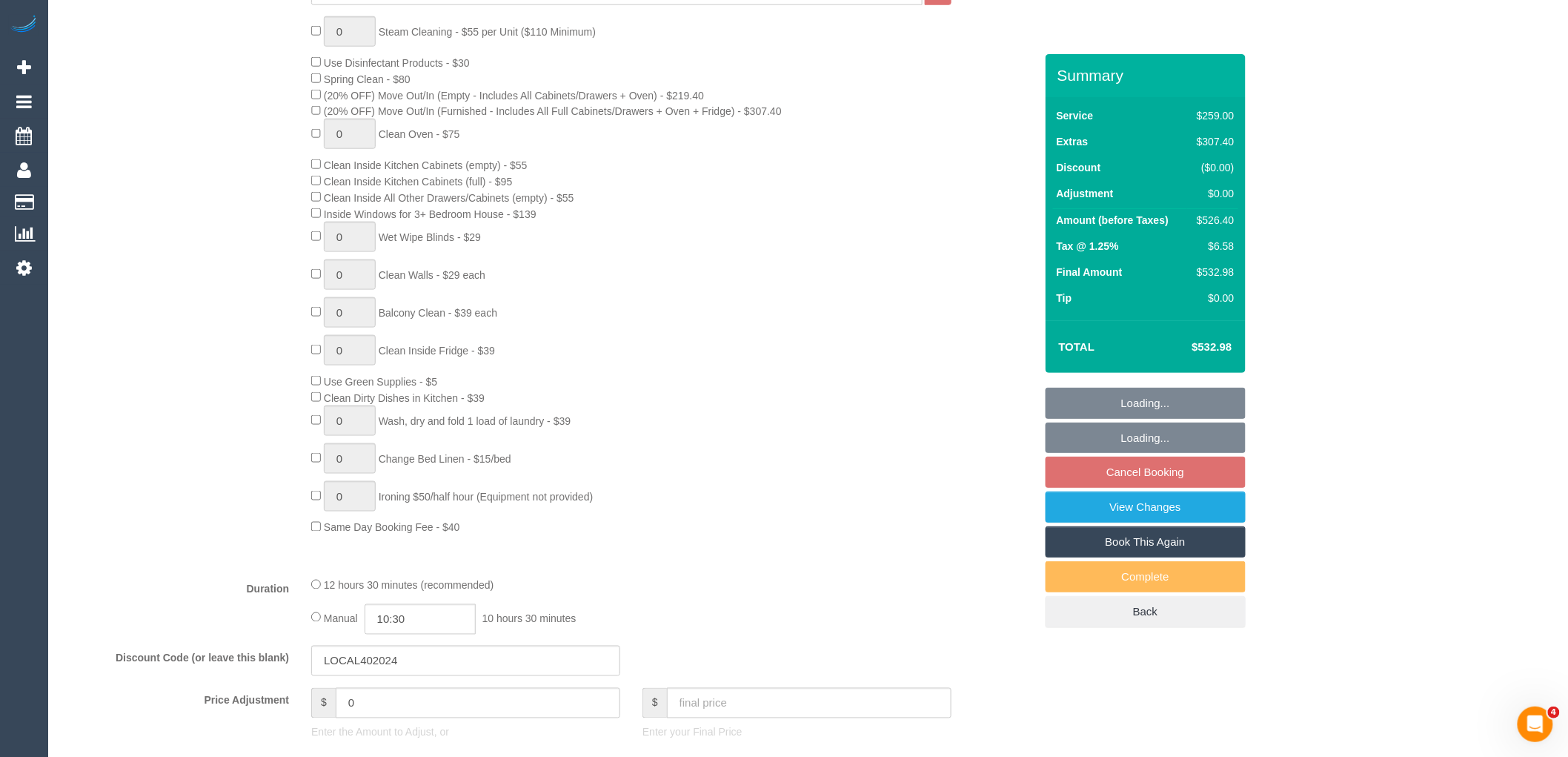
select select "object:1338"
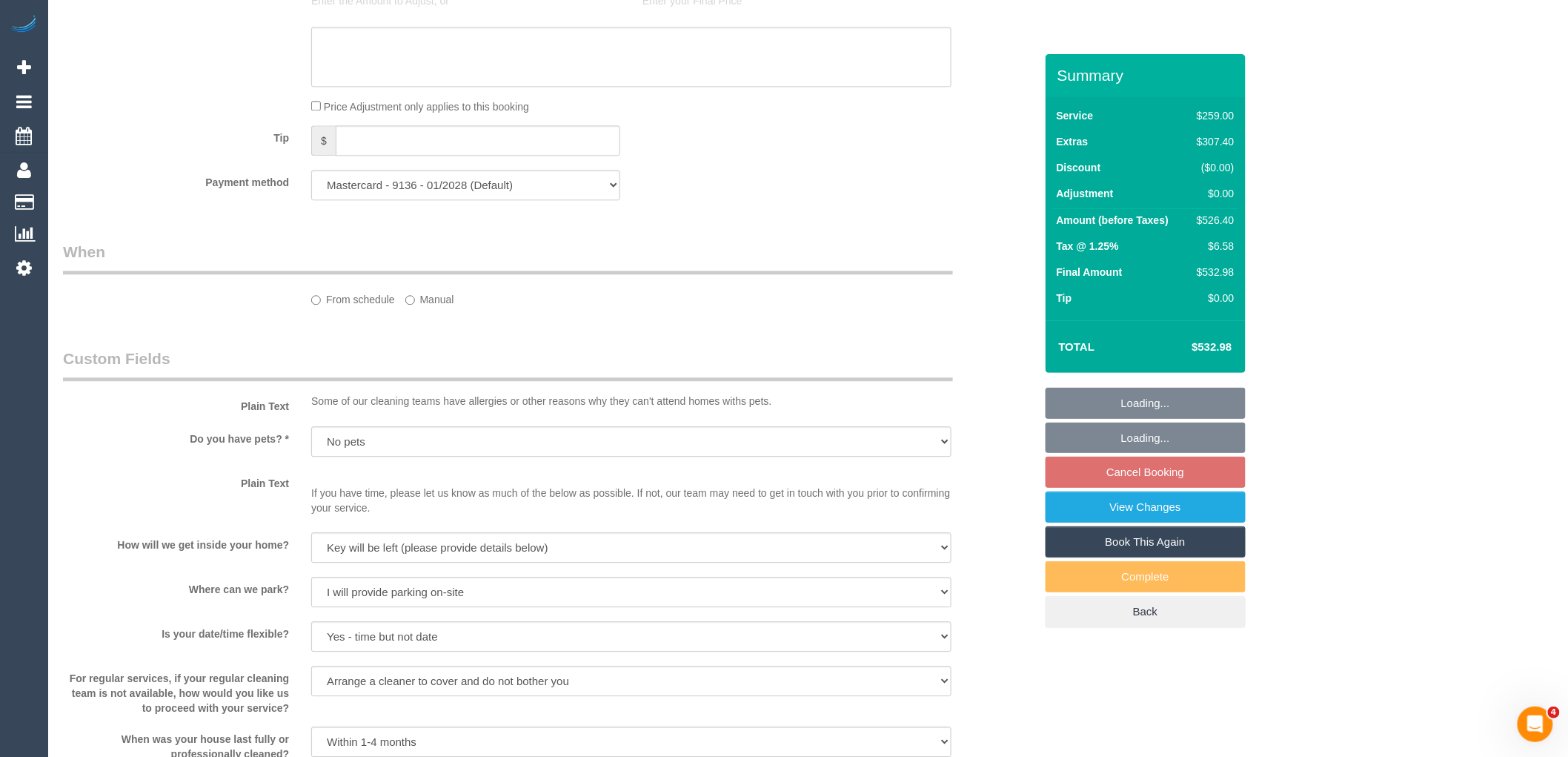
select select "spot2"
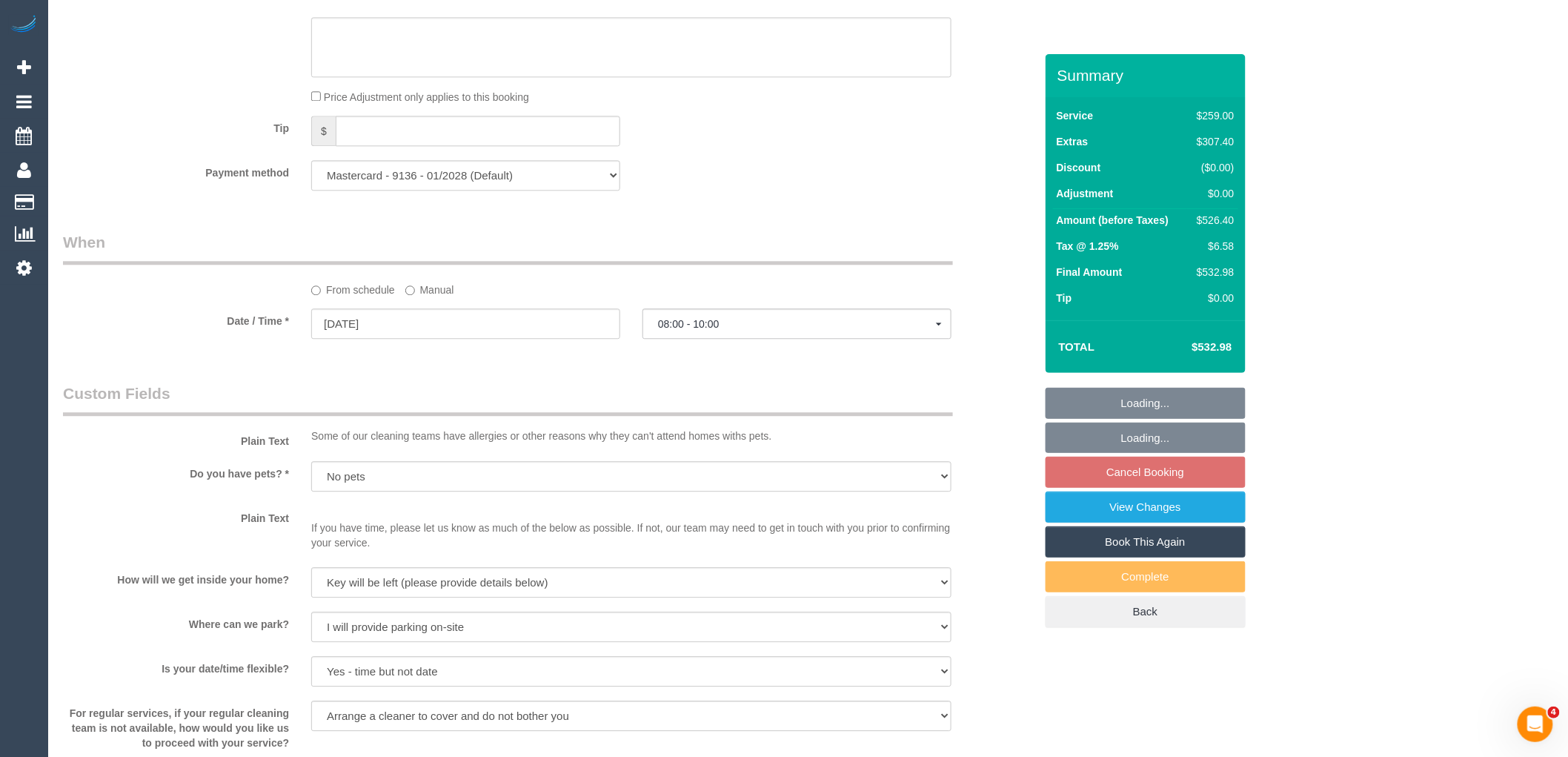
scroll to position [2141, 0]
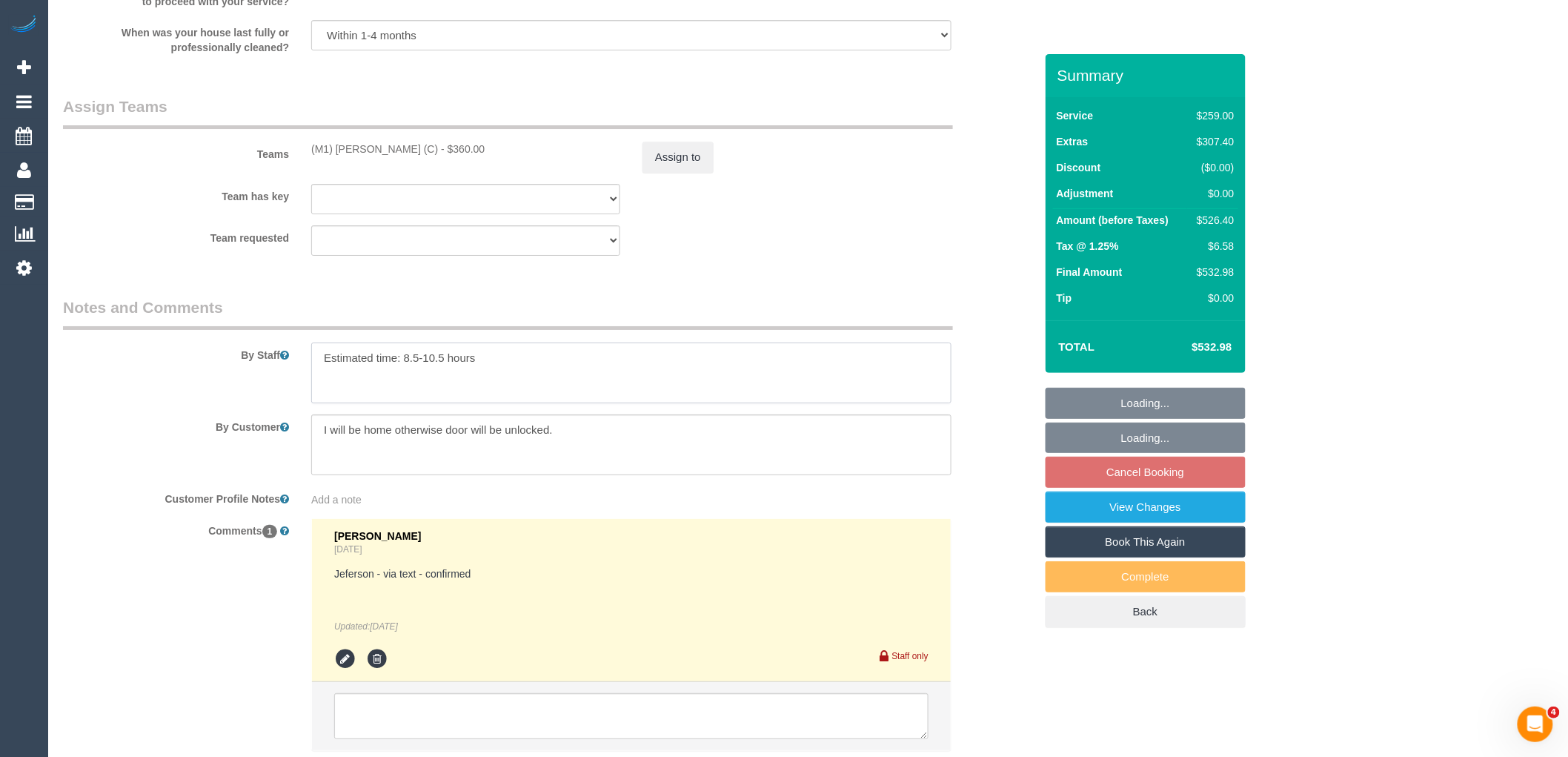
drag, startPoint x: 402, startPoint y: 366, endPoint x: 243, endPoint y: 366, distance: 159.0
click at [243, 366] on div "By Staff" at bounding box center [549, 350] width 994 height 107
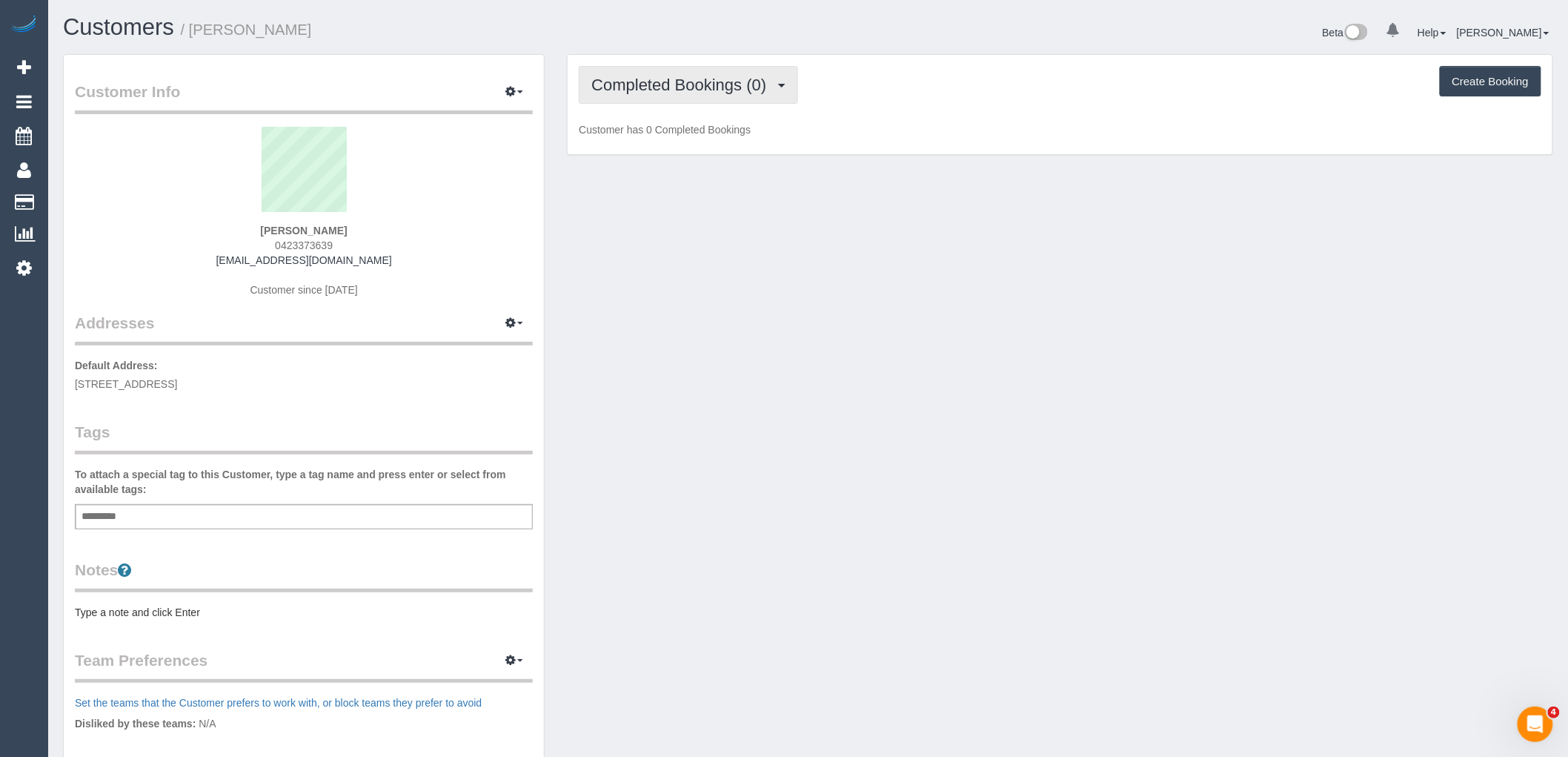
click at [650, 80] on span "Completed Bookings (0)" at bounding box center [682, 84] width 182 height 18
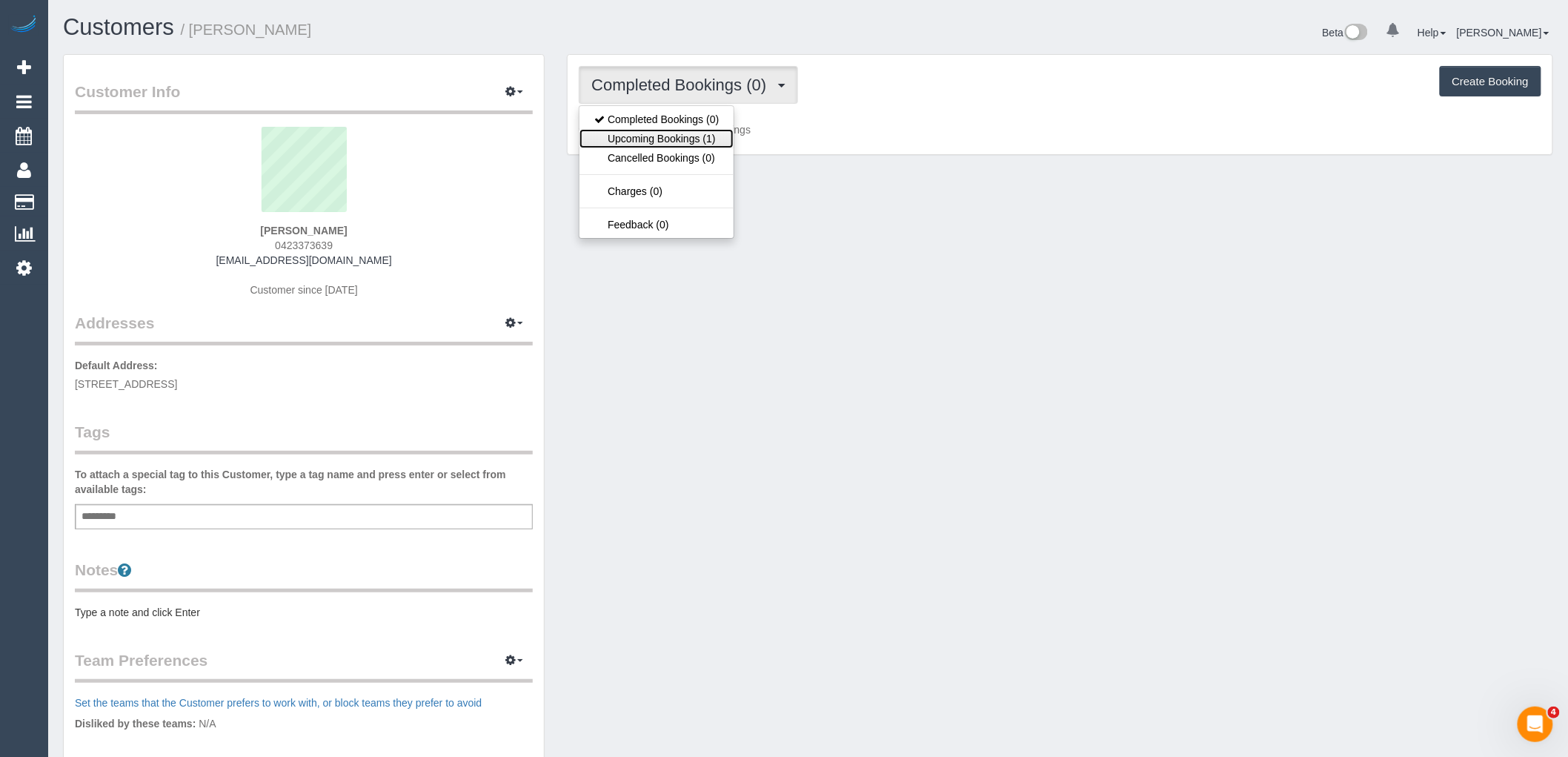
click at [671, 131] on link "Upcoming Bookings (1)" at bounding box center [657, 139] width 154 height 19
